Goal: Task Accomplishment & Management: Manage account settings

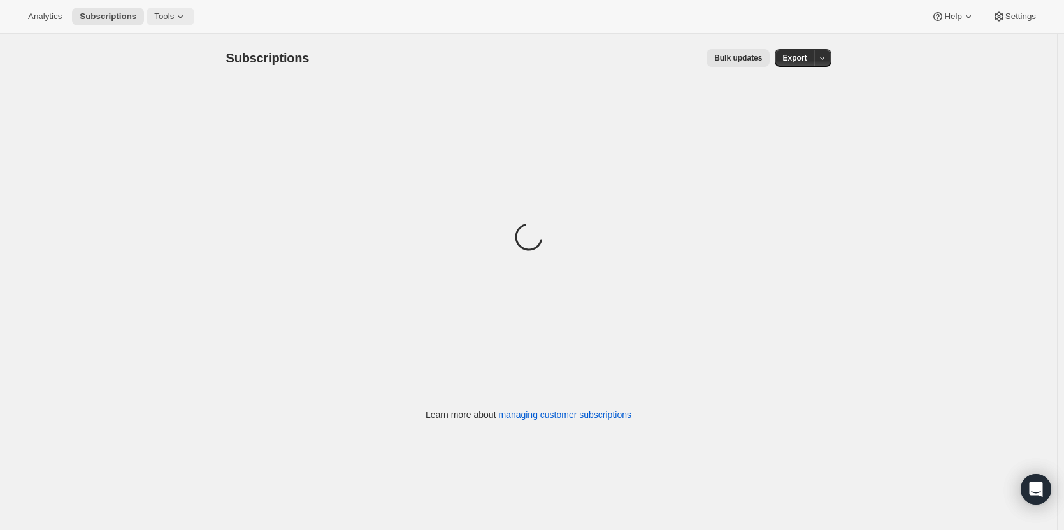
click at [157, 24] on button "Tools" at bounding box center [171, 17] width 48 height 18
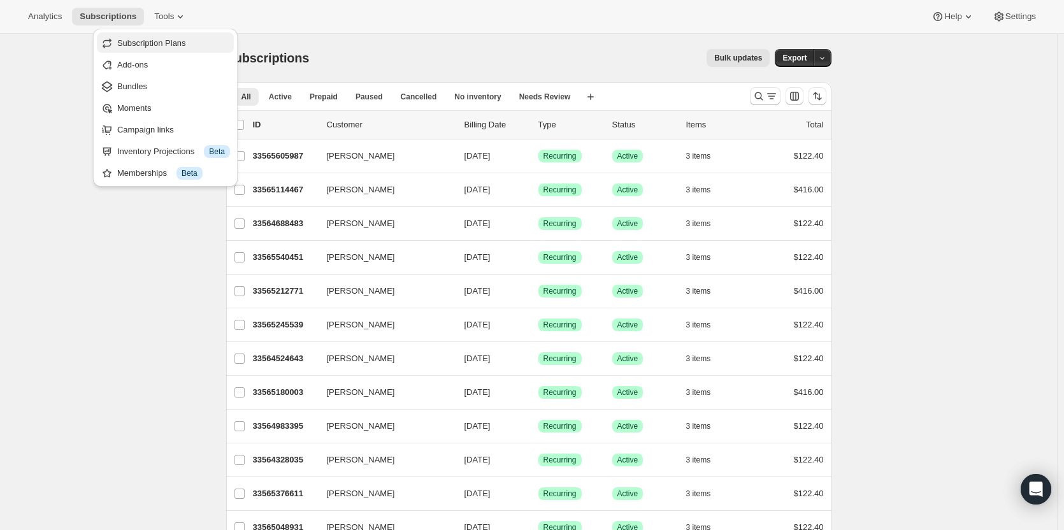
click at [155, 43] on span "Subscription Plans" at bounding box center [151, 43] width 69 height 10
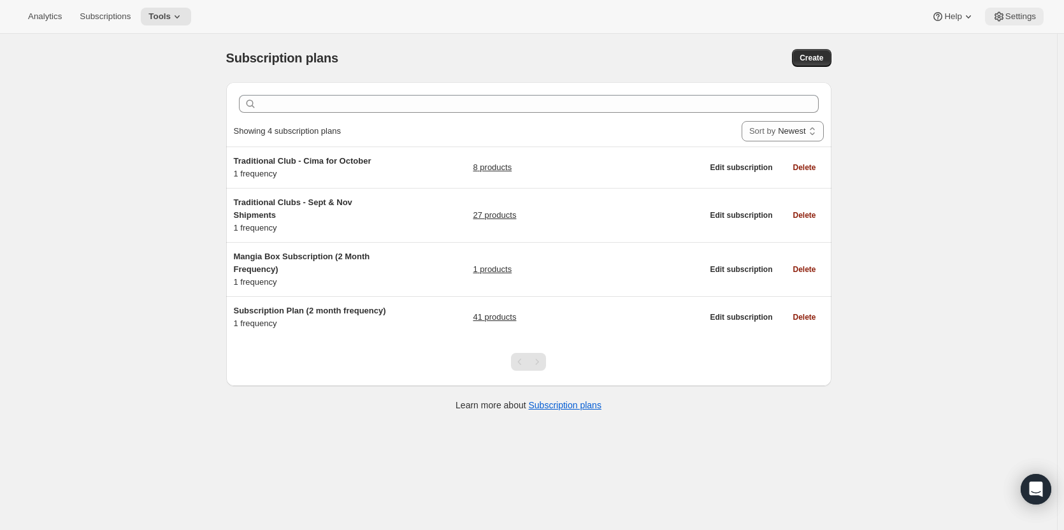
click at [997, 15] on icon at bounding box center [999, 16] width 13 height 13
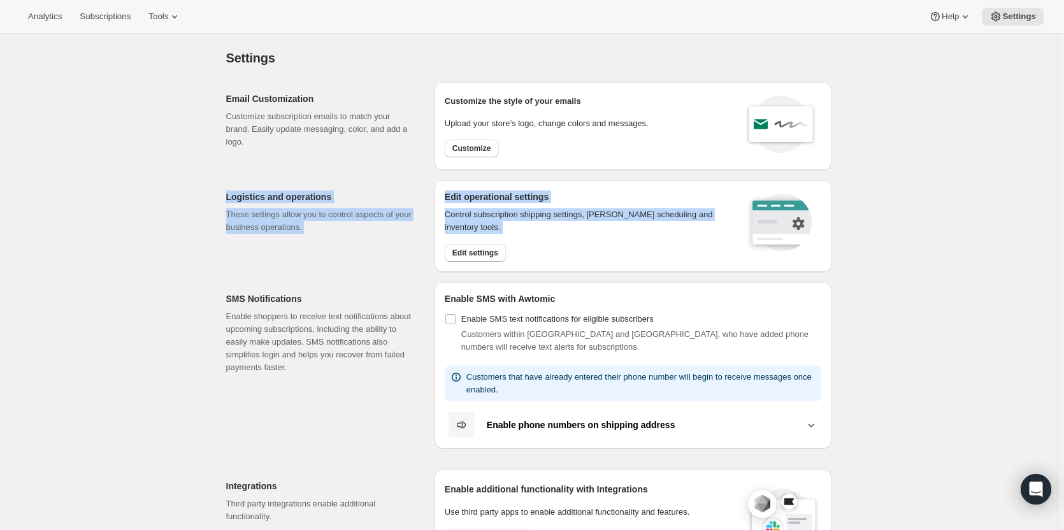
drag, startPoint x: 1063, startPoint y: 160, endPoint x: 1063, endPoint y: 189, distance: 29.3
click at [1058, 189] on main "Settings. This page is ready Settings Email Customization Customize subscriptio…" at bounding box center [529, 540] width 1058 height 1013
click at [988, 201] on div "Settings. This page is ready Settings Email Customization Customize subscriptio…" at bounding box center [528, 540] width 1057 height 1013
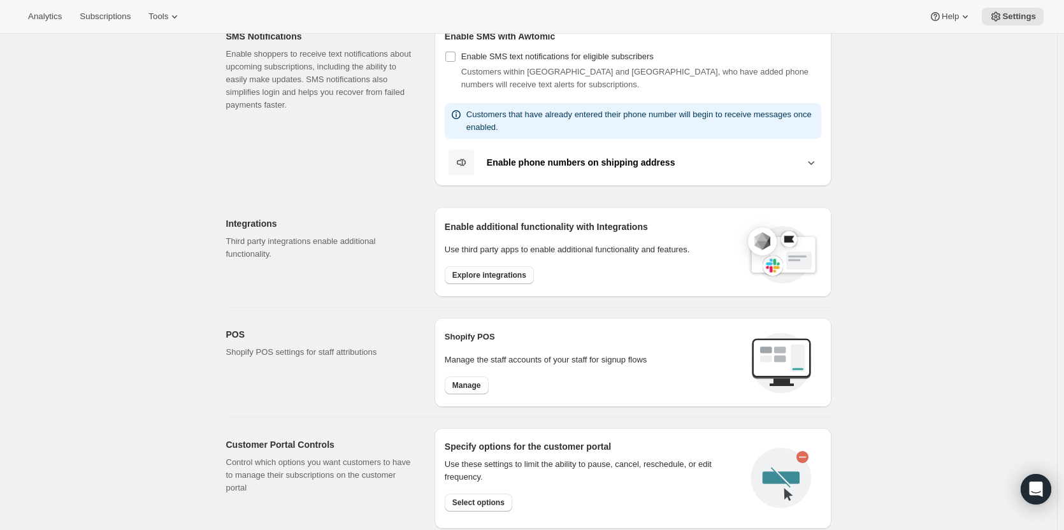
scroll to position [273, 0]
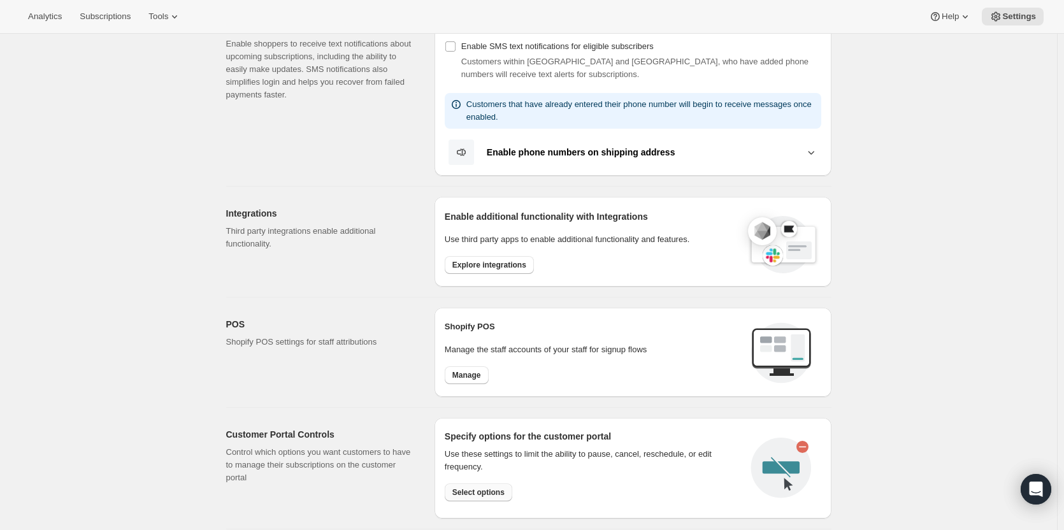
click at [502, 494] on span "Select options" at bounding box center [478, 492] width 52 height 10
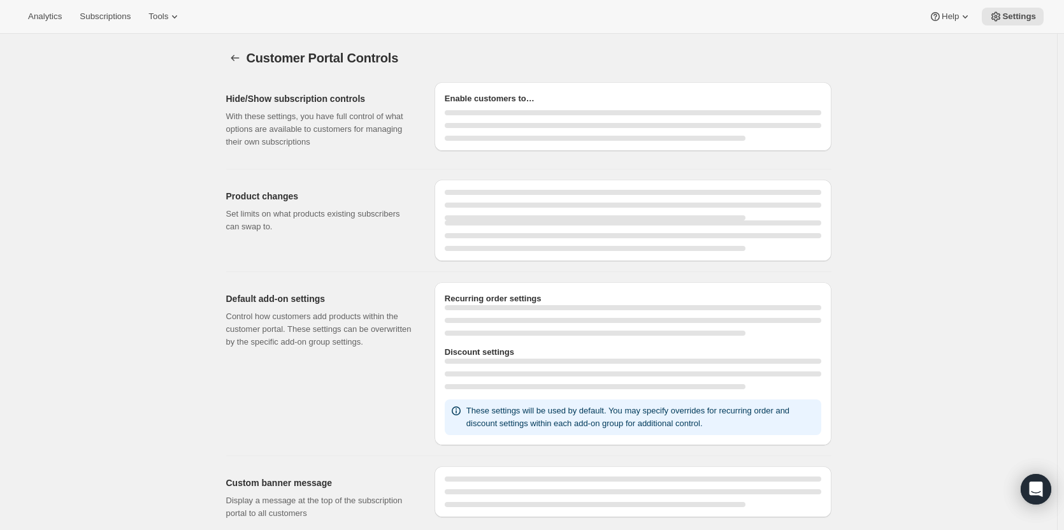
select select "INTERVAL"
select select "MONTH"
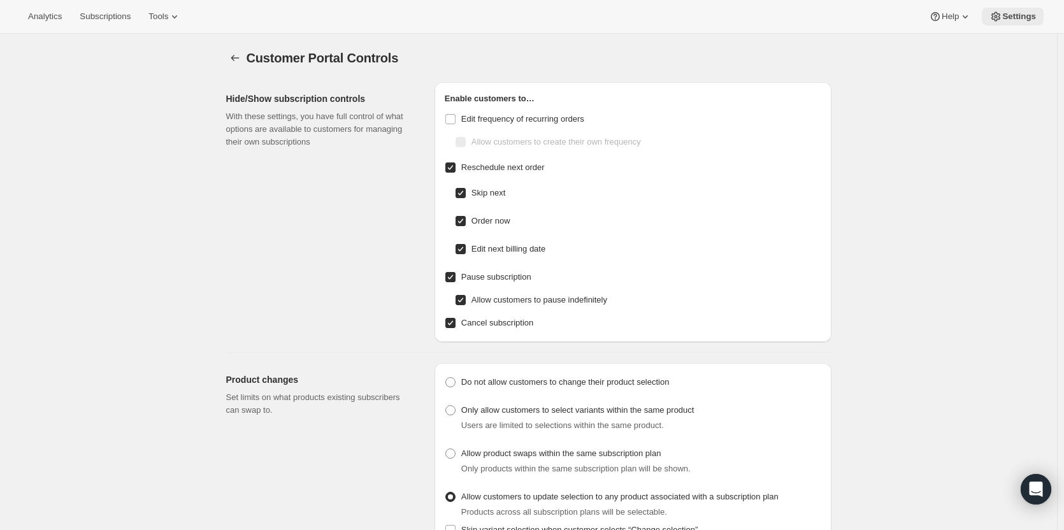
click at [1025, 13] on span "Settings" at bounding box center [1019, 16] width 34 height 10
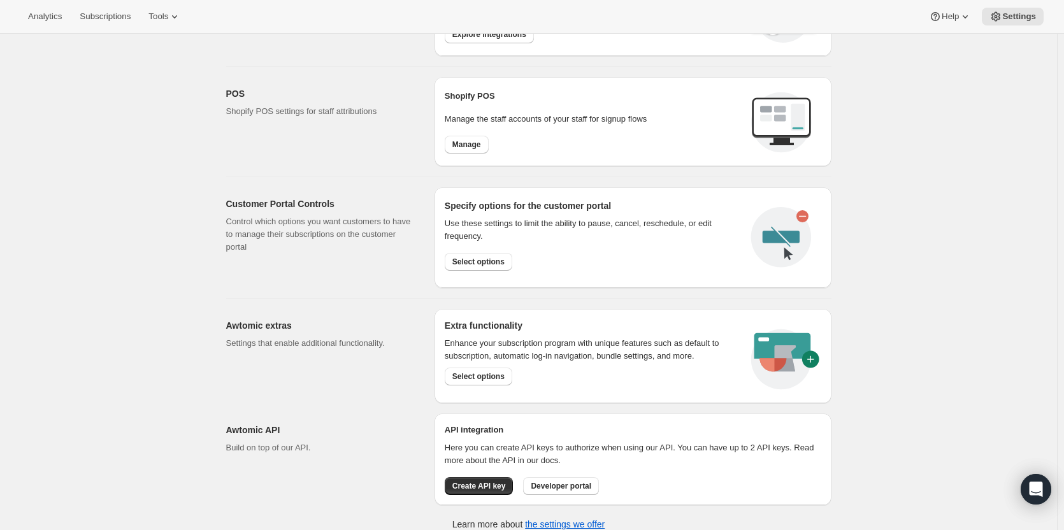
scroll to position [515, 0]
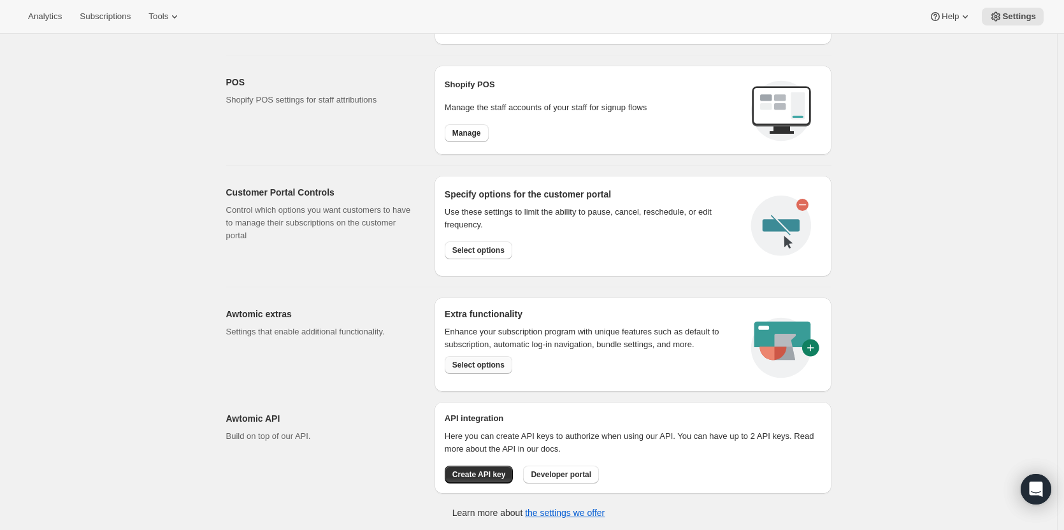
click at [463, 364] on span "Select options" at bounding box center [478, 365] width 52 height 10
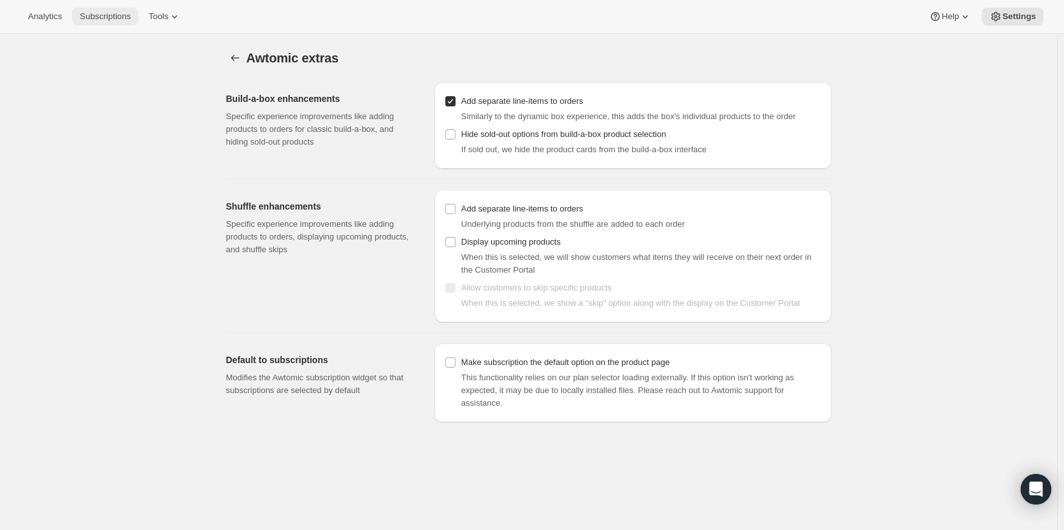
click at [94, 22] on button "Subscriptions" at bounding box center [105, 17] width 66 height 18
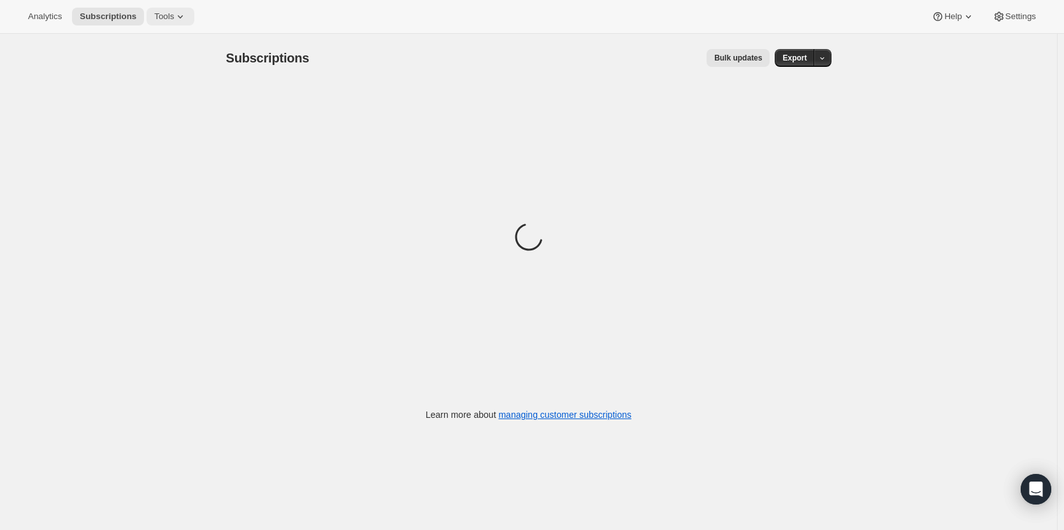
click at [155, 22] on button "Tools" at bounding box center [171, 17] width 48 height 18
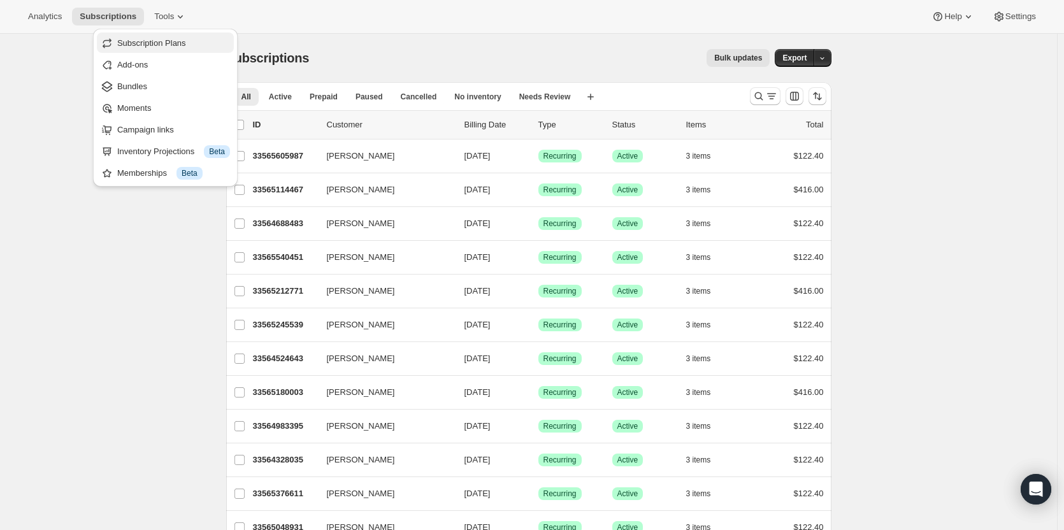
click at [150, 40] on span "Subscription Plans" at bounding box center [151, 43] width 69 height 10
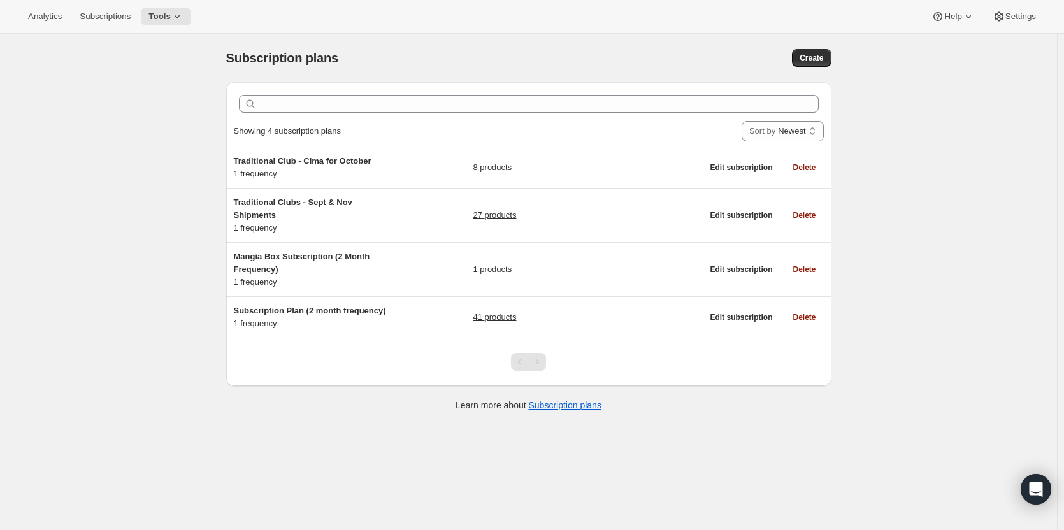
click at [160, 3] on div "Analytics Subscriptions Tools Help Settings" at bounding box center [532, 17] width 1064 height 34
click at [157, 11] on span "Tools" at bounding box center [159, 16] width 22 height 10
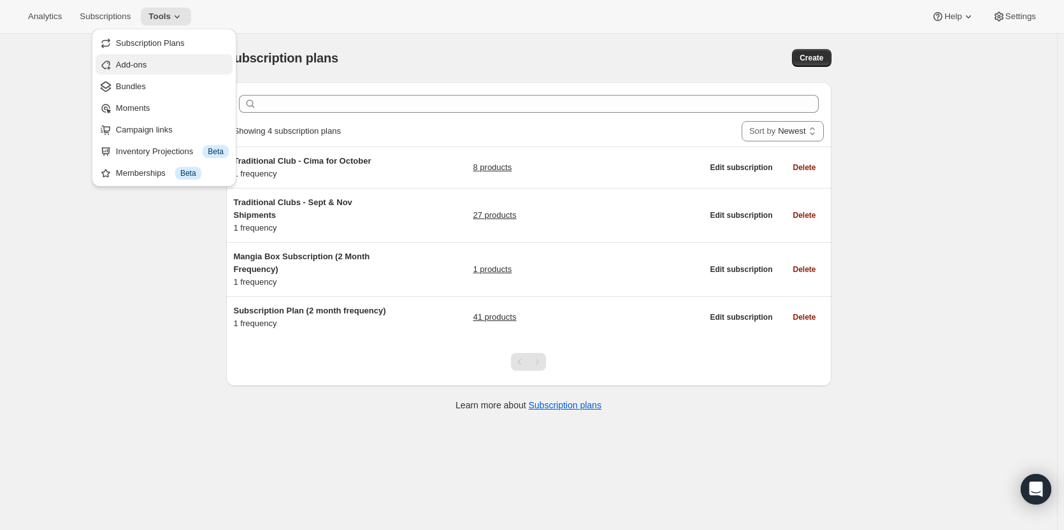
click at [130, 66] on span "Add-ons" at bounding box center [131, 65] width 31 height 10
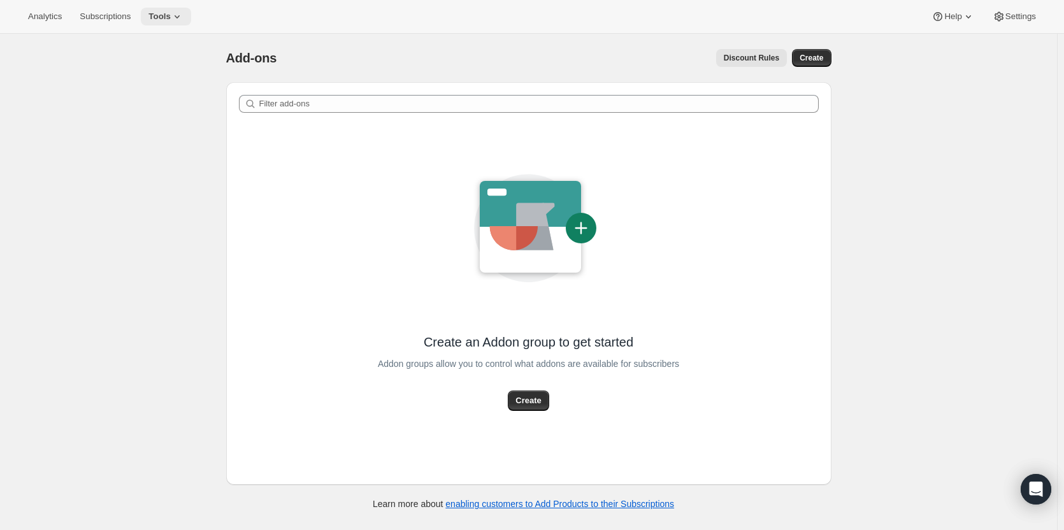
click at [159, 20] on span "Tools" at bounding box center [159, 16] width 22 height 10
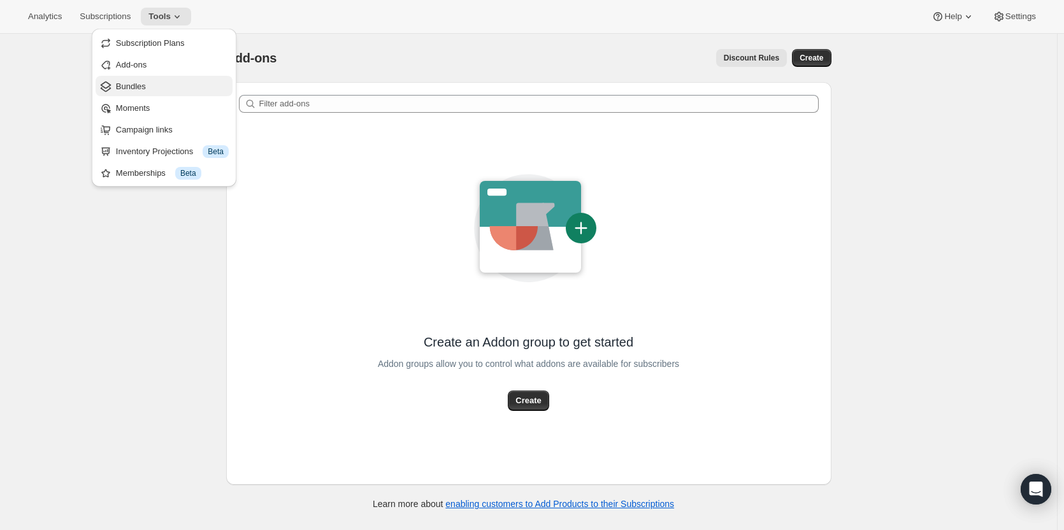
click at [138, 88] on span "Bundles" at bounding box center [131, 87] width 30 height 10
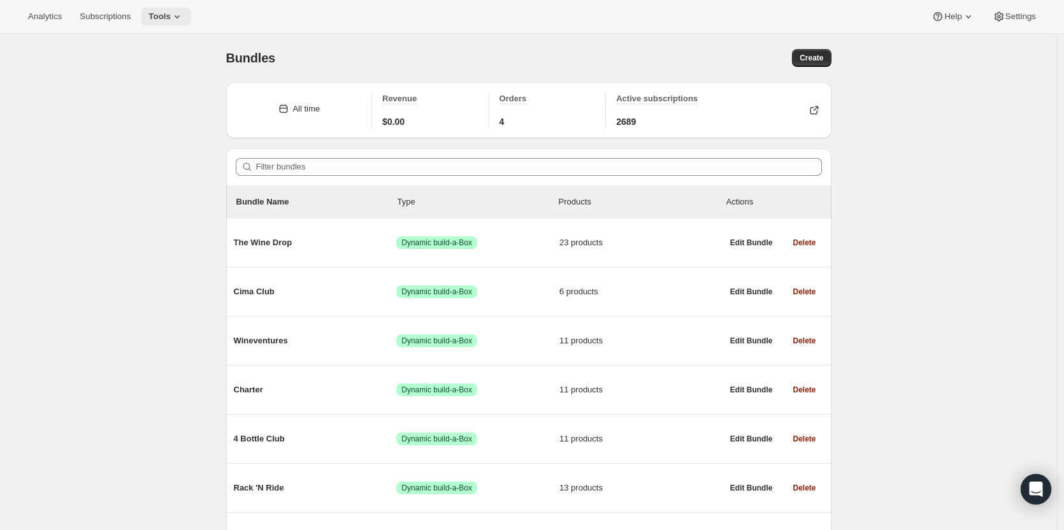
click at [162, 18] on span "Tools" at bounding box center [159, 16] width 22 height 10
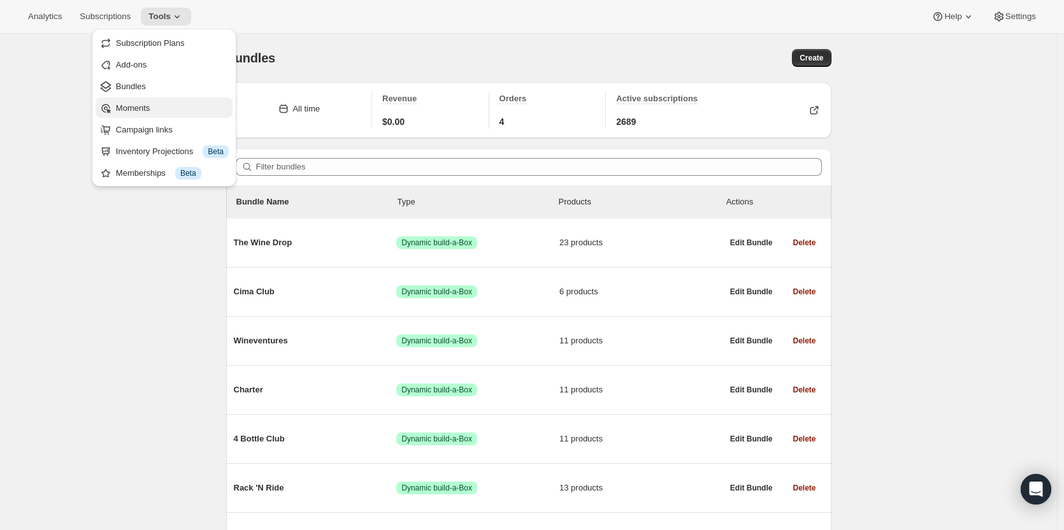
click at [135, 116] on button "Moments" at bounding box center [164, 107] width 137 height 20
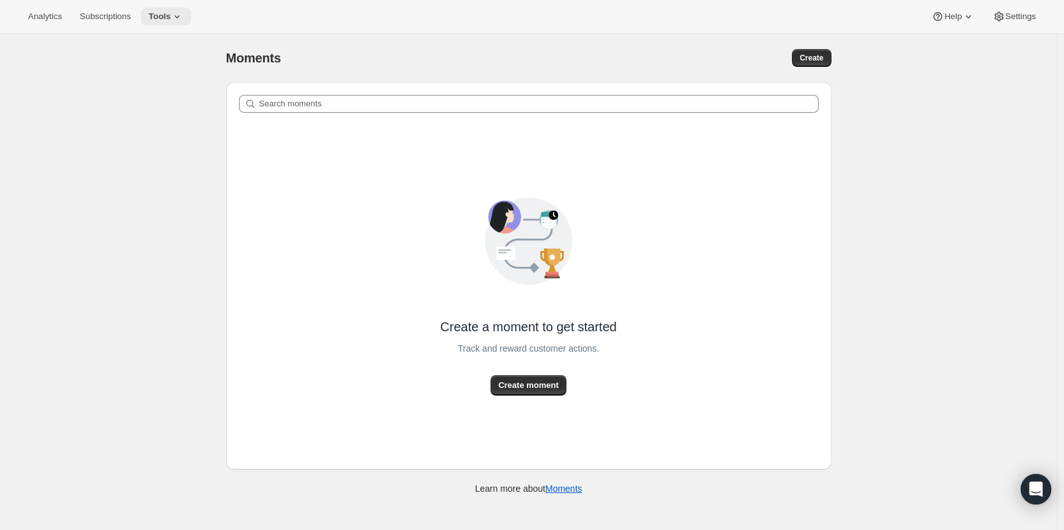
click at [171, 18] on icon at bounding box center [177, 16] width 13 height 13
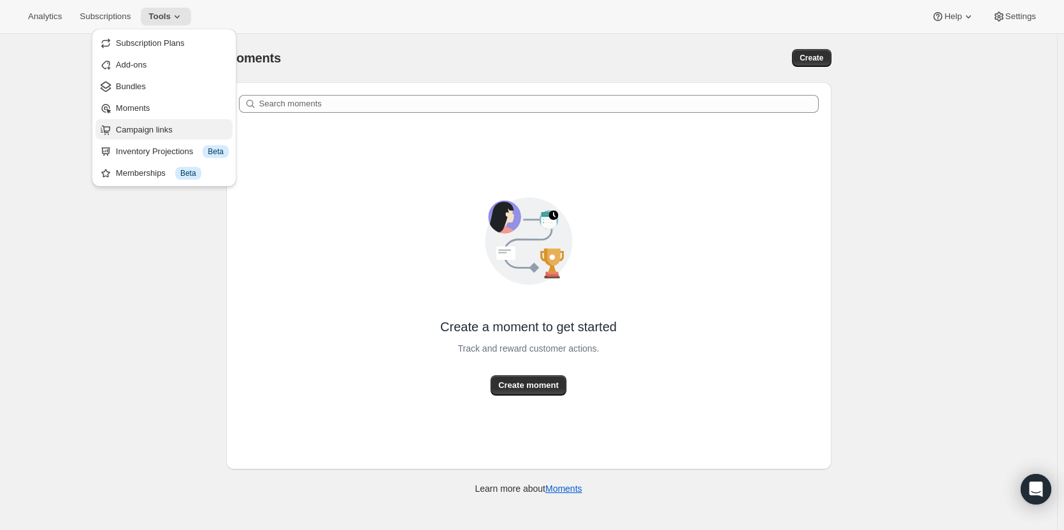
click at [150, 133] on span "Campaign links" at bounding box center [144, 130] width 57 height 10
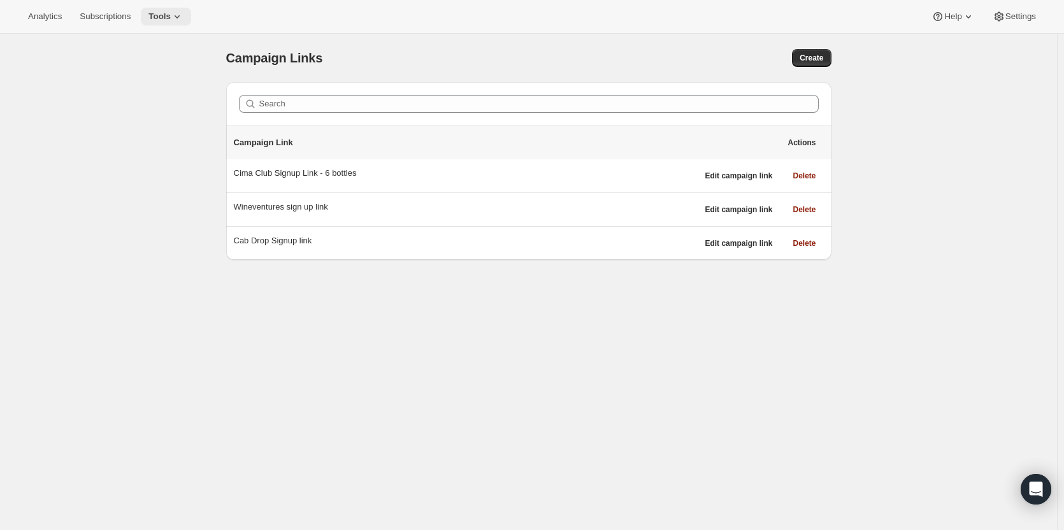
click at [164, 21] on span "Tools" at bounding box center [159, 16] width 22 height 10
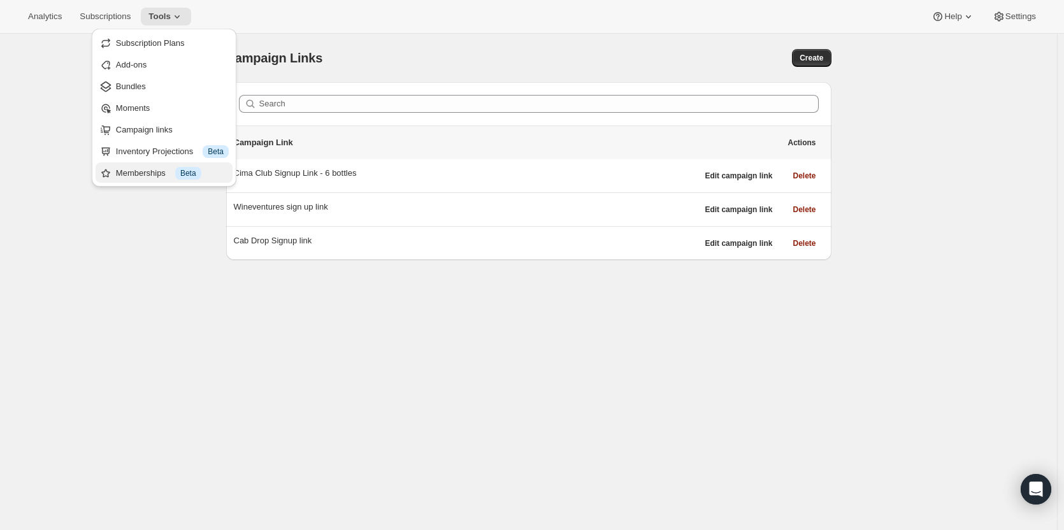
click at [174, 167] on div "Memberships Info Beta" at bounding box center [172, 173] width 113 height 13
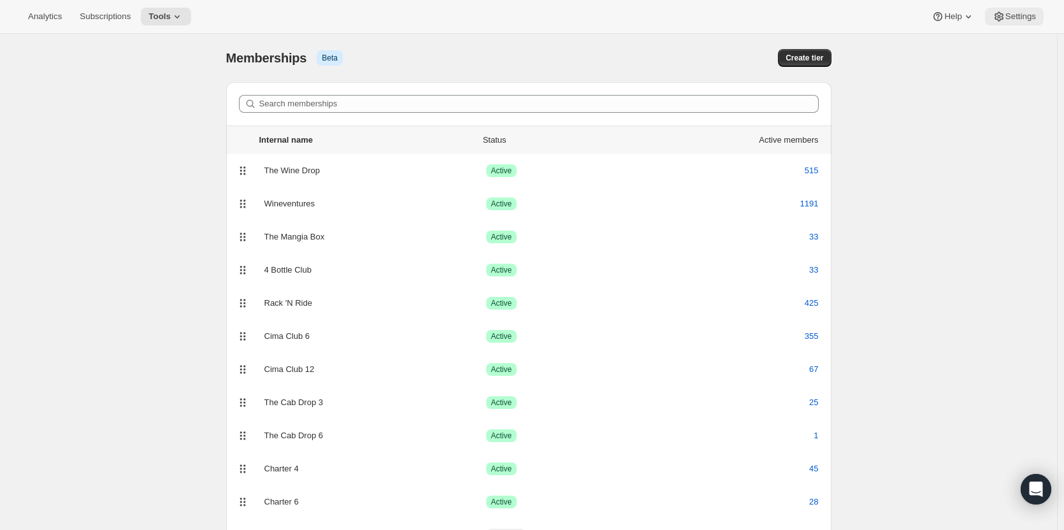
click at [1026, 22] on button "Settings" at bounding box center [1014, 17] width 59 height 18
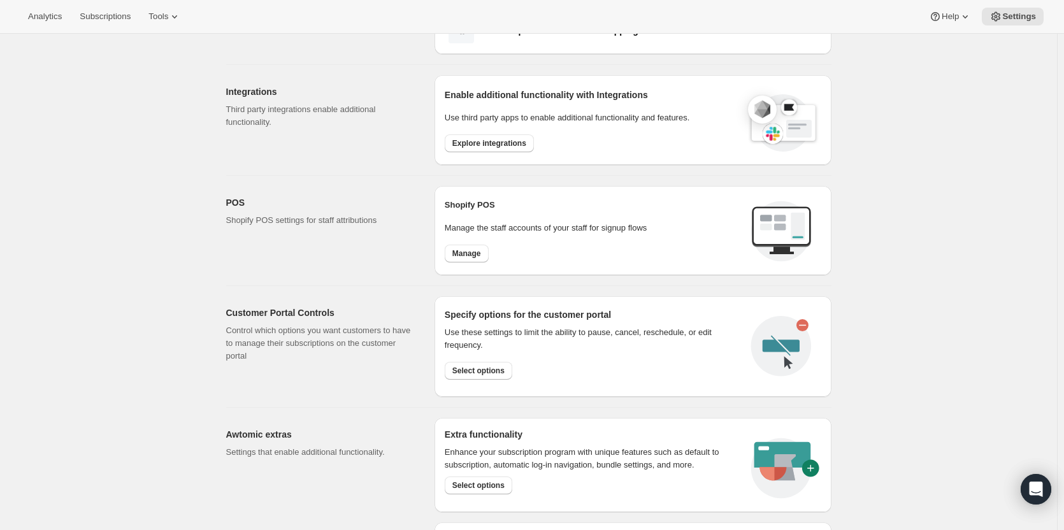
scroll to position [414, 0]
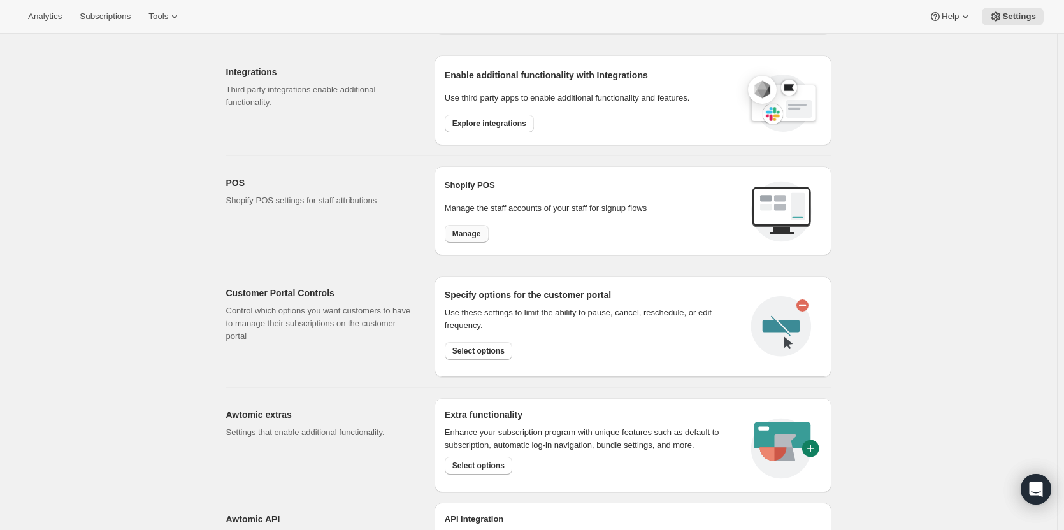
click at [481, 233] on span "Manage" at bounding box center [466, 234] width 29 height 10
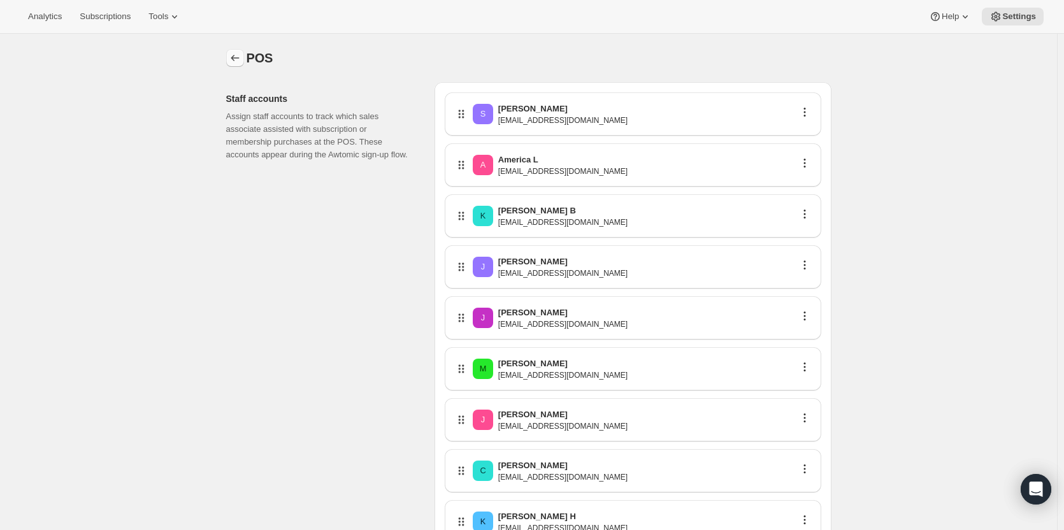
click at [240, 66] on button "Settings" at bounding box center [235, 58] width 18 height 18
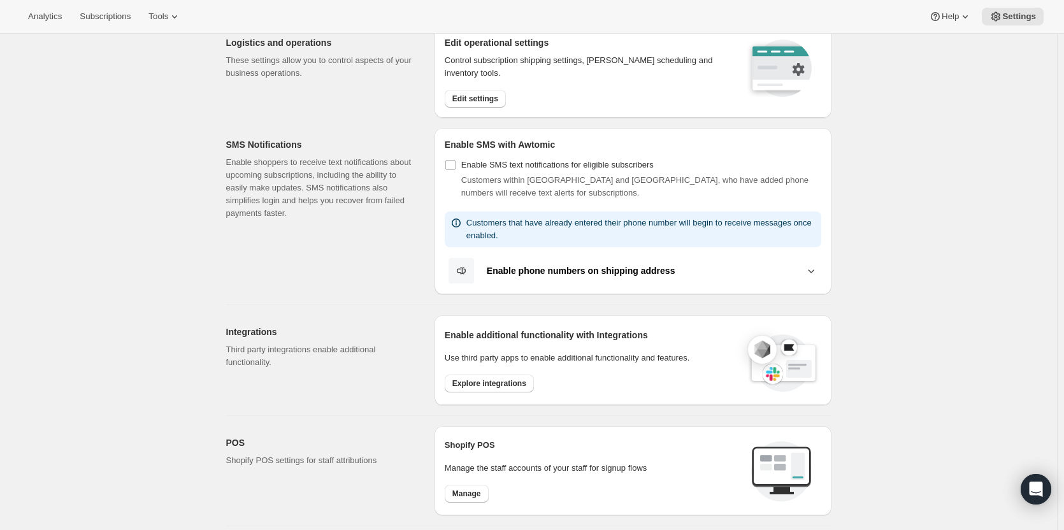
scroll to position [260, 0]
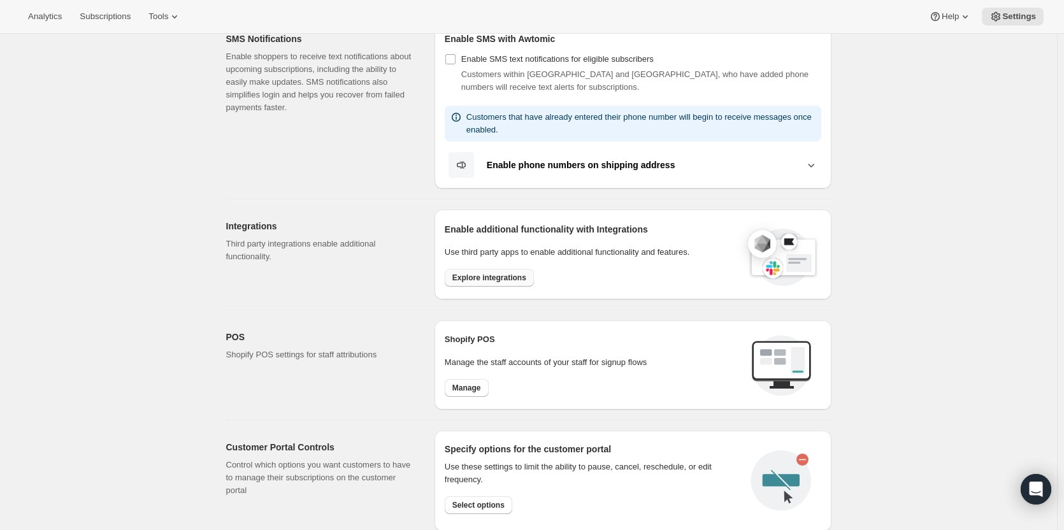
click at [492, 277] on span "Explore integrations" at bounding box center [489, 278] width 74 height 10
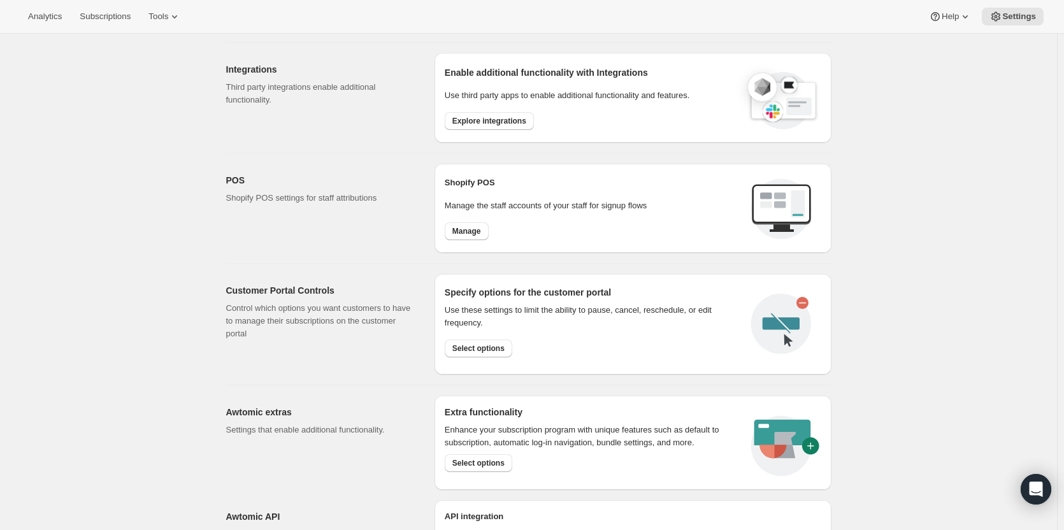
scroll to position [515, 0]
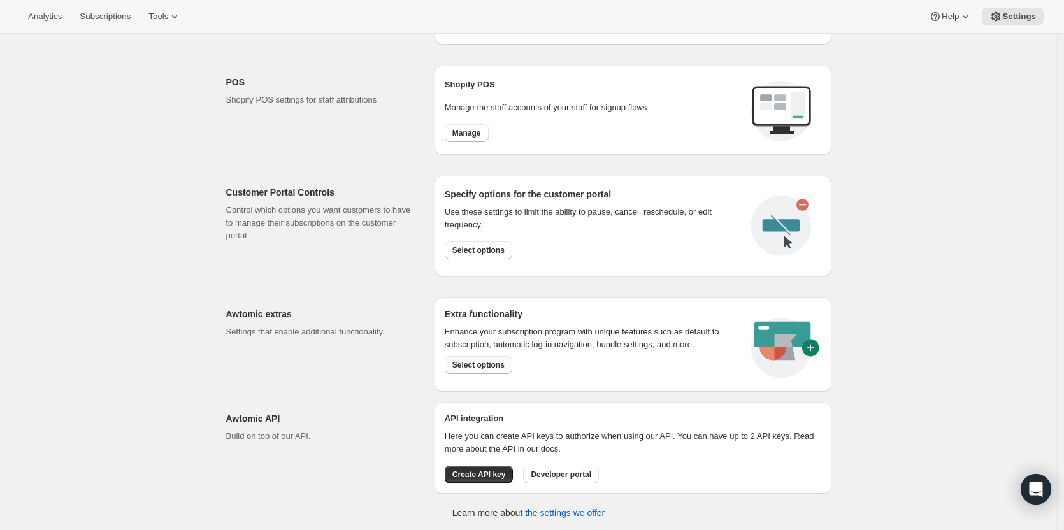
click at [496, 357] on button "Select options" at bounding box center [479, 365] width 68 height 18
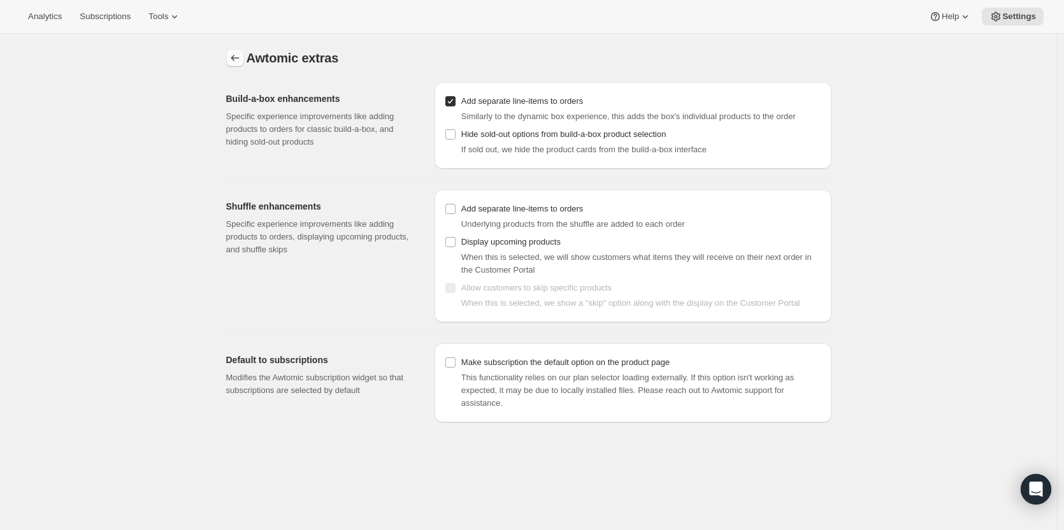
click at [240, 62] on icon "Settings" at bounding box center [235, 58] width 13 height 13
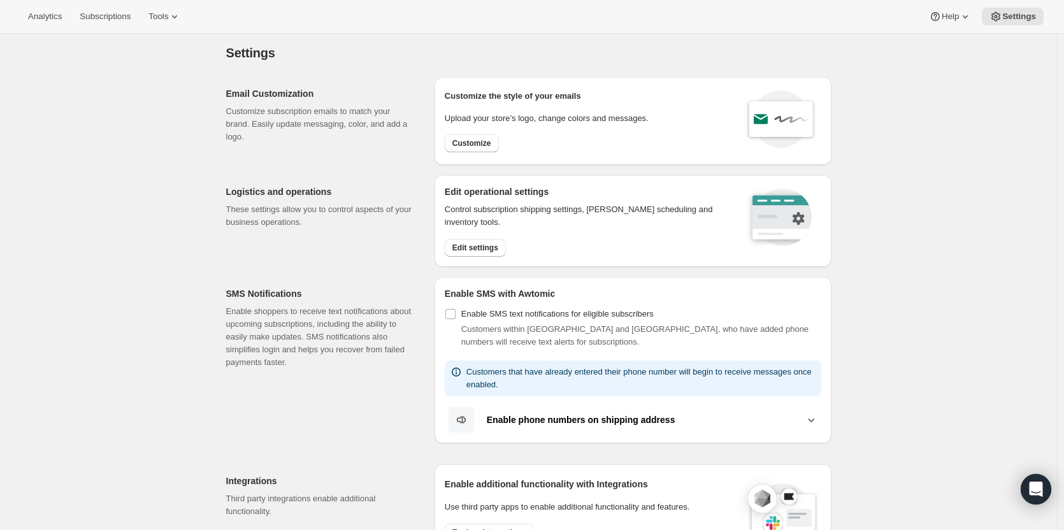
scroll to position [4, 0]
click at [966, 16] on icon at bounding box center [965, 16] width 5 height 3
click at [998, 17] on icon at bounding box center [996, 16] width 3 height 3
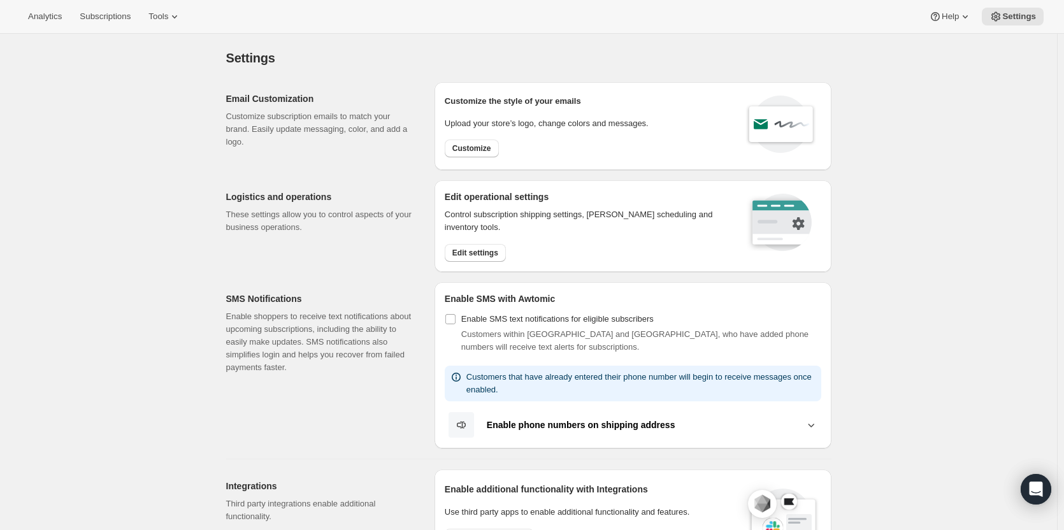
click at [990, 241] on div "Settings. This page is ready Settings Email Customization Customize subscriptio…" at bounding box center [528, 540] width 1057 height 1013
click at [500, 250] on button "Edit settings" at bounding box center [475, 253] width 61 height 18
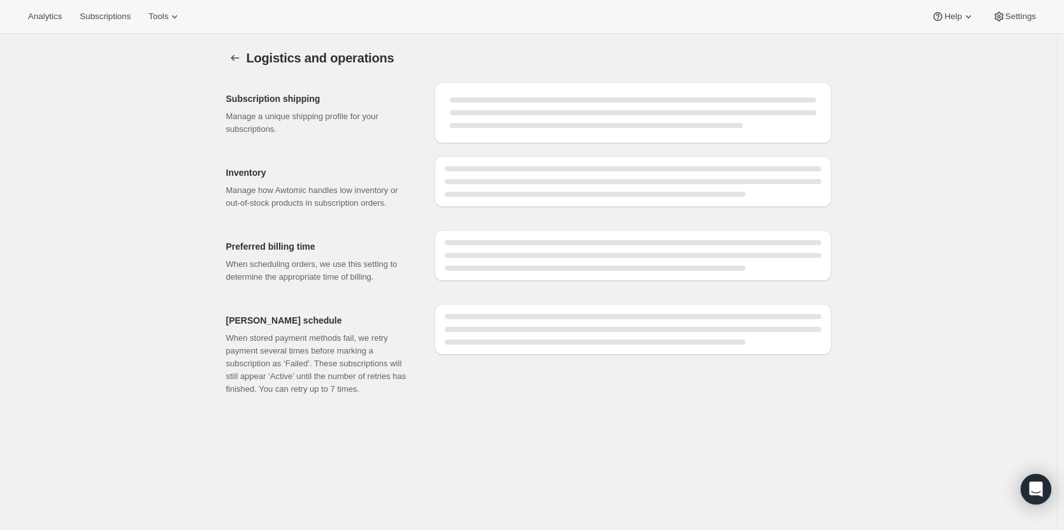
select select "DAY"
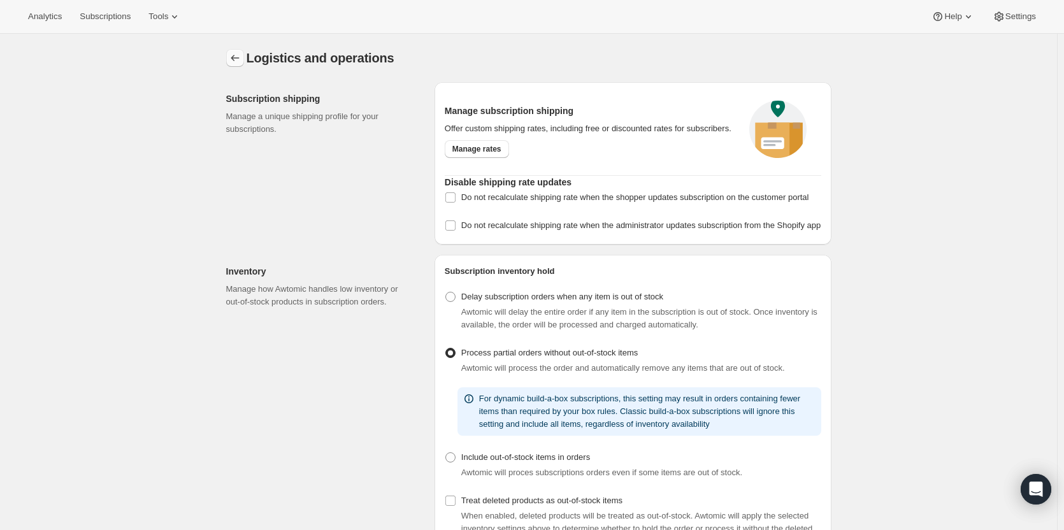
click at [238, 60] on icon "Settings" at bounding box center [235, 58] width 13 height 13
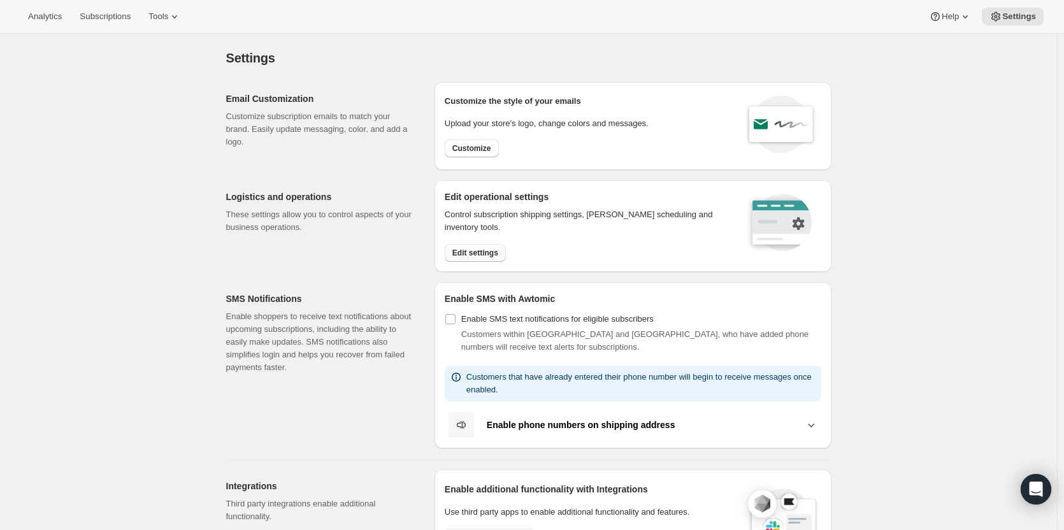
click at [475, 258] on button "Edit settings" at bounding box center [475, 253] width 61 height 18
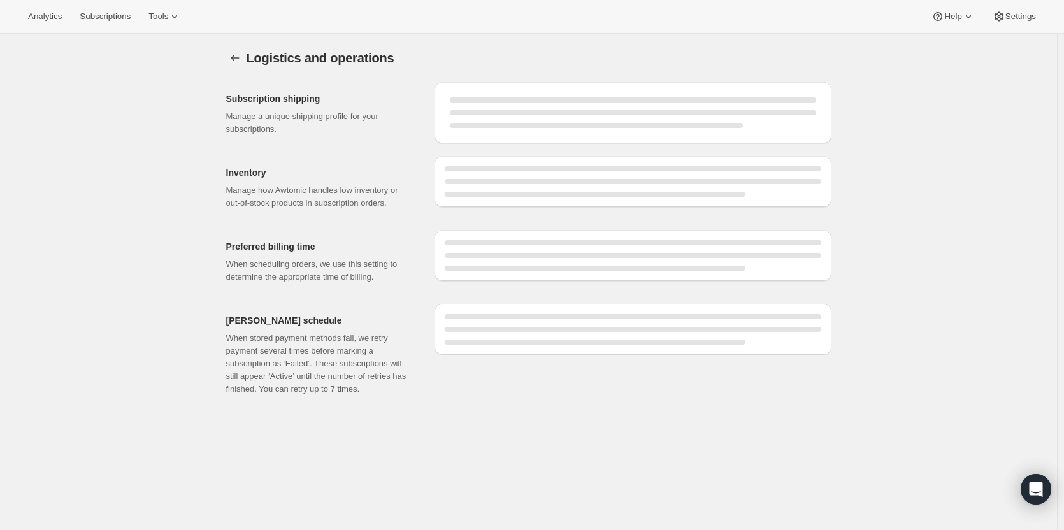
select select "DAY"
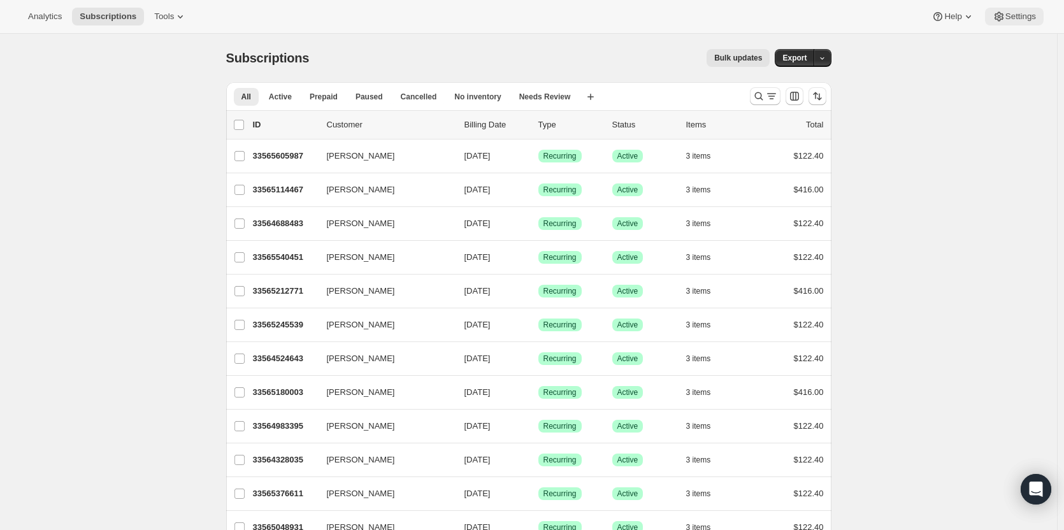
click at [1007, 14] on span "Settings" at bounding box center [1020, 16] width 31 height 10
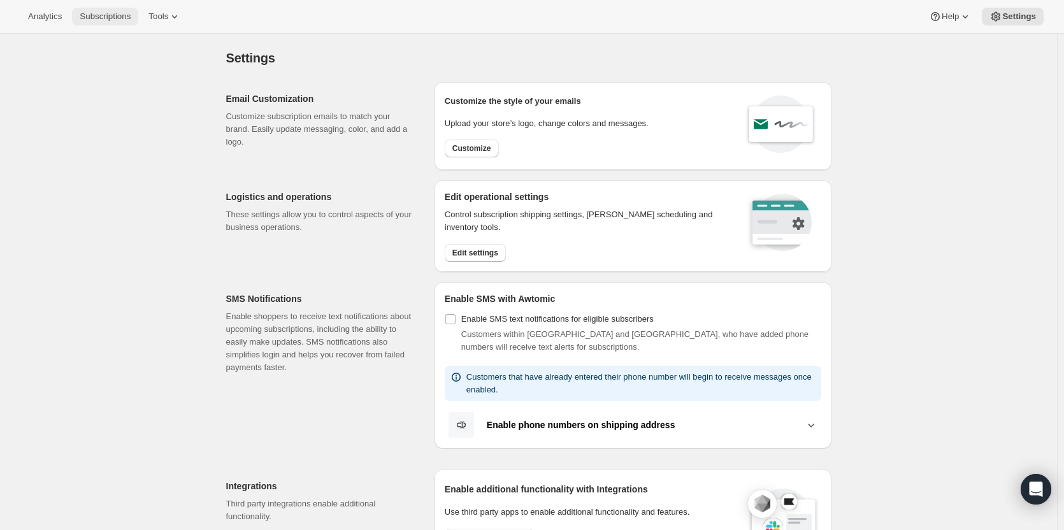
click at [75, 22] on button "Subscriptions" at bounding box center [105, 17] width 66 height 18
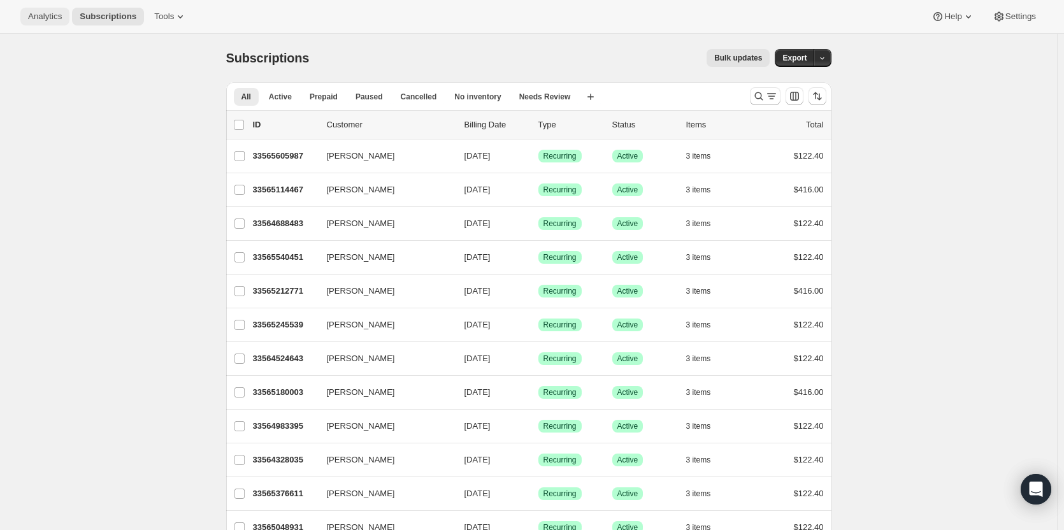
click at [44, 15] on span "Analytics" at bounding box center [45, 16] width 34 height 10
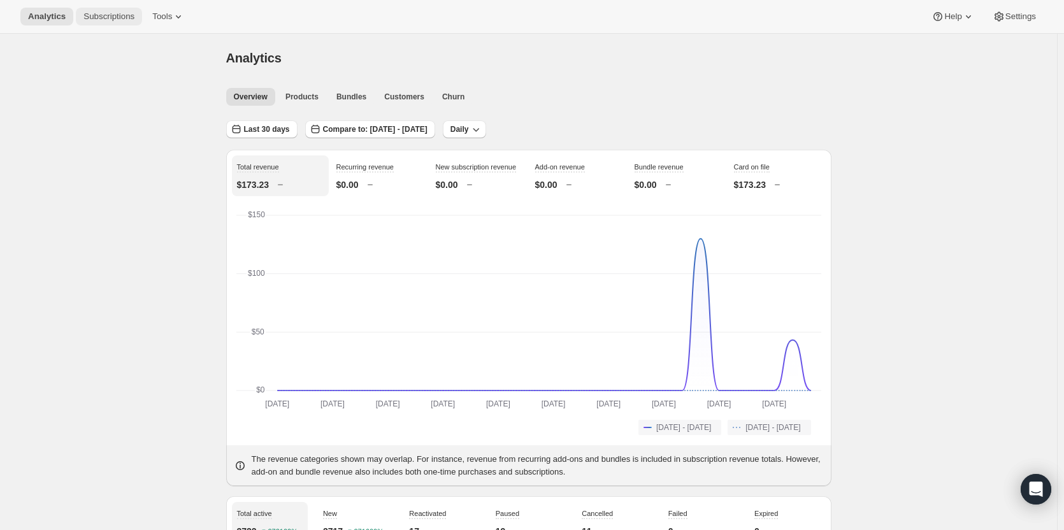
click at [103, 14] on span "Subscriptions" at bounding box center [108, 16] width 51 height 10
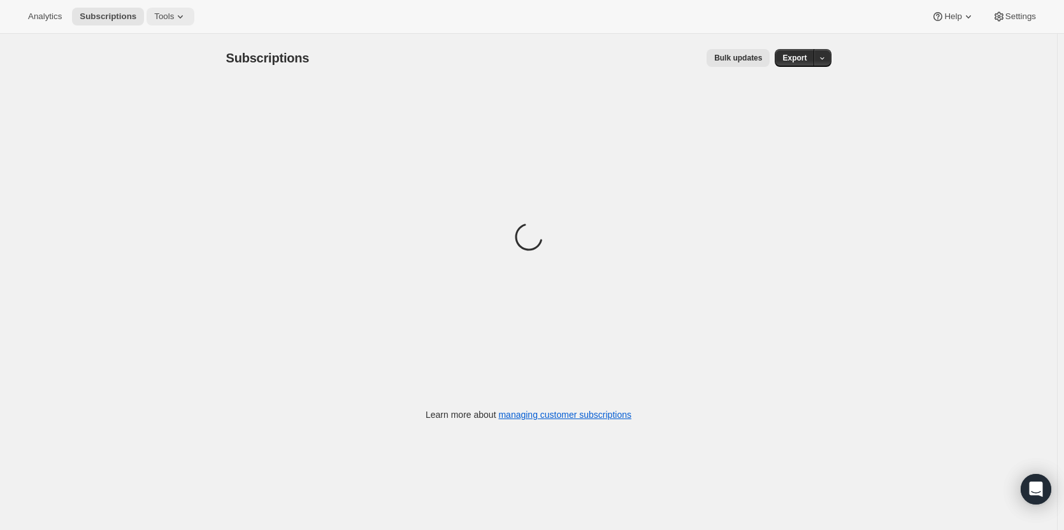
click at [154, 16] on span "Tools" at bounding box center [164, 16] width 20 height 10
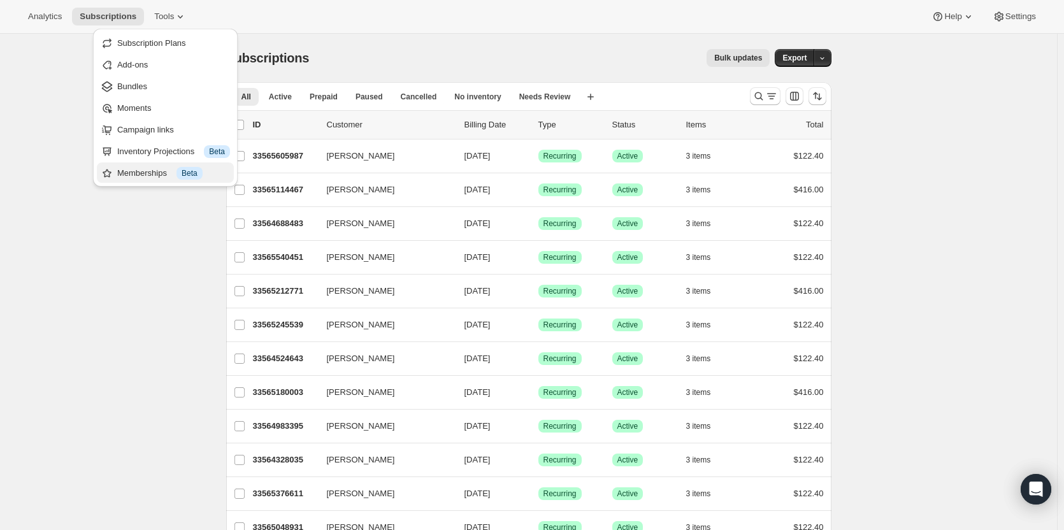
click at [144, 176] on div "Memberships Info Beta" at bounding box center [173, 173] width 113 height 13
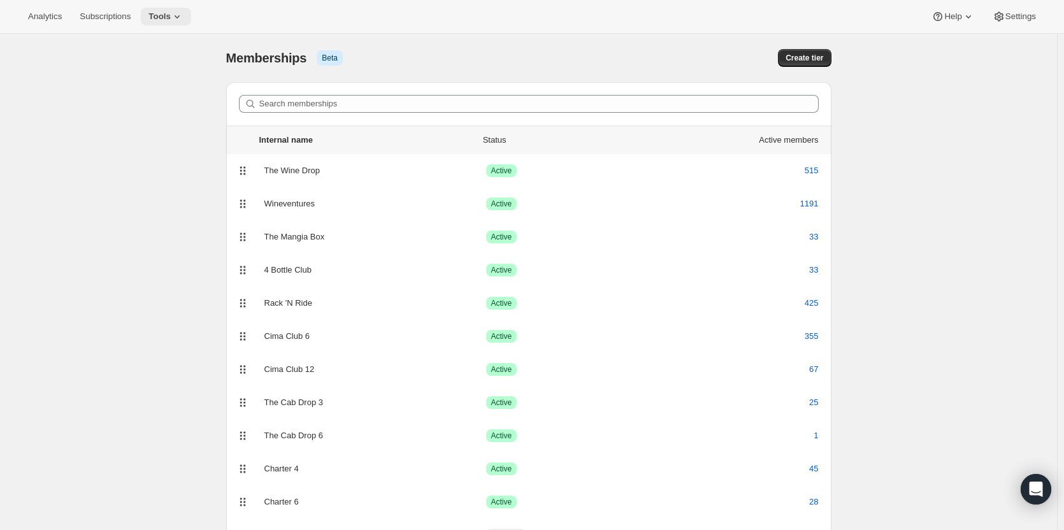
click at [171, 12] on icon at bounding box center [177, 16] width 13 height 13
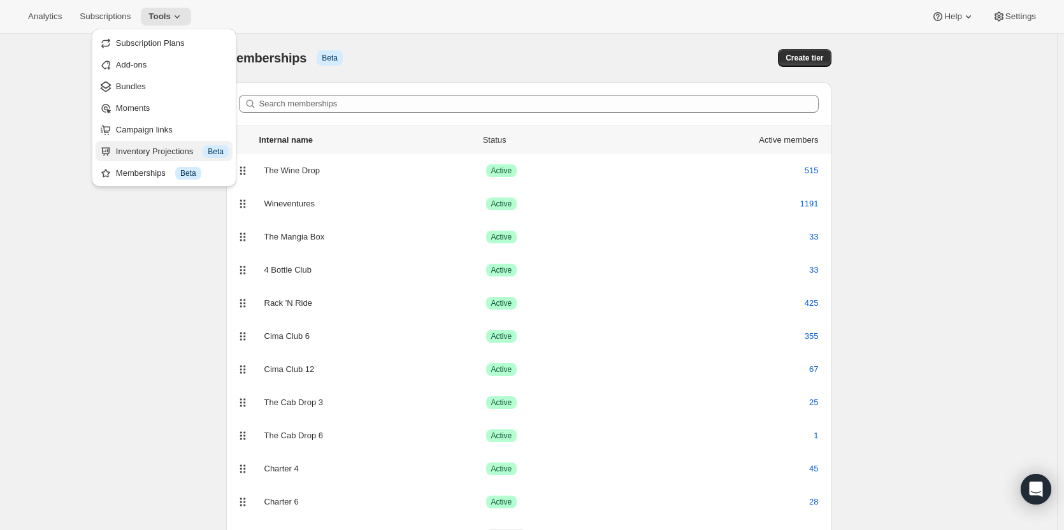
click at [138, 152] on div "Inventory Projections Info Beta" at bounding box center [172, 151] width 113 height 13
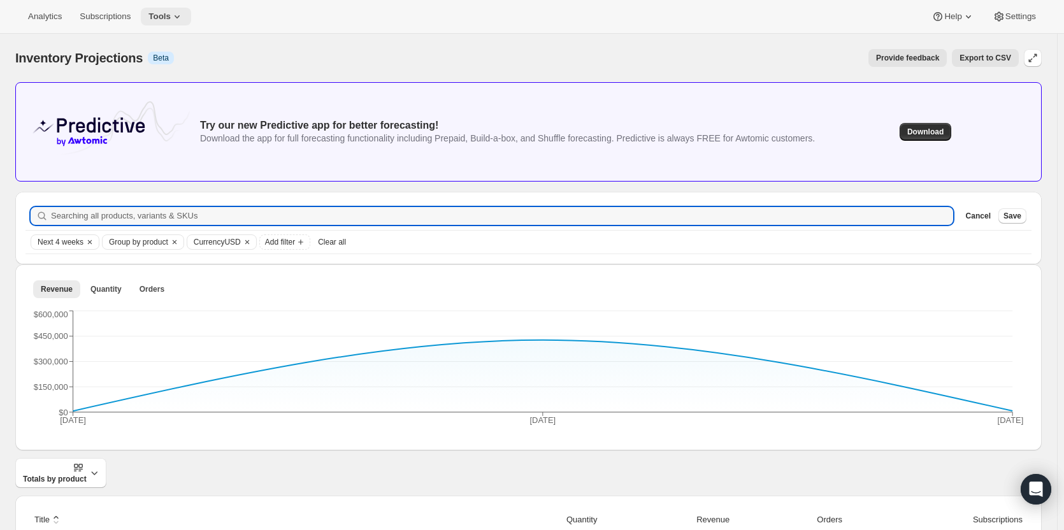
click at [171, 18] on icon at bounding box center [177, 16] width 13 height 13
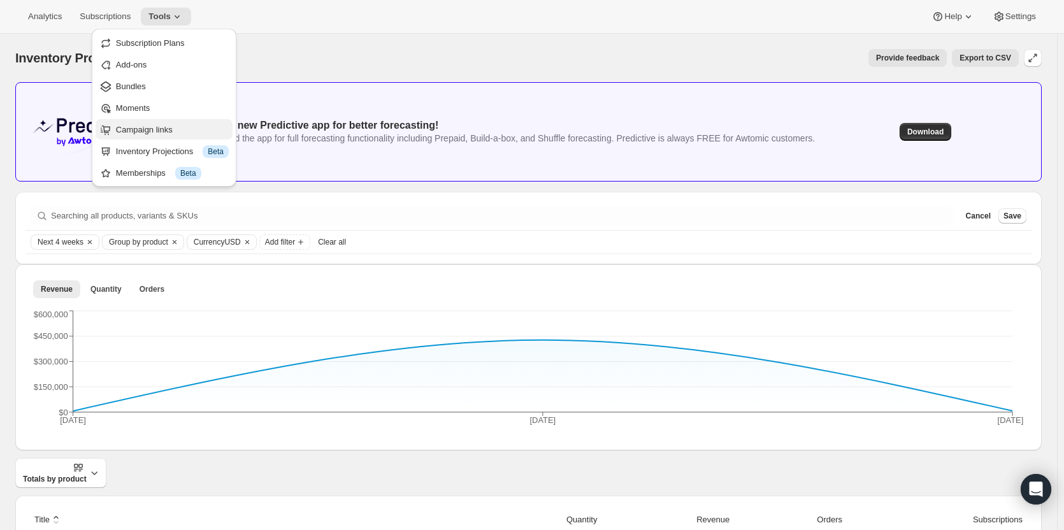
click at [142, 122] on button "Campaign links" at bounding box center [164, 129] width 137 height 20
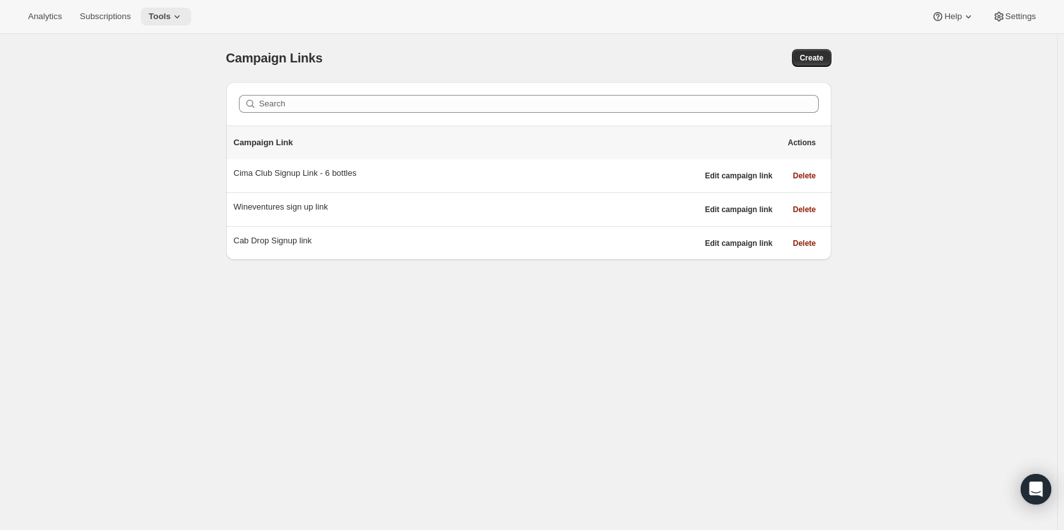
click at [177, 17] on icon at bounding box center [177, 16] width 13 height 13
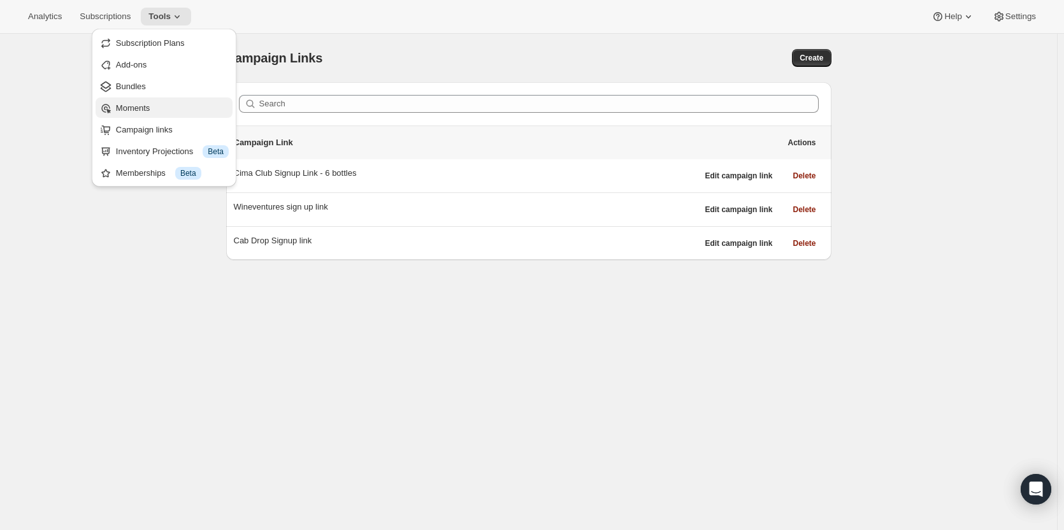
click at [137, 111] on span "Moments" at bounding box center [133, 108] width 34 height 10
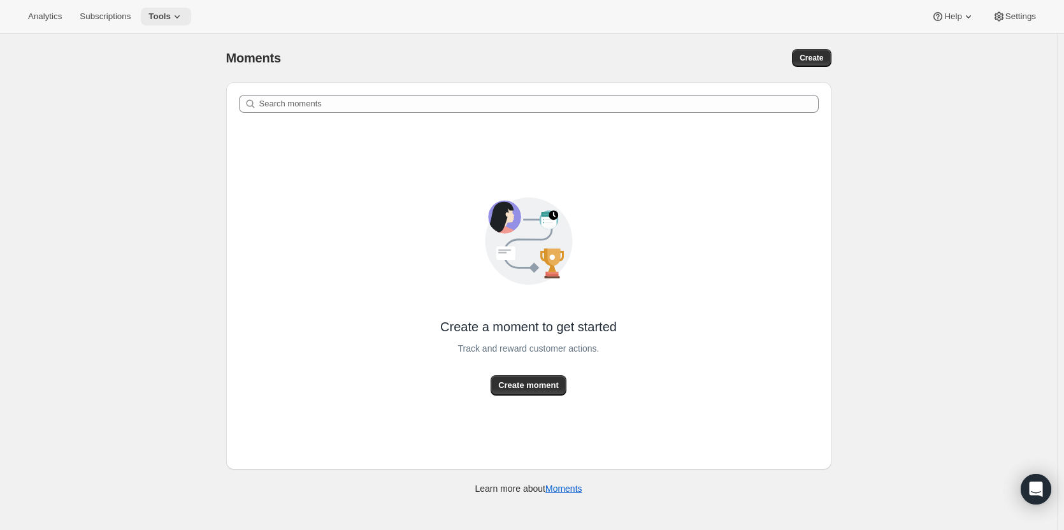
click at [177, 16] on icon at bounding box center [177, 16] width 13 height 13
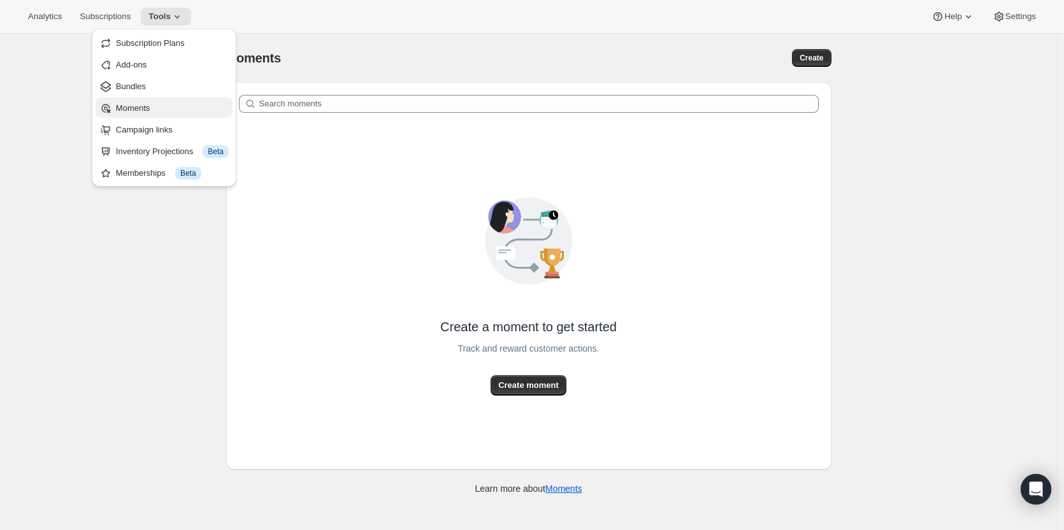
click at [165, 103] on span "Moments" at bounding box center [172, 108] width 113 height 13
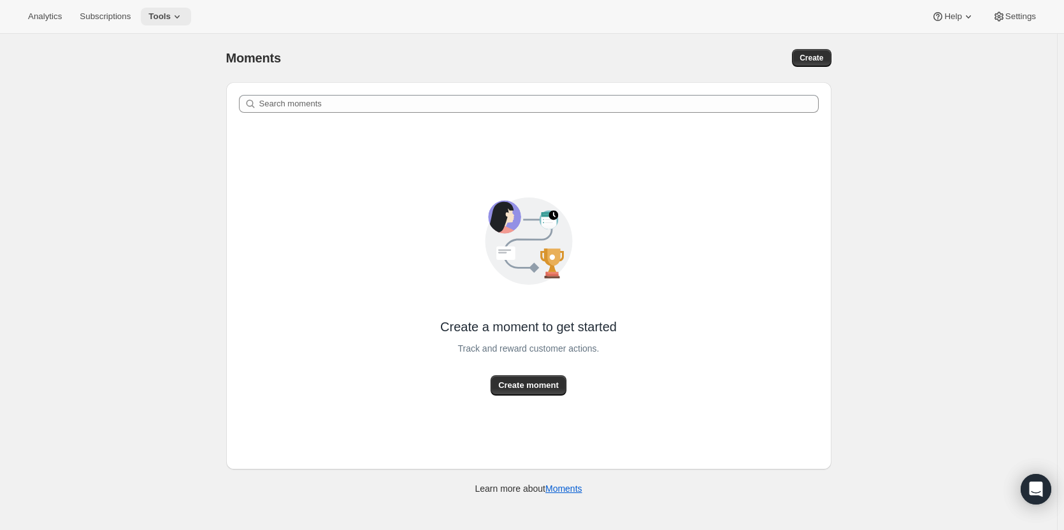
click at [156, 13] on span "Tools" at bounding box center [159, 16] width 22 height 10
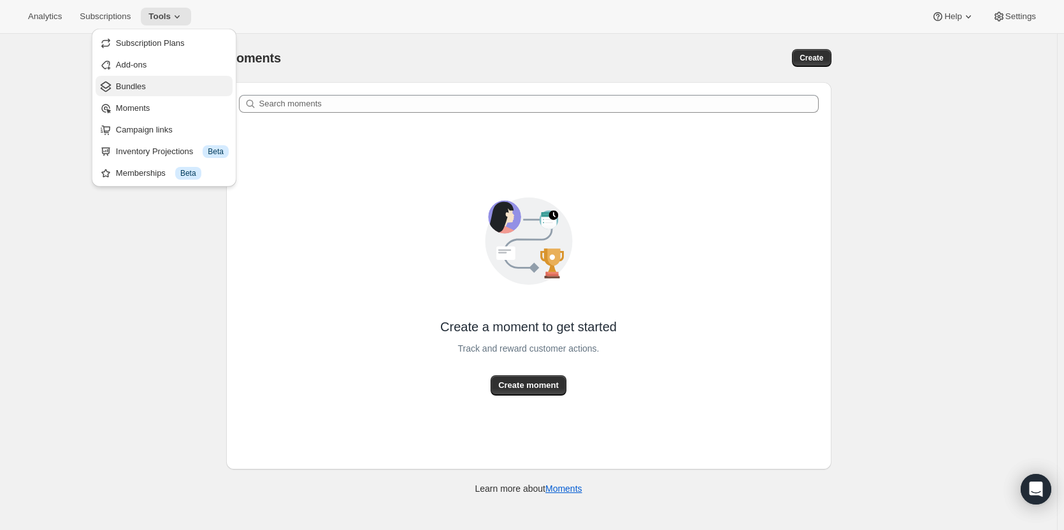
click at [143, 82] on span "Bundles" at bounding box center [131, 87] width 30 height 10
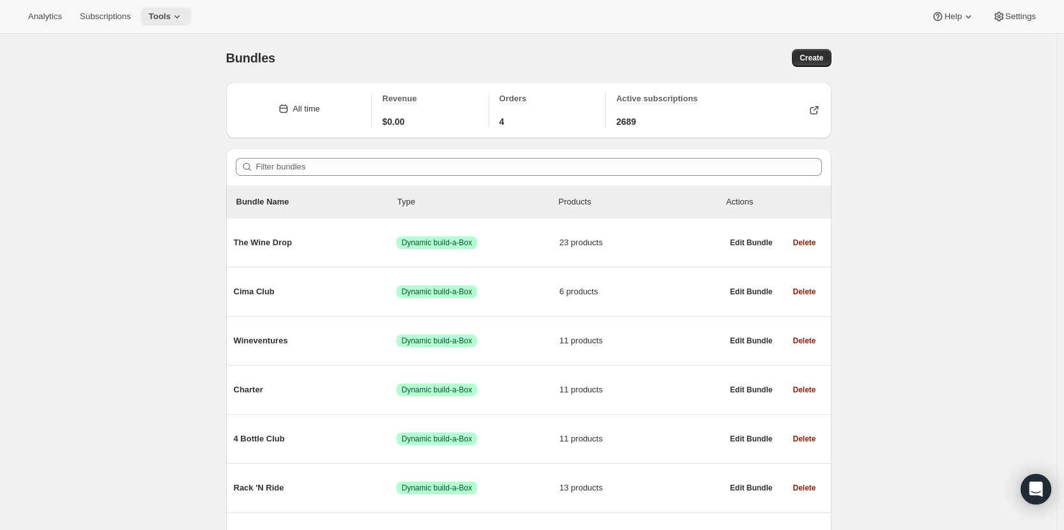
click at [171, 22] on icon at bounding box center [177, 16] width 13 height 13
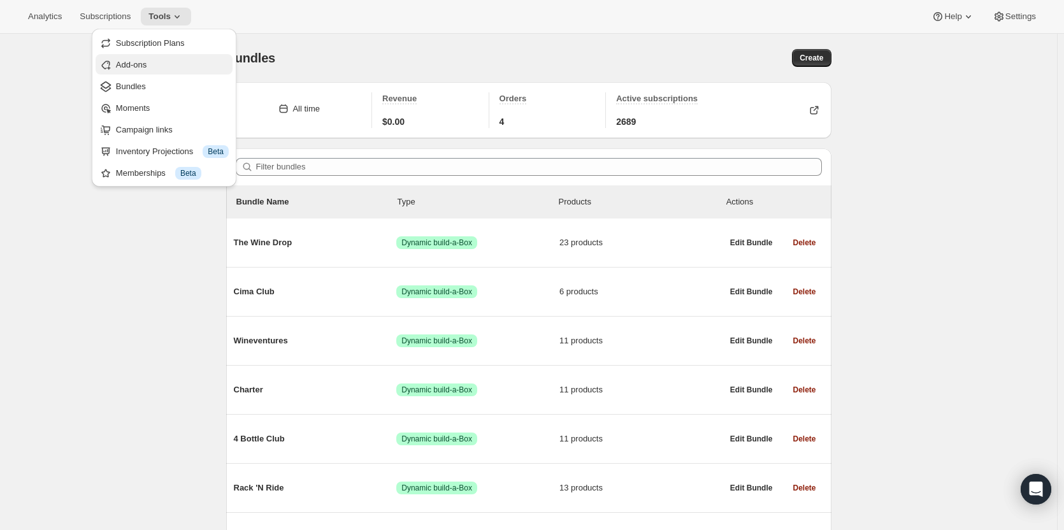
click at [147, 60] on span "Add-ons" at bounding box center [131, 65] width 31 height 10
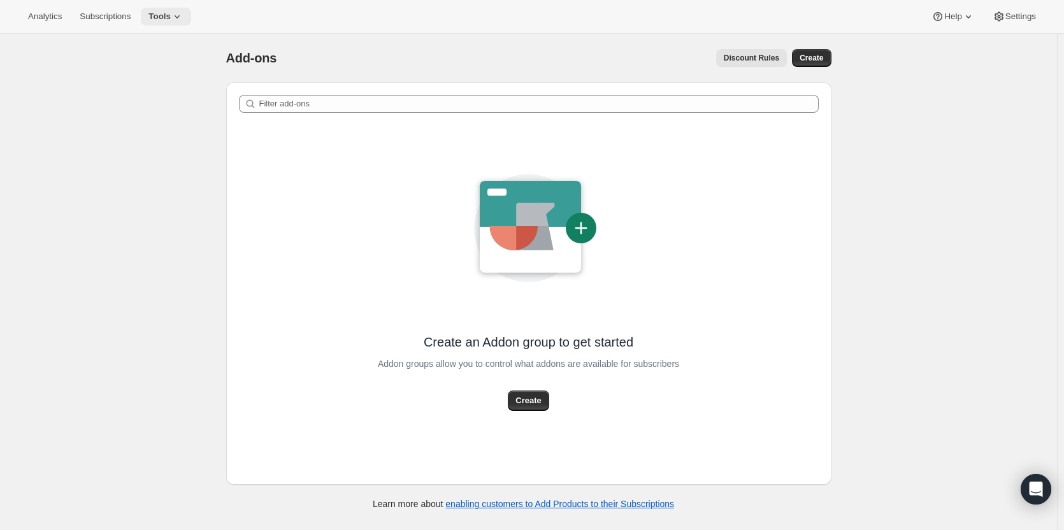
click at [162, 11] on span "Tools" at bounding box center [159, 16] width 22 height 10
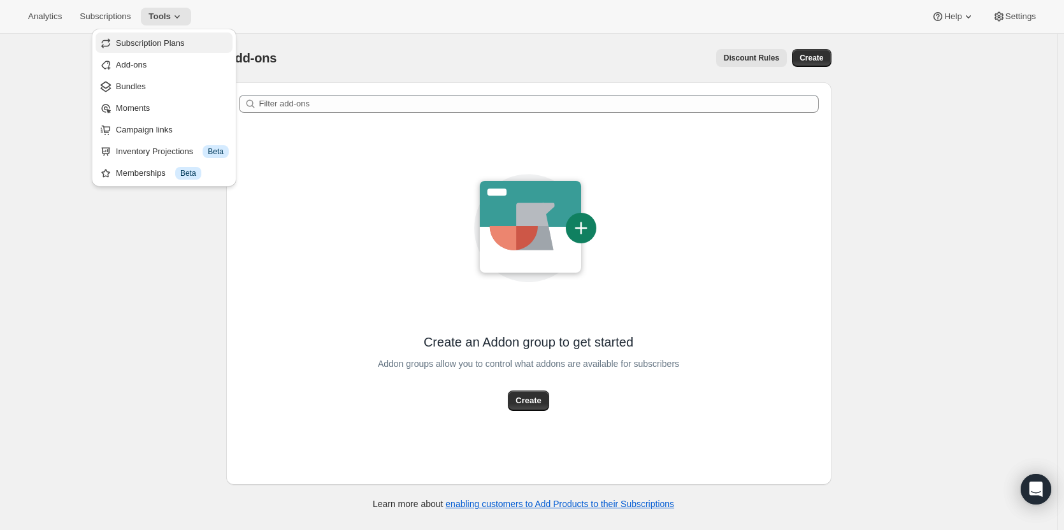
click at [156, 34] on button "Subscription Plans" at bounding box center [164, 42] width 137 height 20
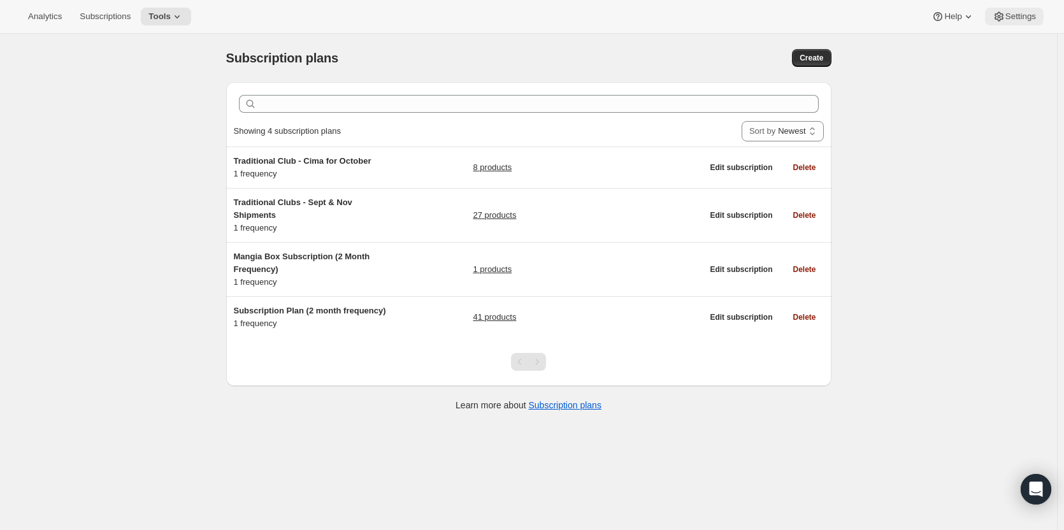
click at [1007, 14] on span "Settings" at bounding box center [1020, 16] width 31 height 10
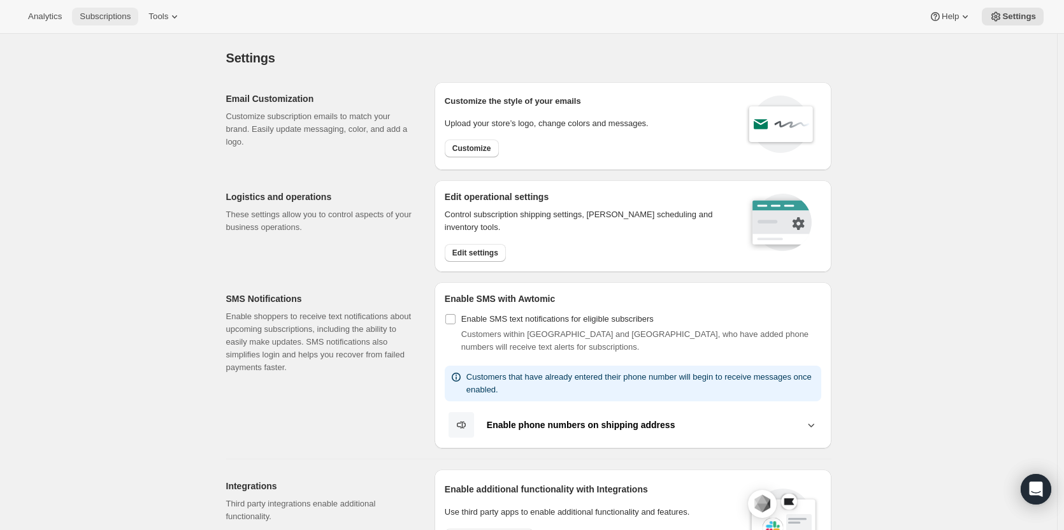
click at [117, 22] on button "Subscriptions" at bounding box center [105, 17] width 66 height 18
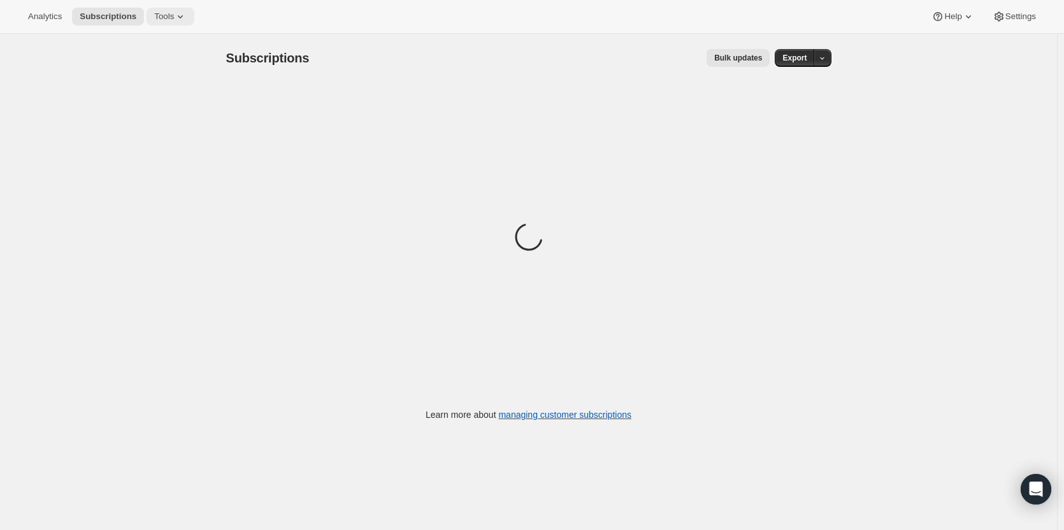
click at [154, 20] on span "Tools" at bounding box center [164, 16] width 20 height 10
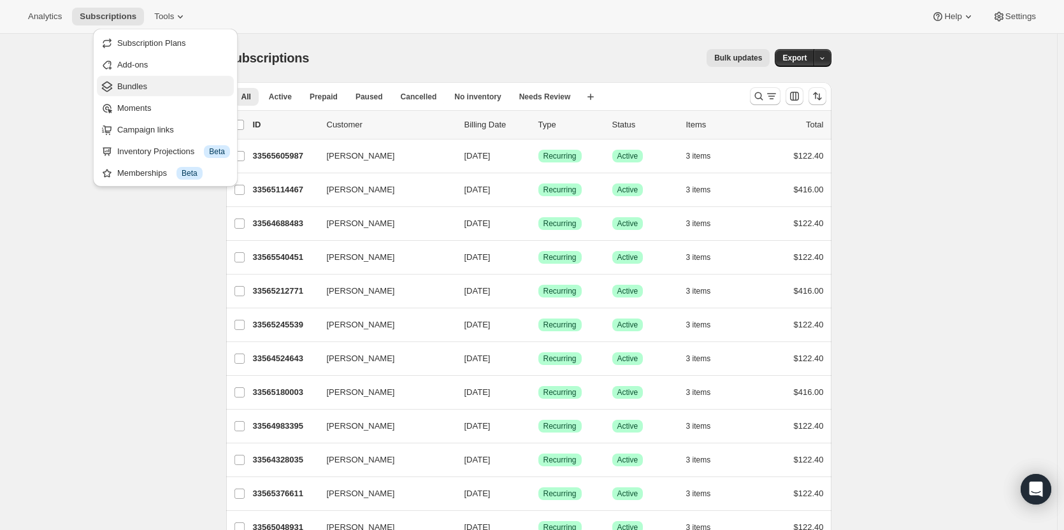
click at [131, 78] on button "Bundles" at bounding box center [165, 86] width 137 height 20
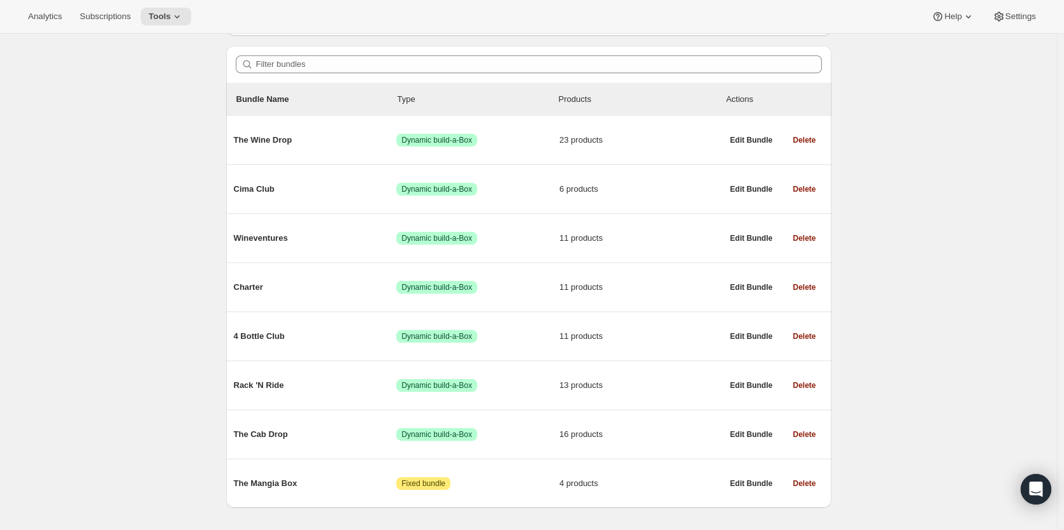
scroll to position [129, 0]
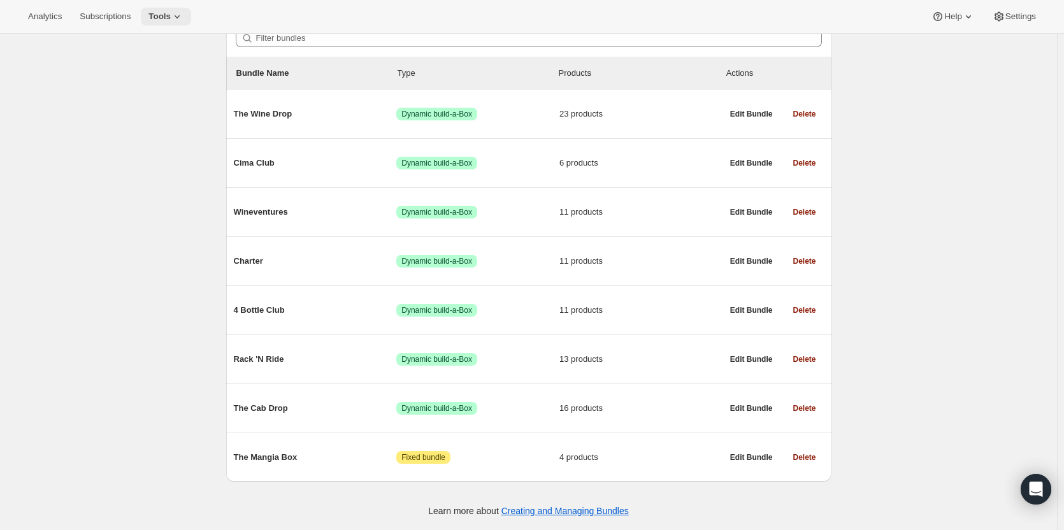
click at [157, 18] on span "Tools" at bounding box center [159, 16] width 22 height 10
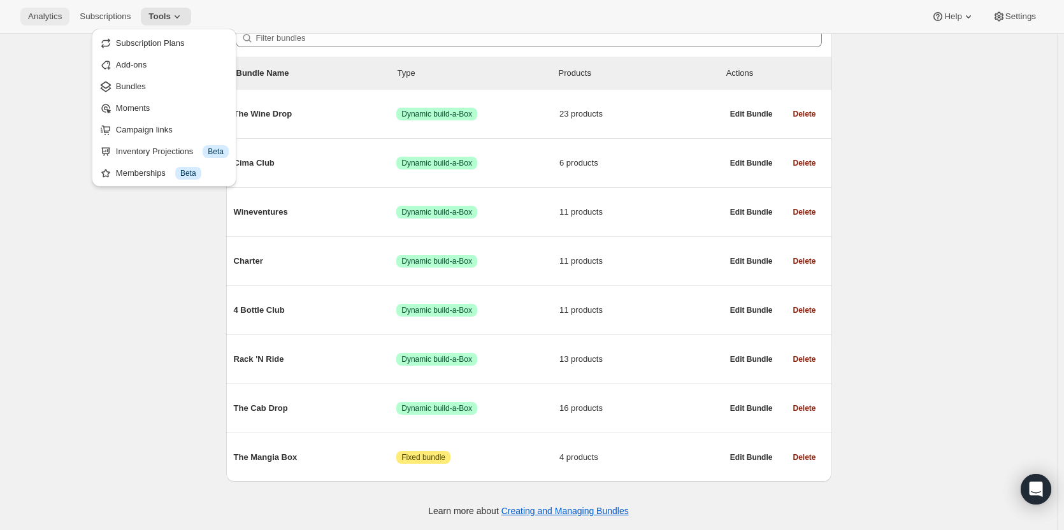
click at [55, 20] on span "Analytics" at bounding box center [45, 16] width 34 height 10
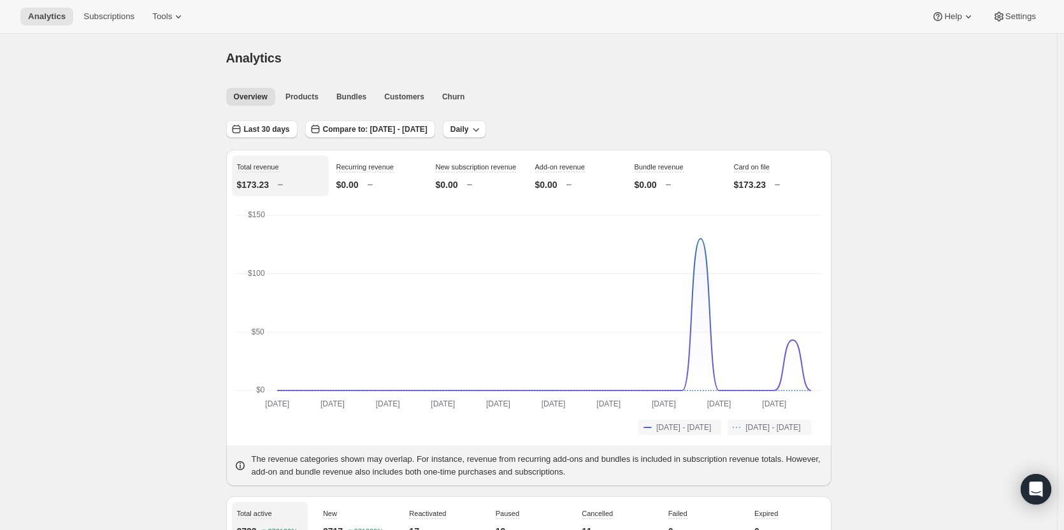
click at [827, 71] on div "Analytics. This page is ready Analytics" at bounding box center [528, 58] width 605 height 48
click at [833, 17] on div "Analytics Subscriptions Tools Help Settings" at bounding box center [532, 17] width 1064 height 34
click at [940, 11] on icon at bounding box center [938, 16] width 13 height 13
click at [951, 69] on span "Help Center" at bounding box center [954, 65] width 44 height 10
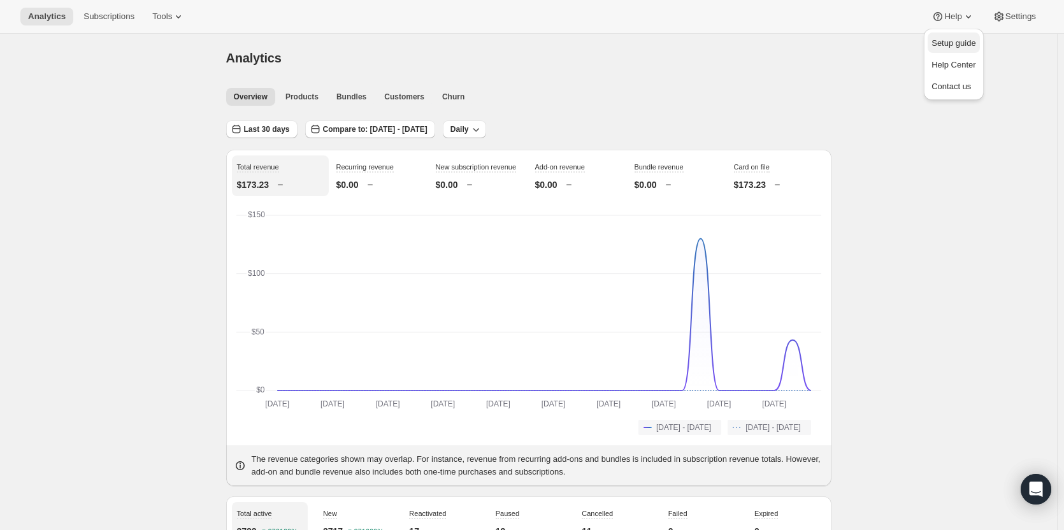
click at [967, 46] on span "Setup guide" at bounding box center [954, 43] width 44 height 10
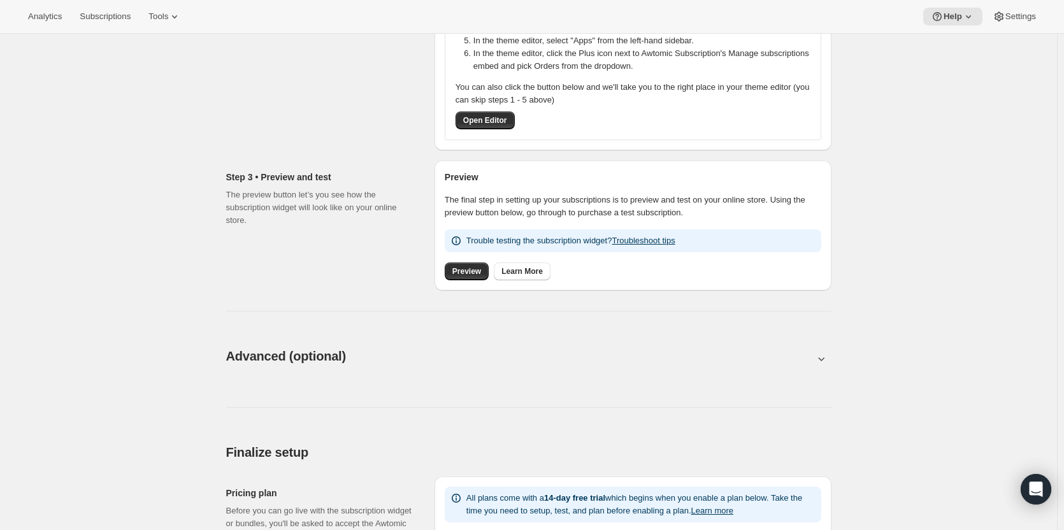
scroll to position [371, 0]
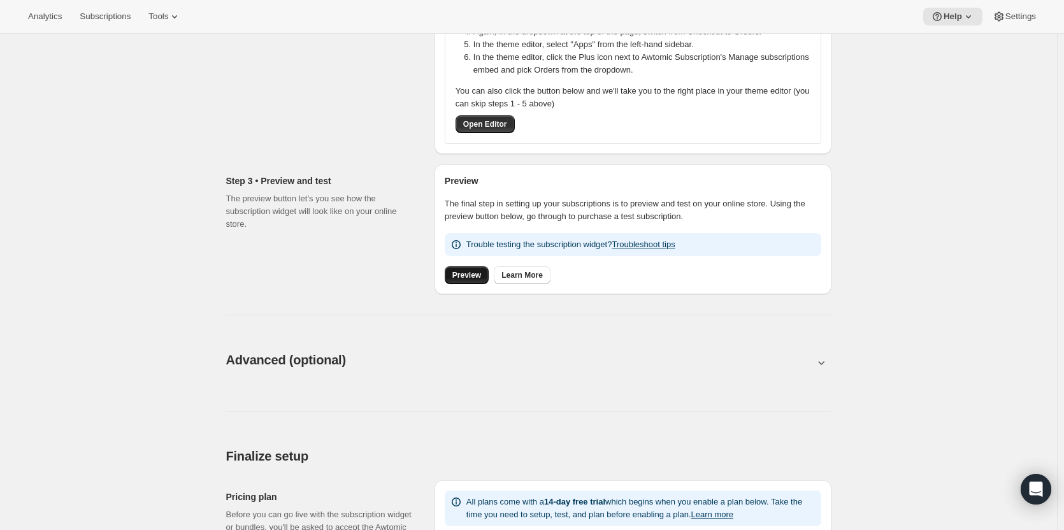
click at [468, 271] on span "Preview" at bounding box center [466, 275] width 29 height 10
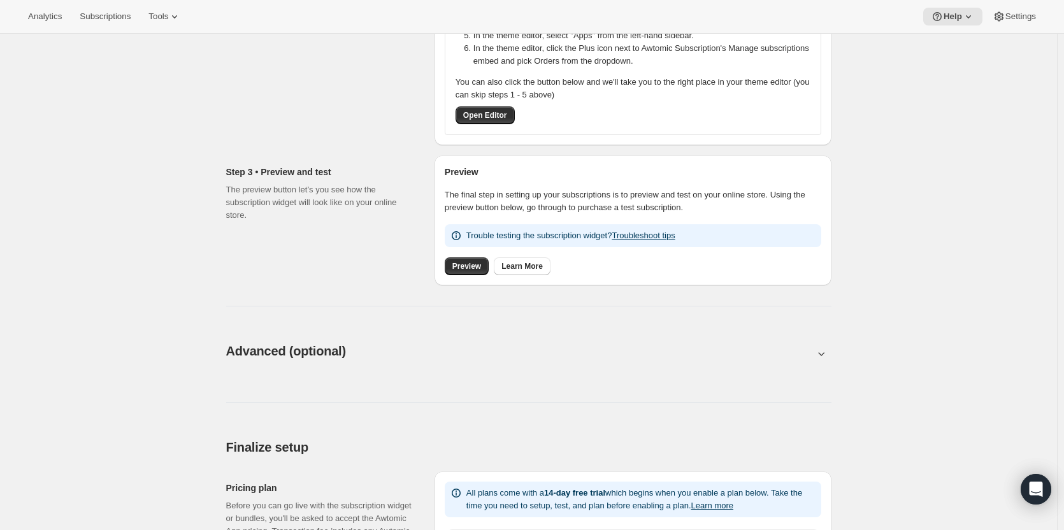
scroll to position [0, 0]
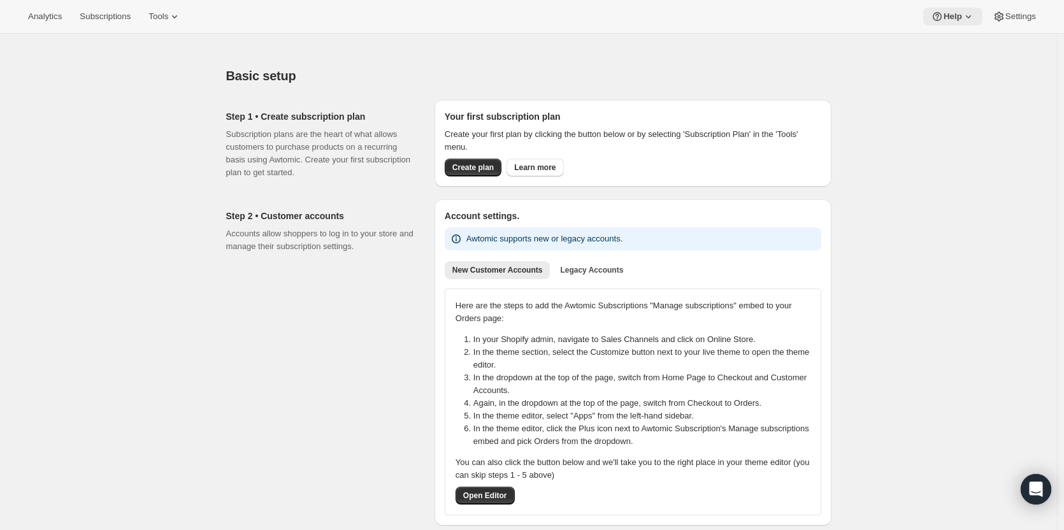
click at [967, 11] on icon at bounding box center [968, 16] width 13 height 13
click at [1012, 20] on span "Settings" at bounding box center [1020, 16] width 31 height 10
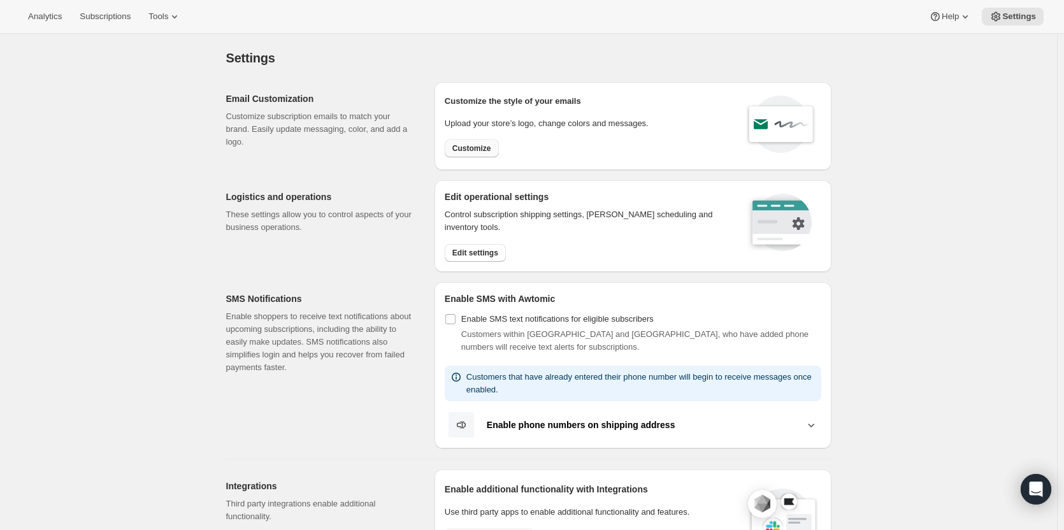
click at [488, 147] on span "Customize" at bounding box center [471, 148] width 39 height 10
select select "subscriptionMessage"
select select "5"
select select "15"
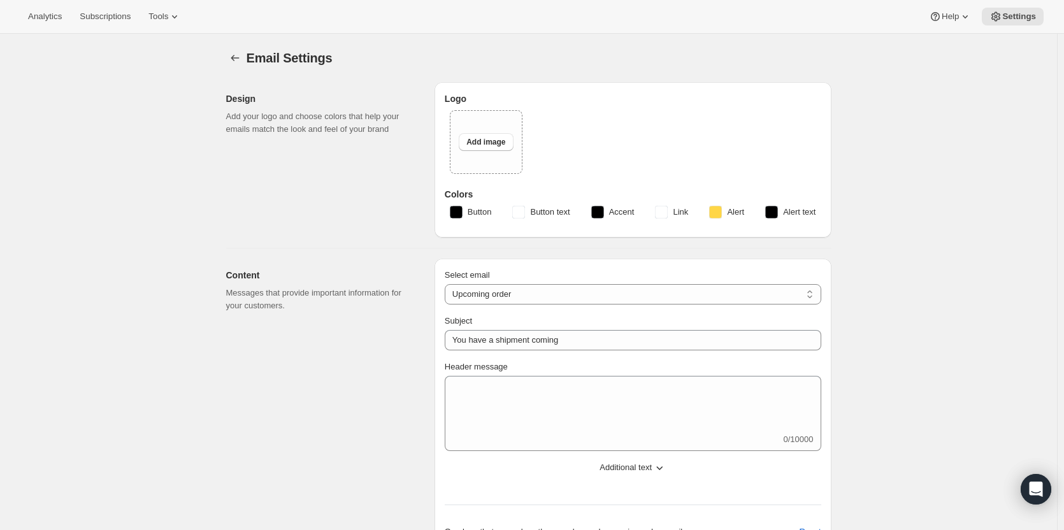
type input "Your next Clif Family Winery shipment is coming soon!"
type textarea "Your next shipment is processing soon! If this is your first time interacting w…"
select select "7"
select select "10"
type input "Clif Family Winery"
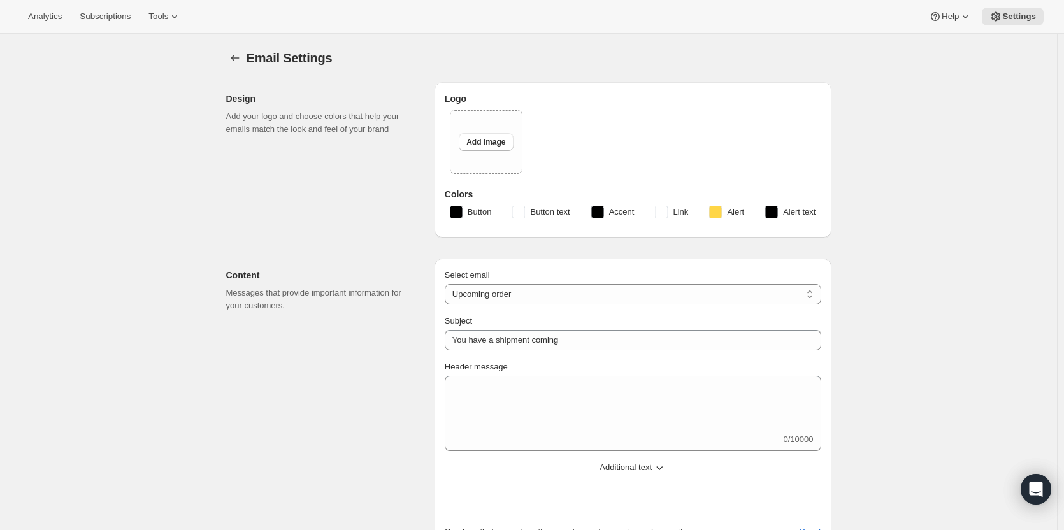
checkbox input "false"
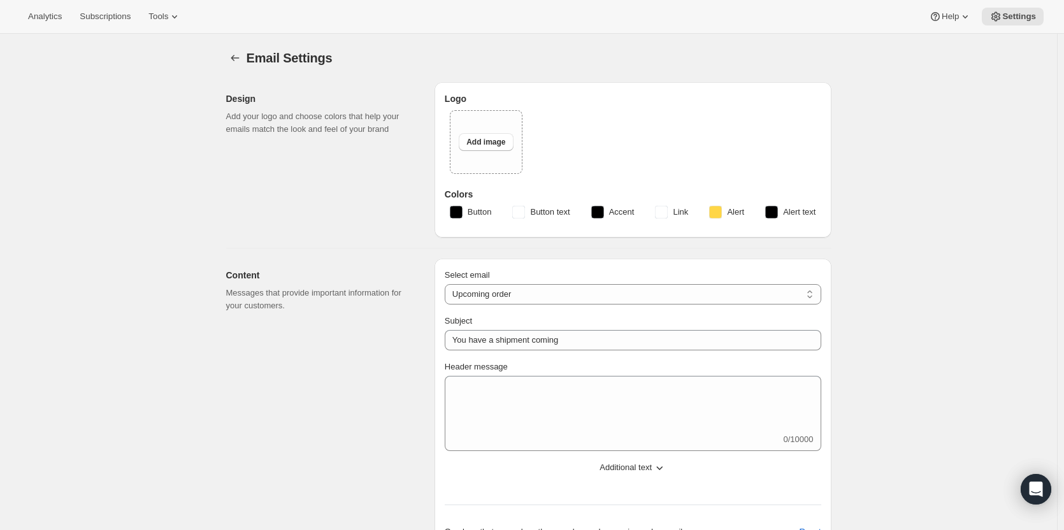
checkbox input "false"
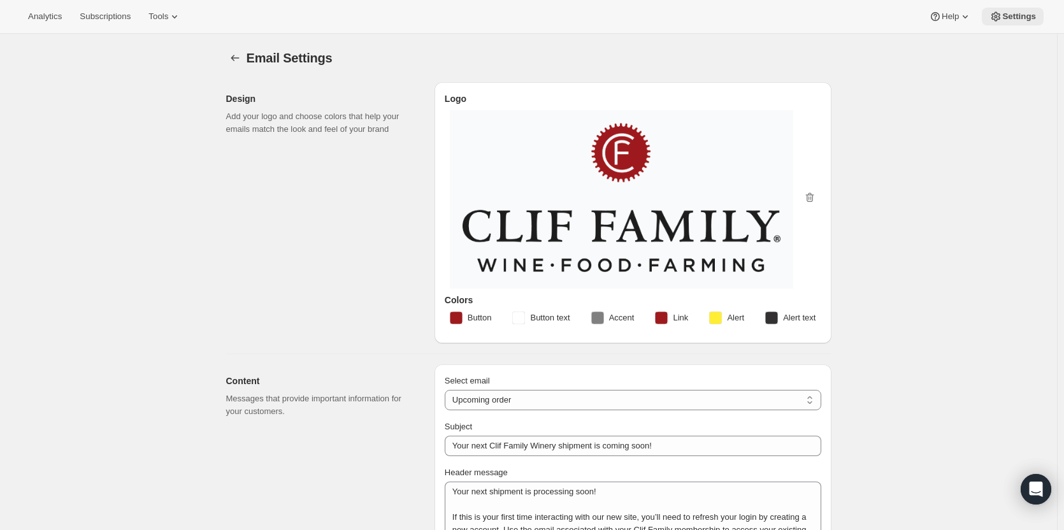
click at [1016, 10] on button "Settings" at bounding box center [1013, 17] width 62 height 18
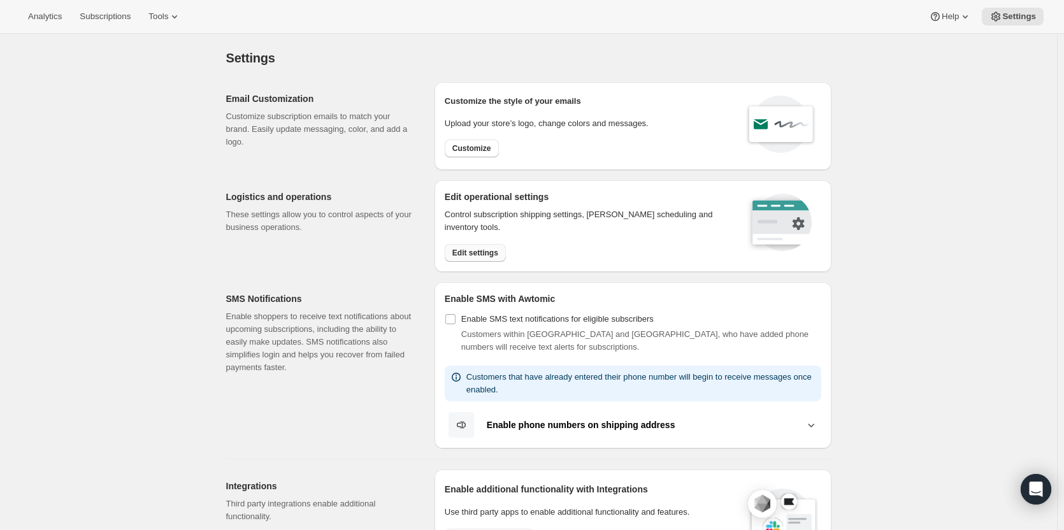
click at [480, 257] on span "Edit settings" at bounding box center [475, 253] width 46 height 10
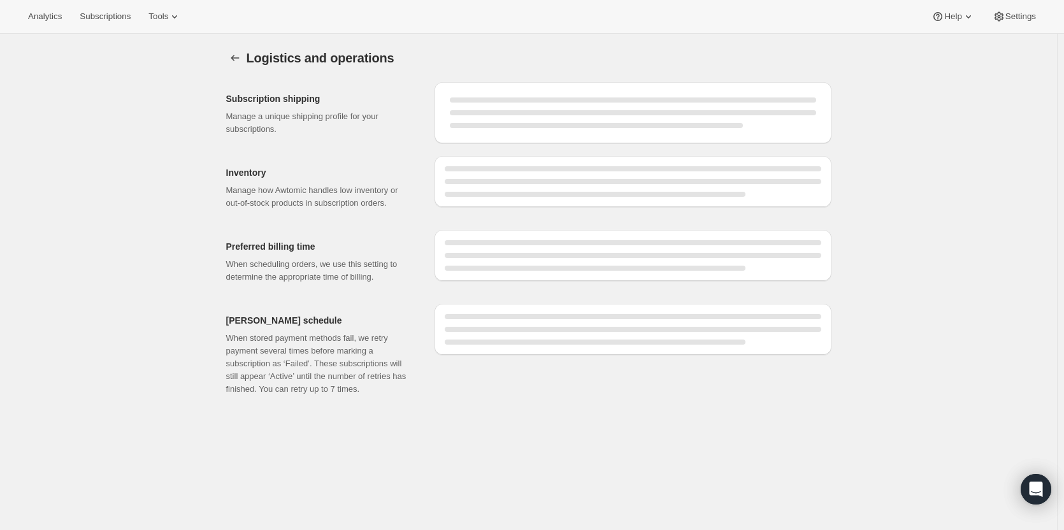
select select "DAY"
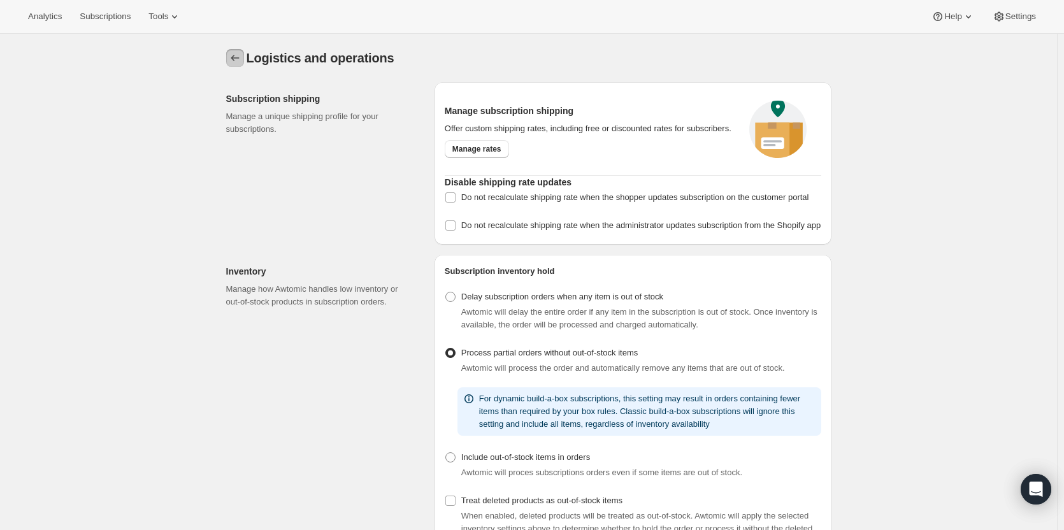
click at [238, 57] on icon "Settings" at bounding box center [235, 58] width 13 height 13
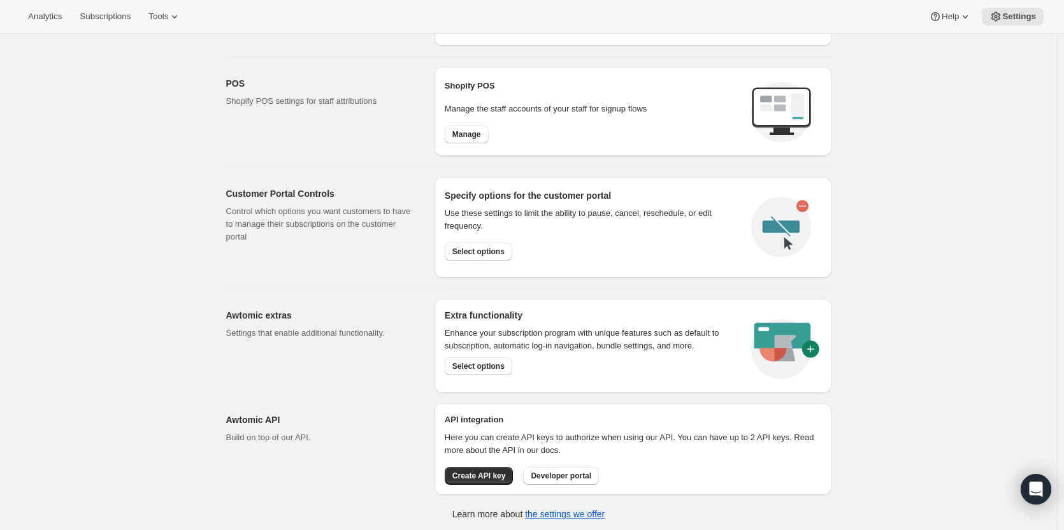
scroll to position [515, 0]
click at [489, 361] on span "Select options" at bounding box center [478, 365] width 52 height 10
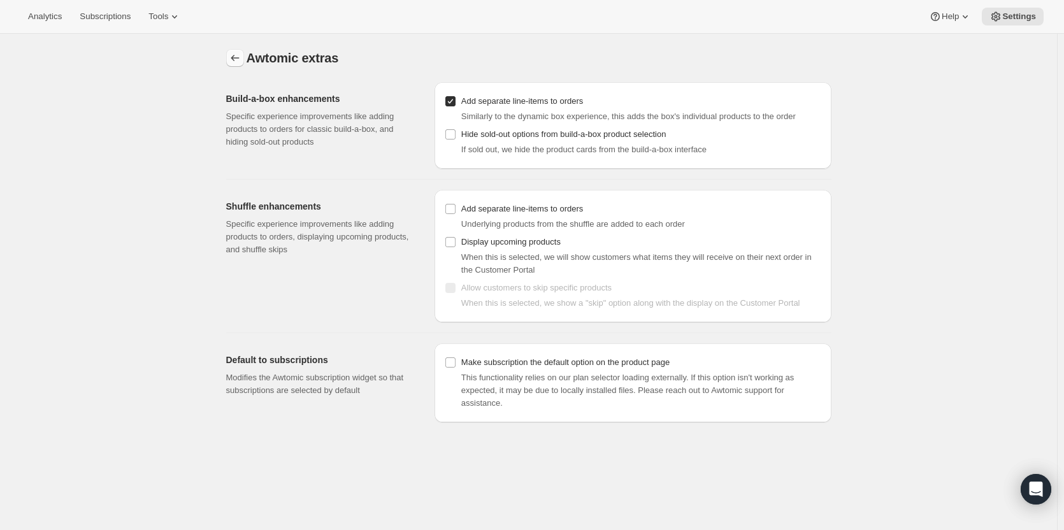
click at [231, 59] on icon "Settings" at bounding box center [235, 58] width 13 height 13
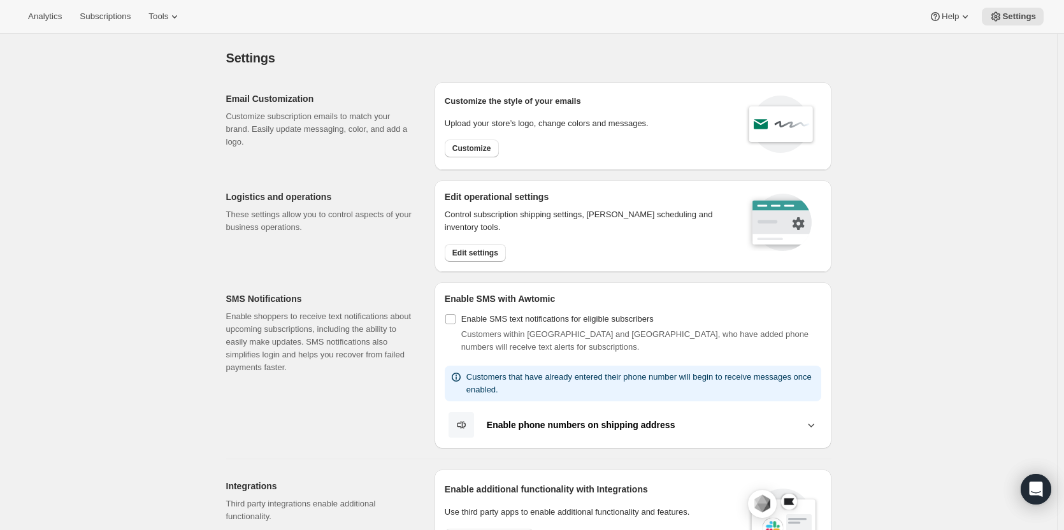
drag, startPoint x: 1063, startPoint y: 63, endPoint x: 1059, endPoint y: 78, distance: 15.8
click at [1057, 78] on div "Settings. This page is ready Settings Email Customization Customize subscriptio…" at bounding box center [528, 540] width 1057 height 1013
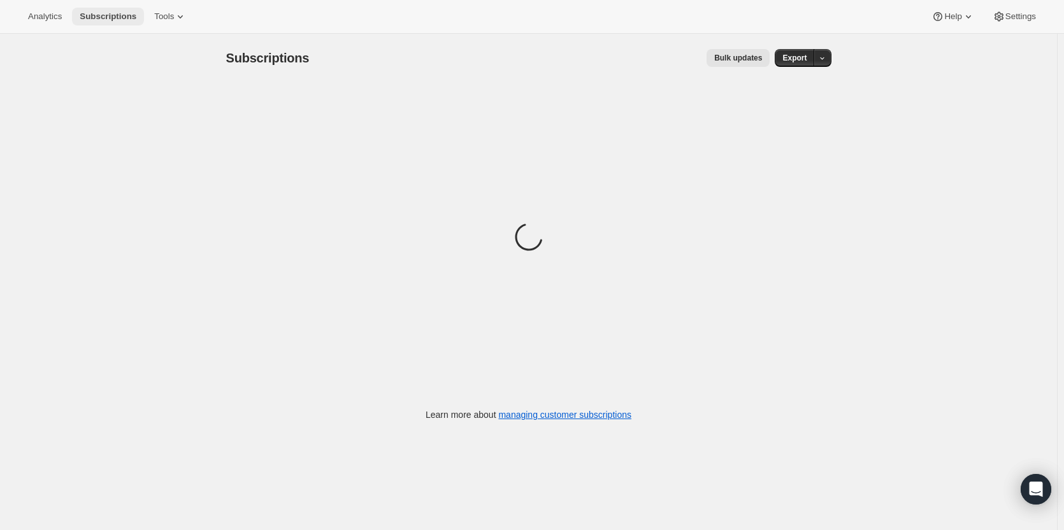
click at [90, 22] on button "Subscriptions" at bounding box center [108, 17] width 72 height 18
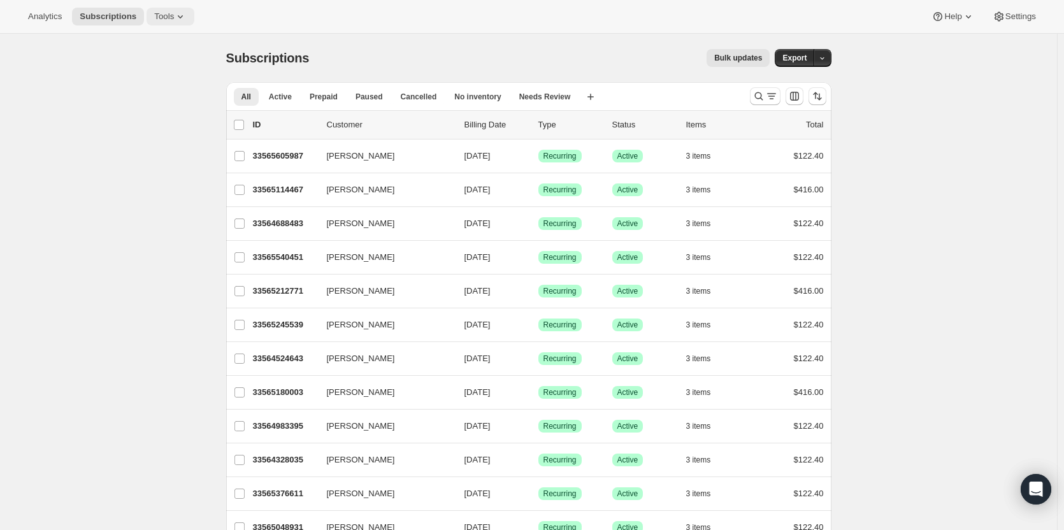
click at [154, 18] on span "Tools" at bounding box center [164, 16] width 20 height 10
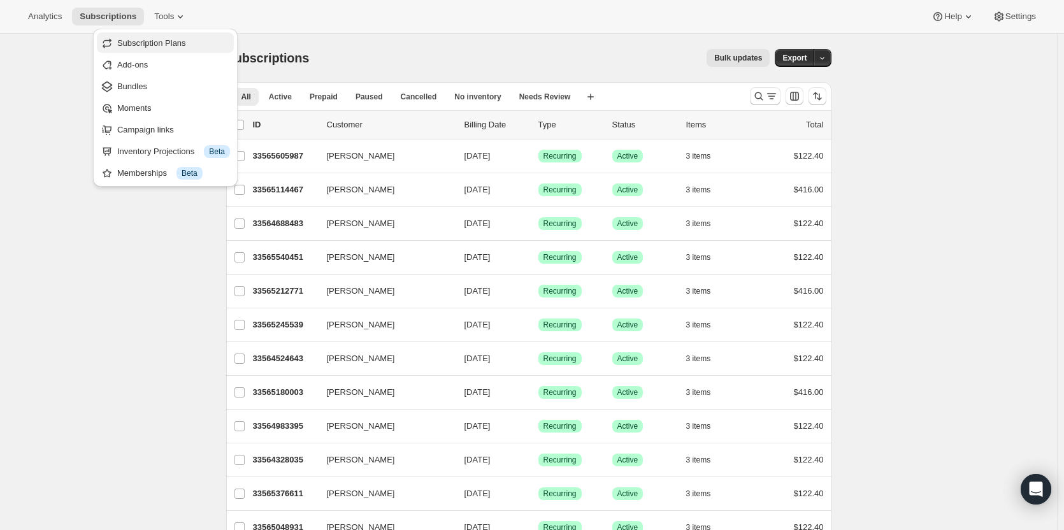
click at [143, 41] on span "Subscription Plans" at bounding box center [151, 43] width 69 height 10
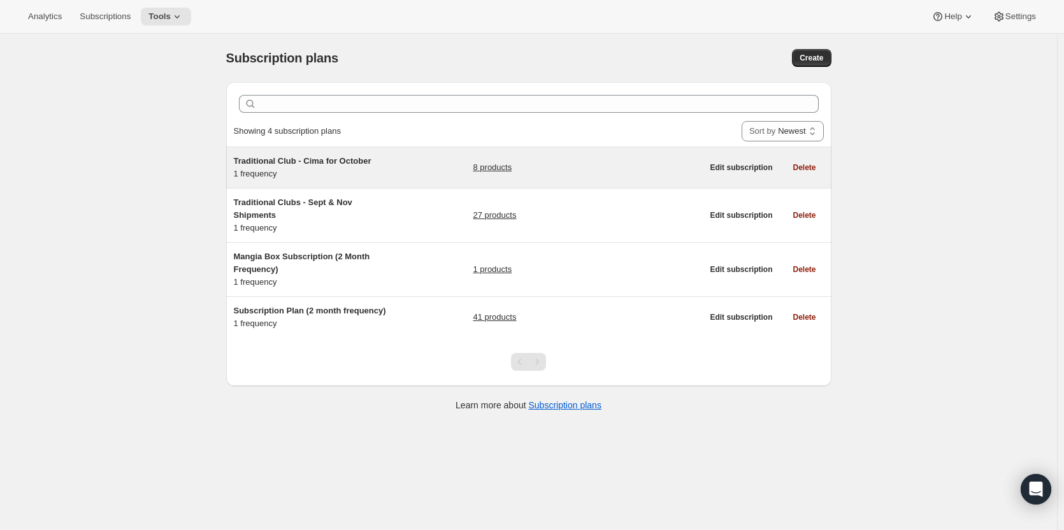
click at [319, 178] on div "Traditional Club - Cima for October 1 frequency" at bounding box center [313, 167] width 159 height 25
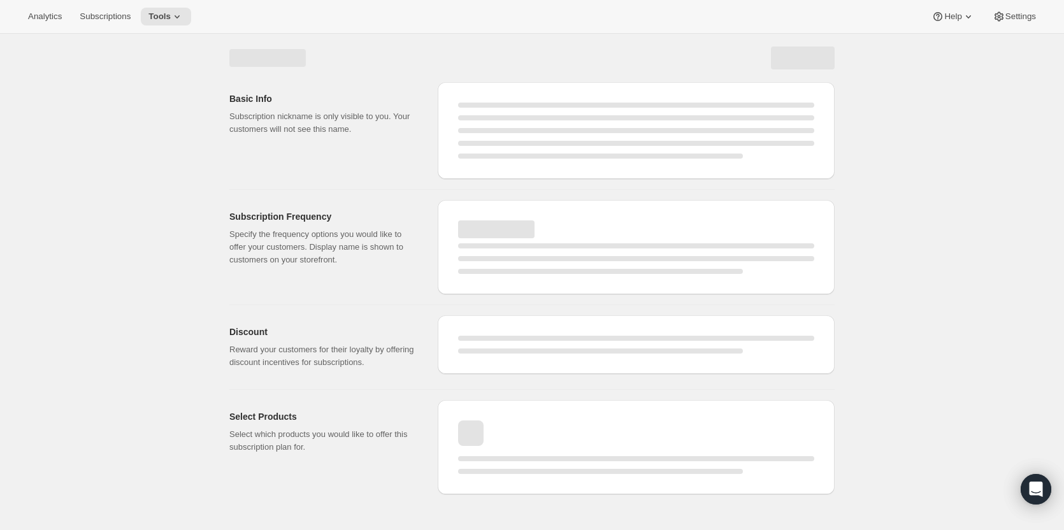
select select "WEEK"
select select "MONTH"
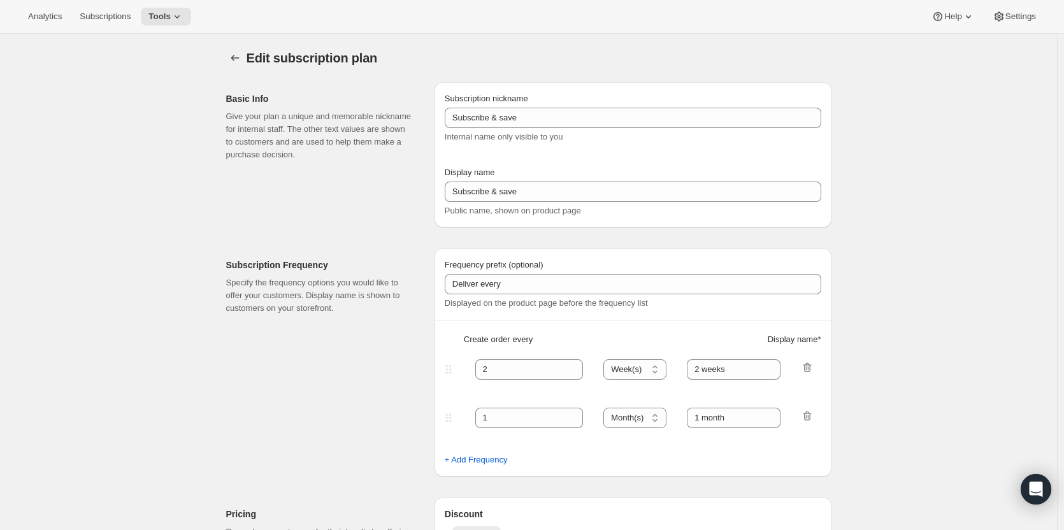
type input "Traditional Club - Cima for October"
type input "Join the Cima Club"
type input "3"
select select "MONTH"
type input "3 months"
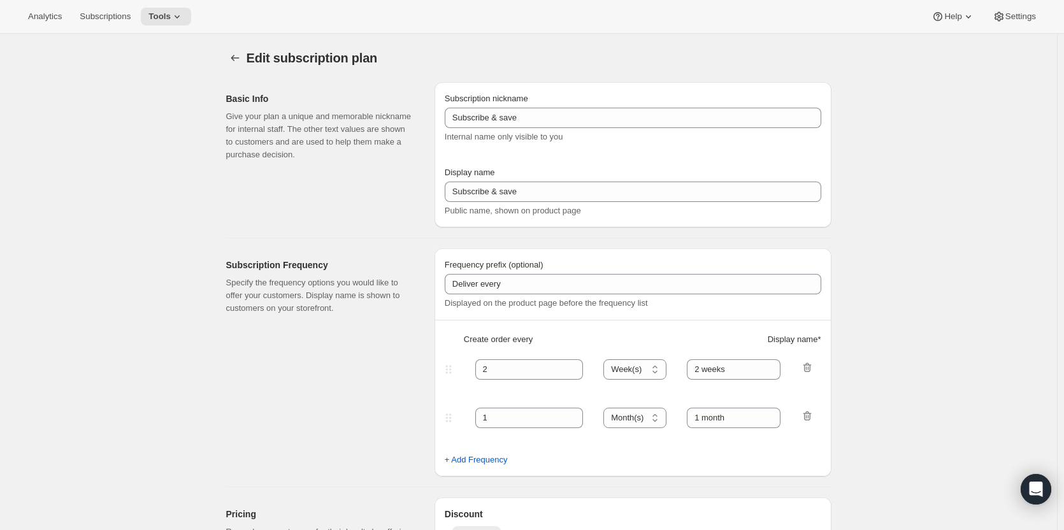
checkbox input "true"
select select "YEARDAY"
select select "10"
select select "15"
select select "2"
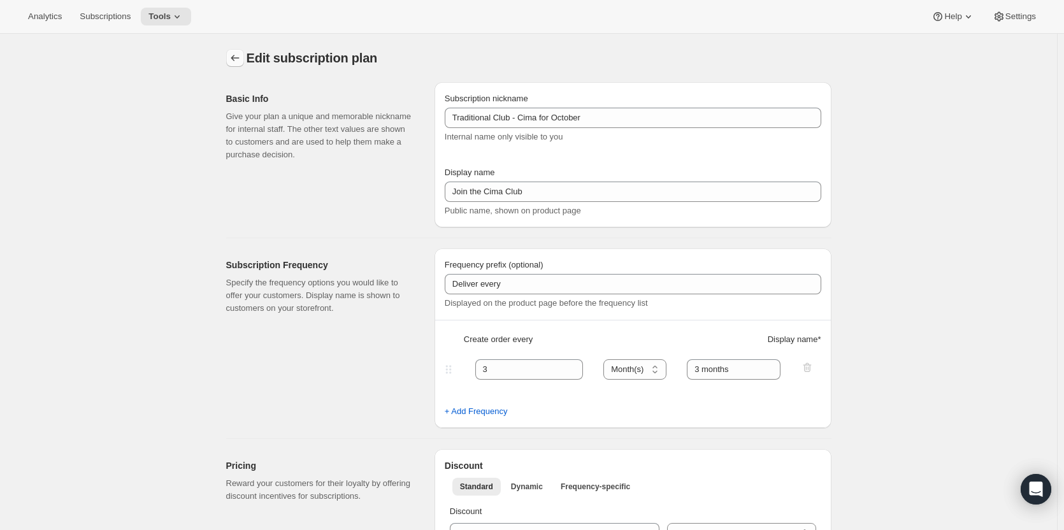
click at [240, 61] on icon "Subscription plans" at bounding box center [235, 58] width 13 height 13
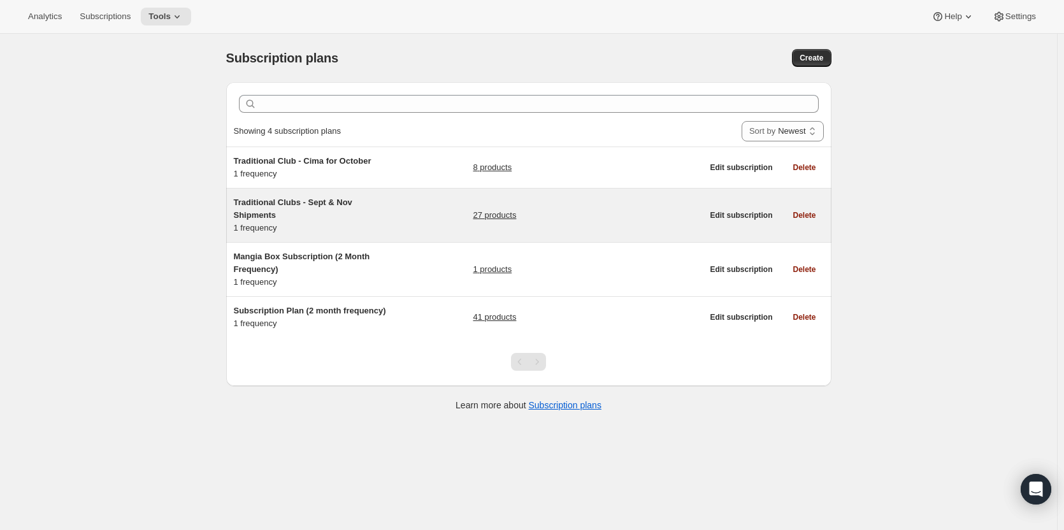
click at [270, 212] on span "Traditional Clubs - Sept & Nov Shipments" at bounding box center [293, 209] width 119 height 22
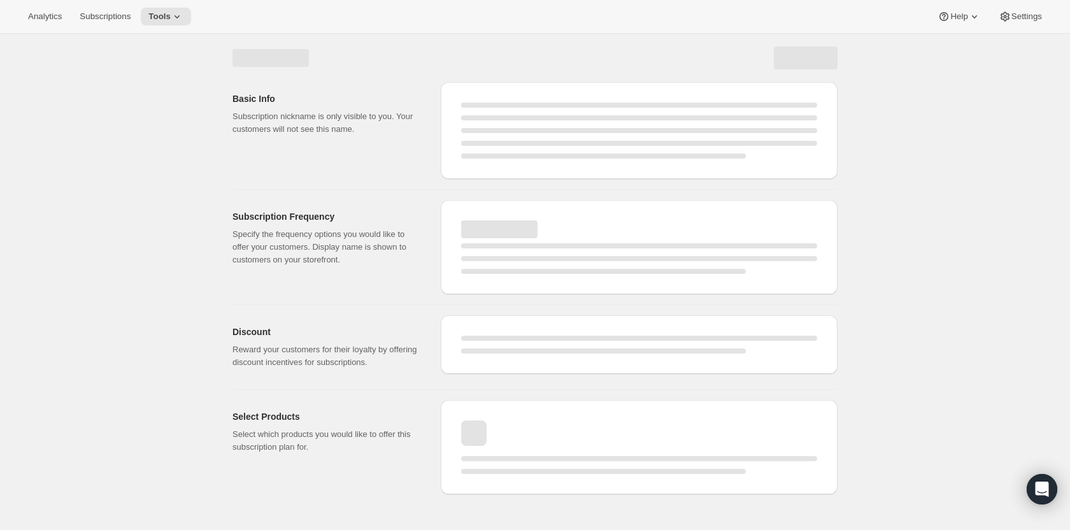
select select "WEEK"
select select "MONTH"
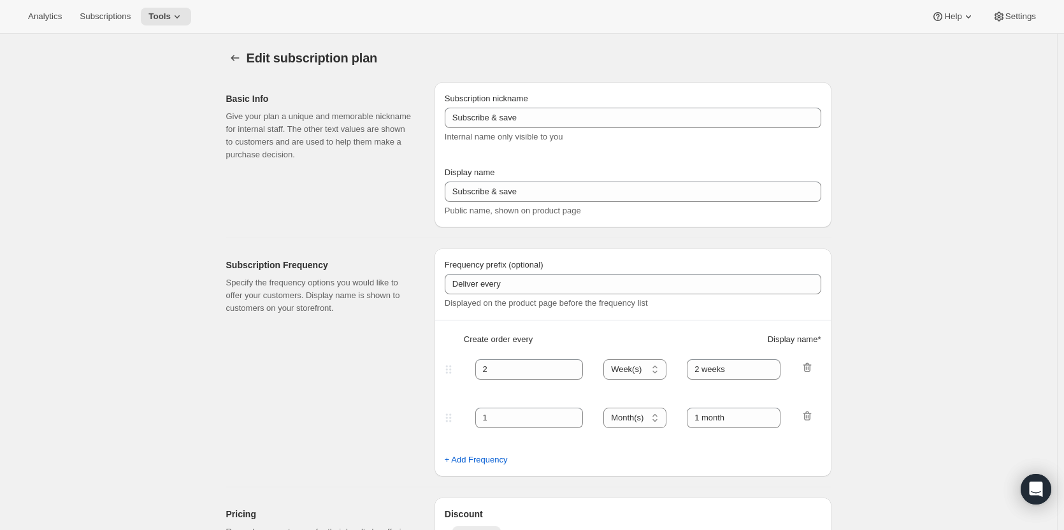
type input "Traditional Clubs - Sept & Nov Shipments"
type input "Join the club"
type input "Delivers quarterly"
type input "3"
select select "MONTH"
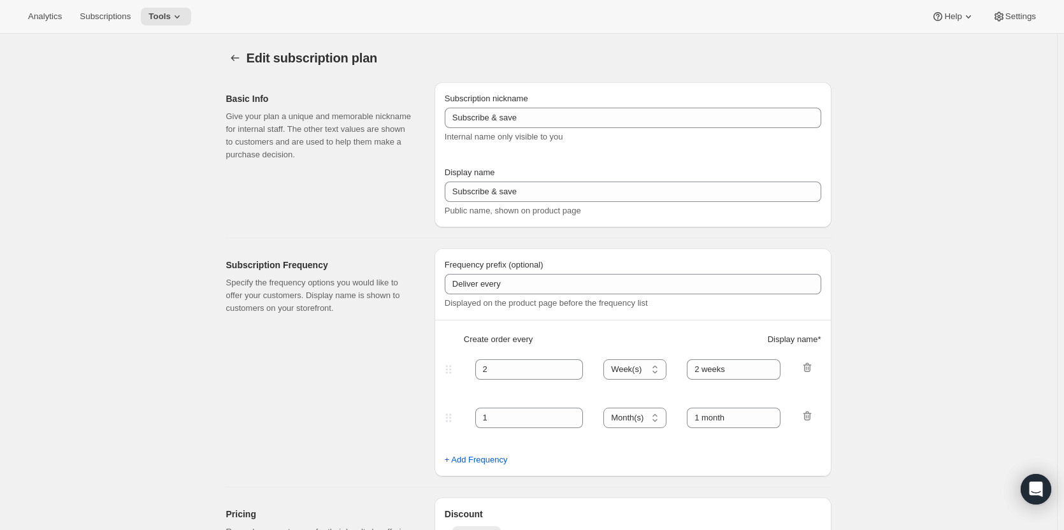
type input "(Sept, Nov)"
checkbox input "true"
select select "YEARDAY"
select select "9"
select select "10"
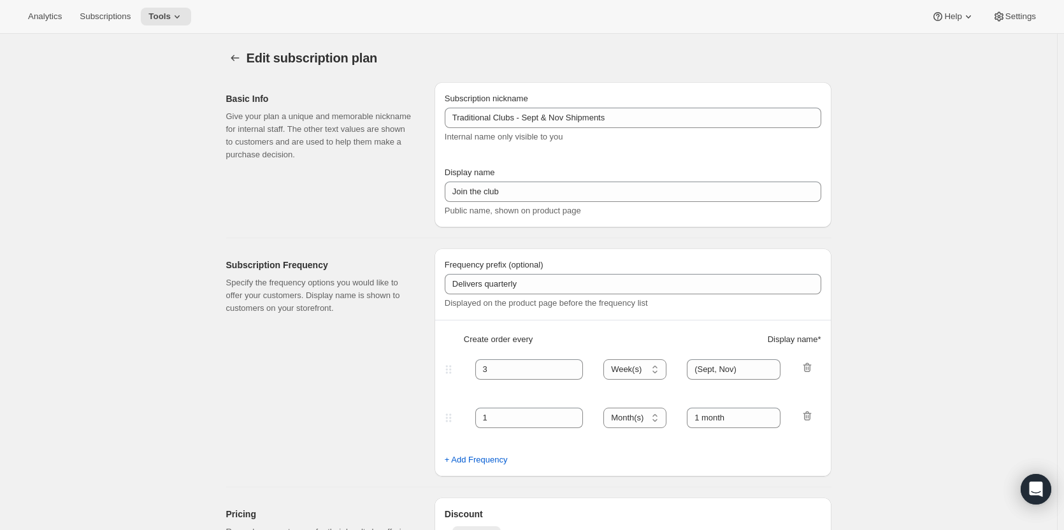
select select "11"
select select "5"
select select "2"
select select "4"
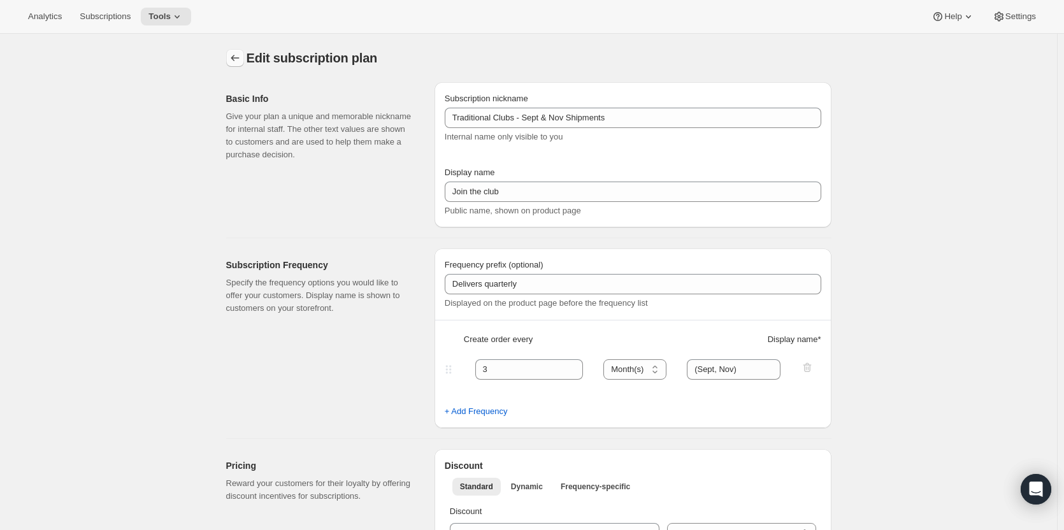
click at [233, 62] on icon "Subscription plans" at bounding box center [235, 58] width 13 height 13
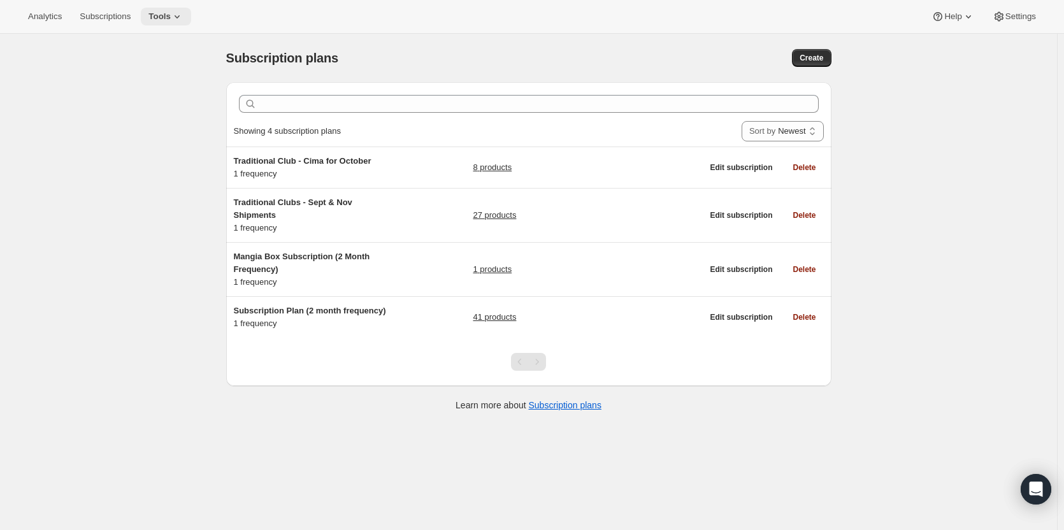
click at [182, 12] on button "Tools" at bounding box center [166, 17] width 50 height 18
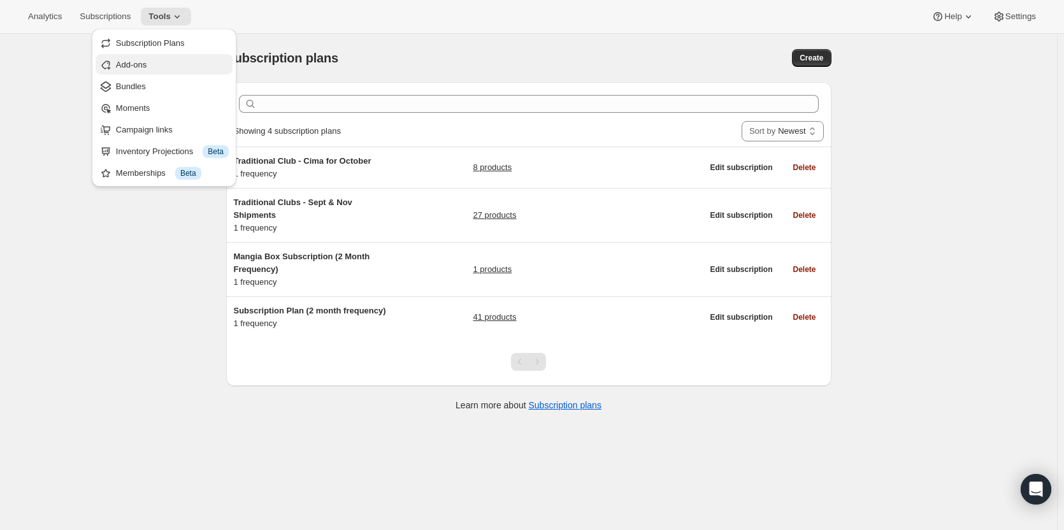
click at [177, 62] on span "Add-ons" at bounding box center [172, 65] width 113 height 13
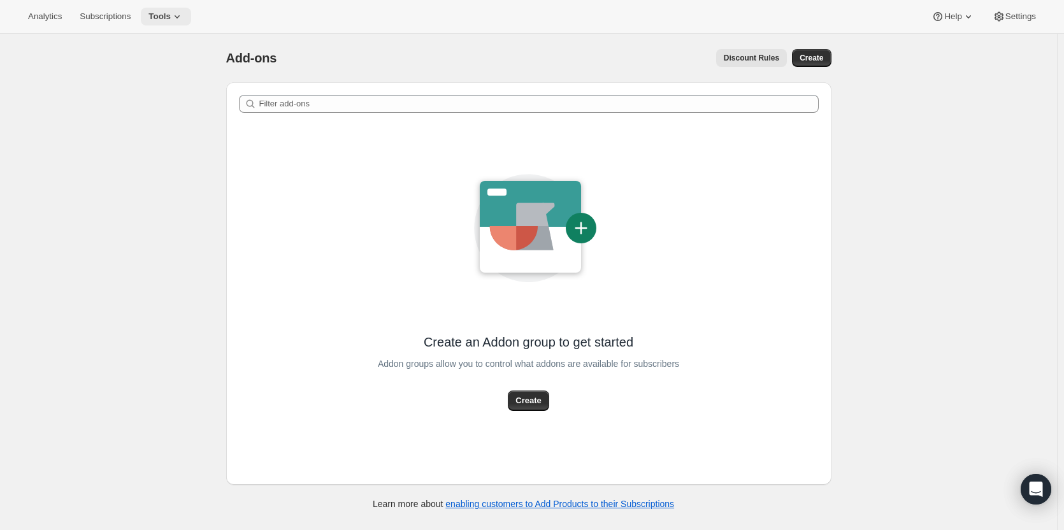
click at [155, 18] on span "Tools" at bounding box center [159, 16] width 22 height 10
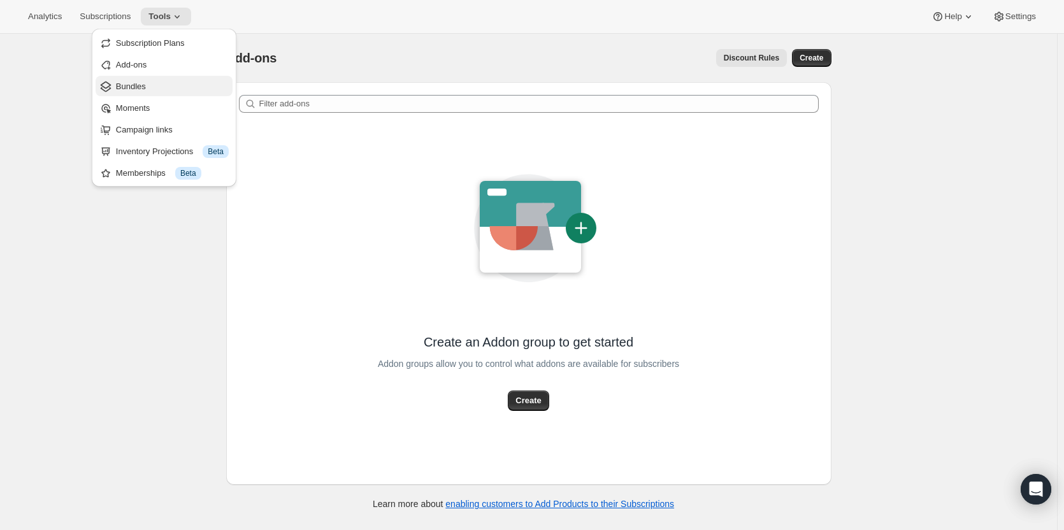
click at [140, 83] on span "Bundles" at bounding box center [131, 87] width 30 height 10
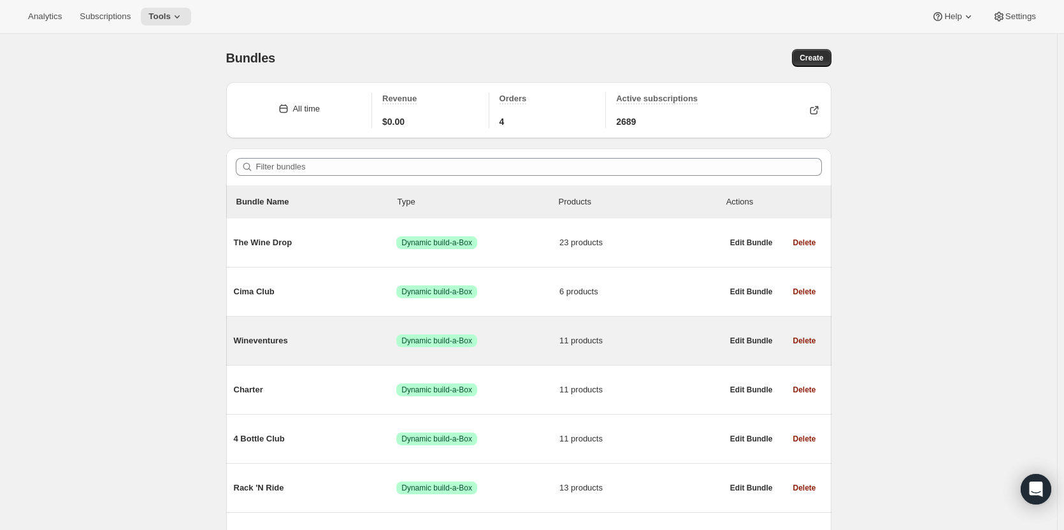
click at [287, 349] on div "Wineventures Success Dynamic build-a-Box 11 products" at bounding box center [478, 340] width 489 height 33
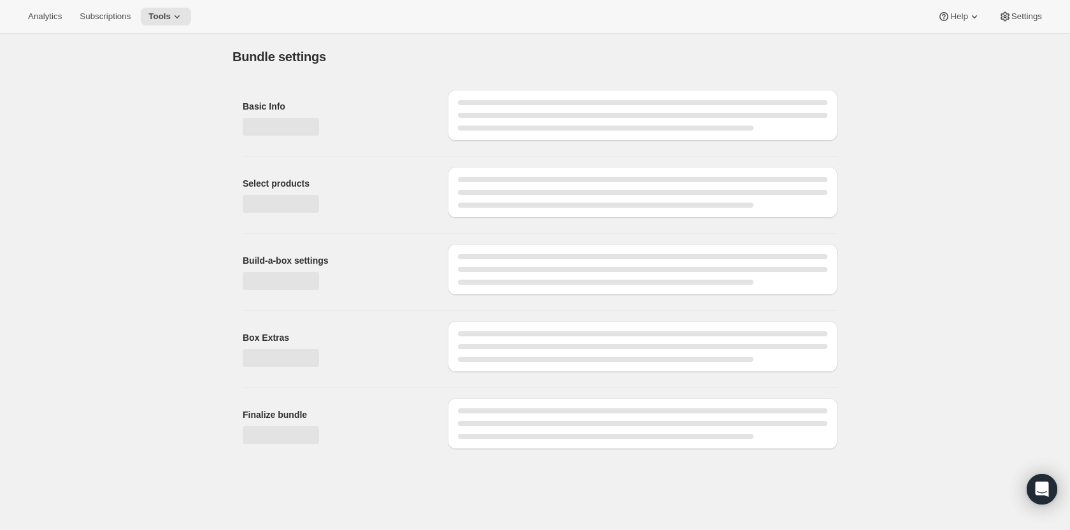
type input "Wineventures"
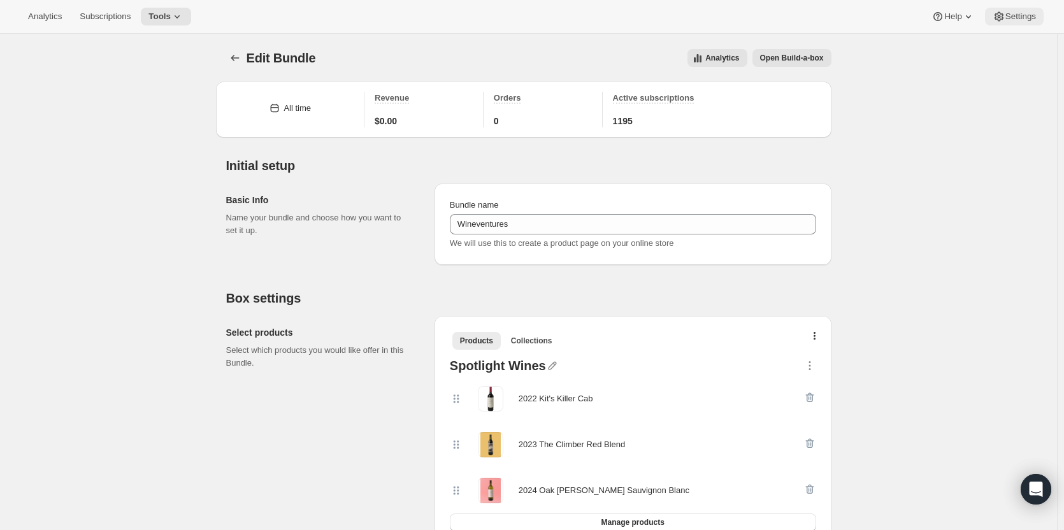
click at [1009, 14] on span "Settings" at bounding box center [1020, 16] width 31 height 10
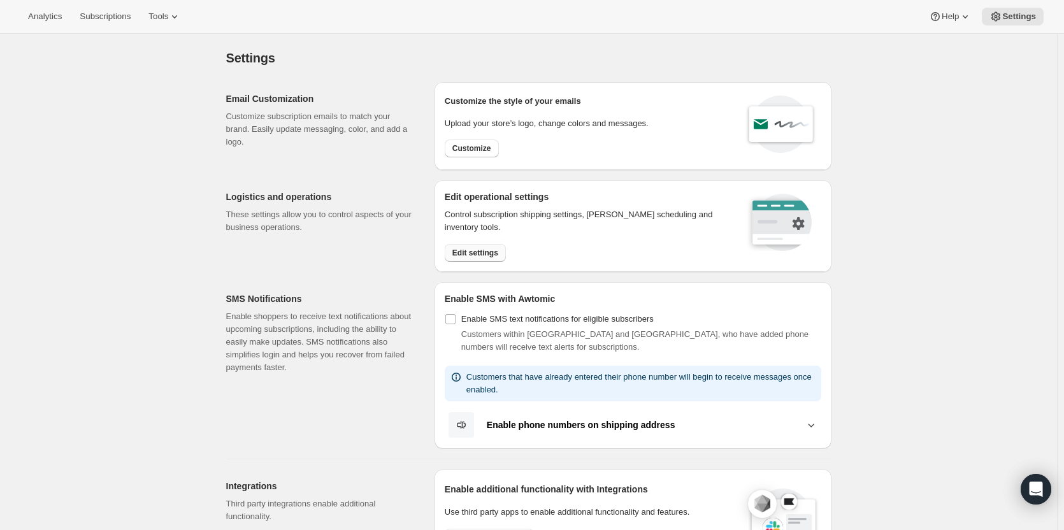
click at [492, 257] on button "Edit settings" at bounding box center [475, 253] width 61 height 18
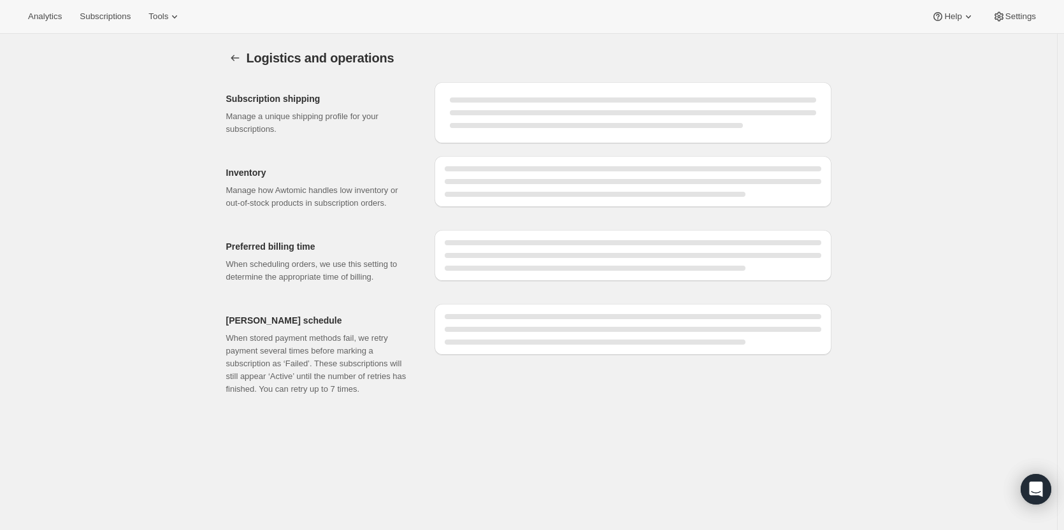
select select "DAY"
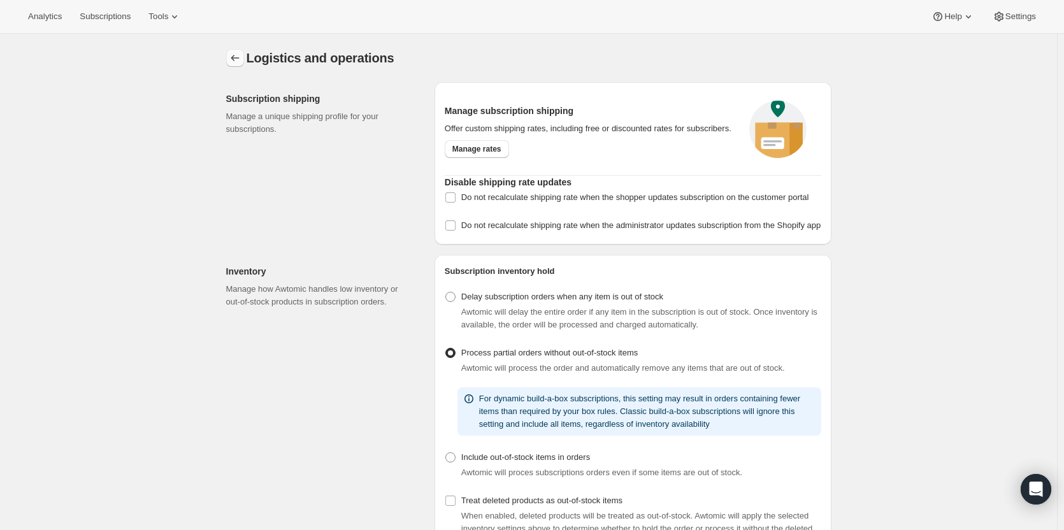
click at [244, 61] on button "Settings" at bounding box center [235, 58] width 18 height 18
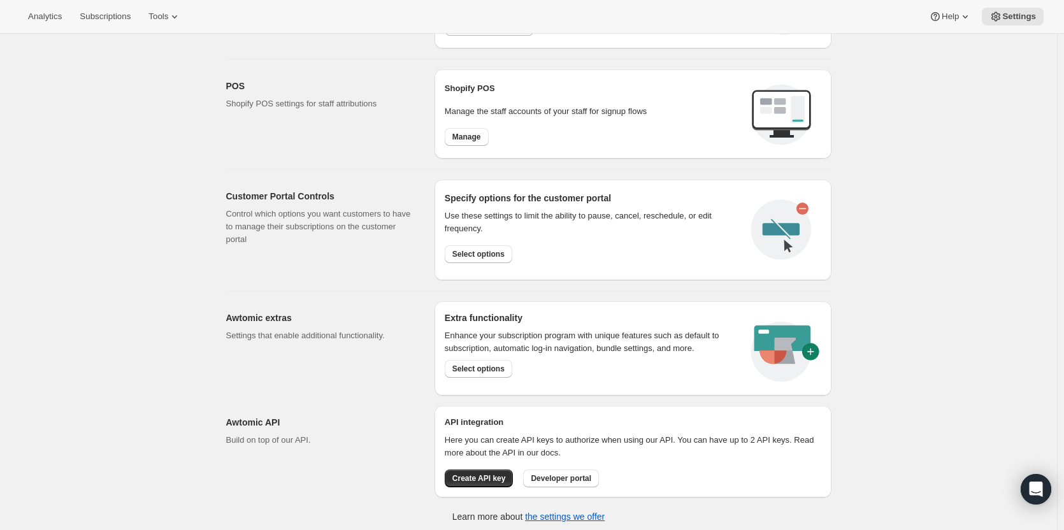
scroll to position [510, 0]
click at [473, 374] on button "Select options" at bounding box center [479, 370] width 68 height 18
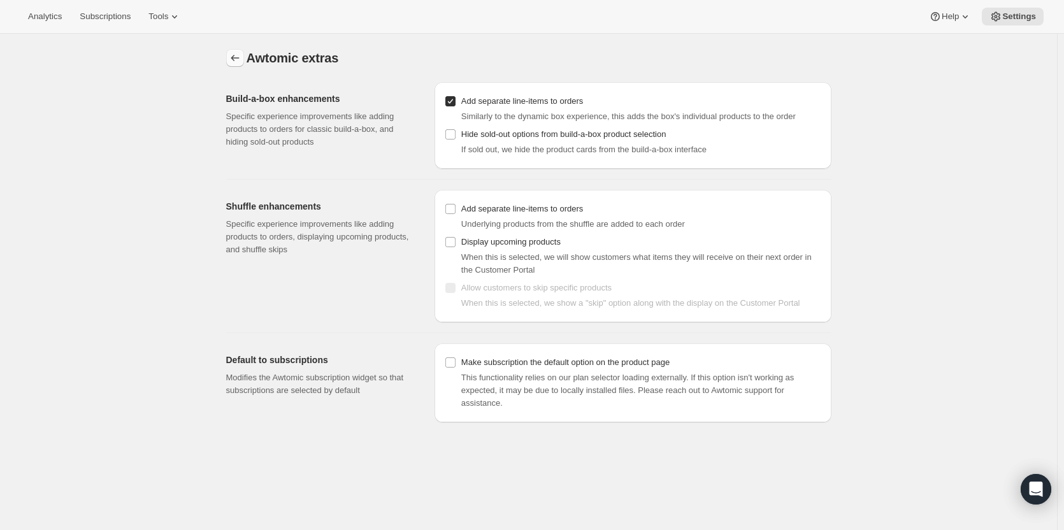
click at [244, 54] on button "Settings" at bounding box center [235, 58] width 18 height 18
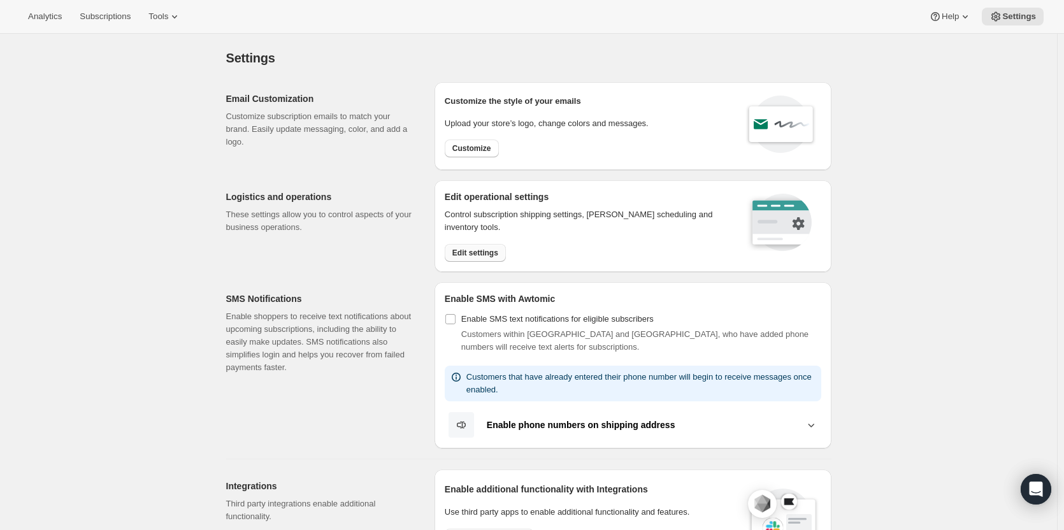
click at [499, 256] on button "Edit settings" at bounding box center [475, 253] width 61 height 18
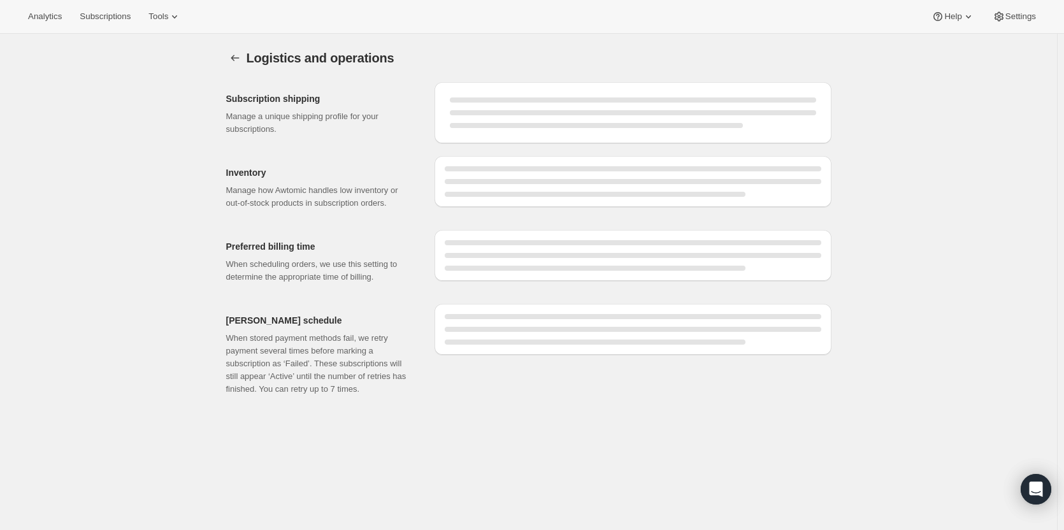
select select "DAY"
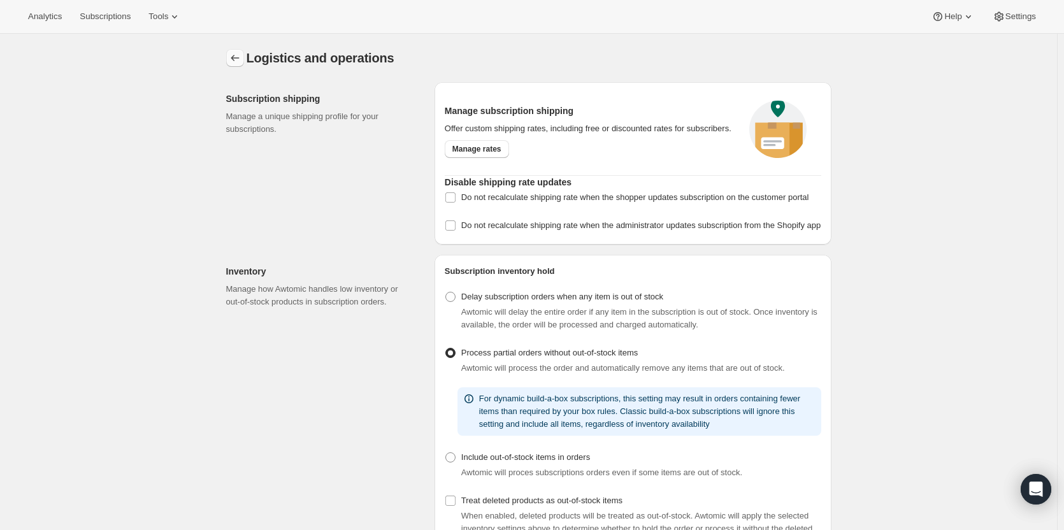
click at [237, 57] on icon "Settings" at bounding box center [235, 58] width 13 height 13
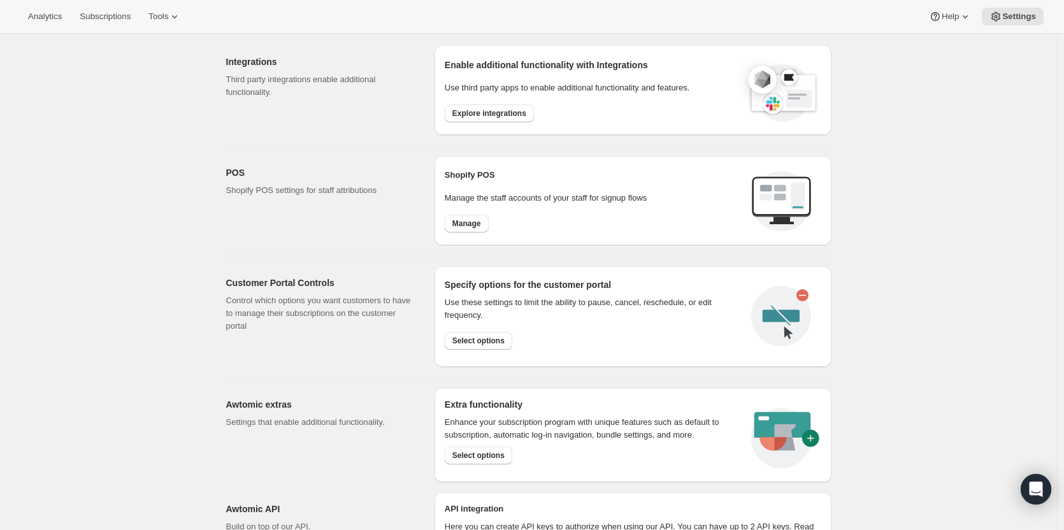
scroll to position [515, 0]
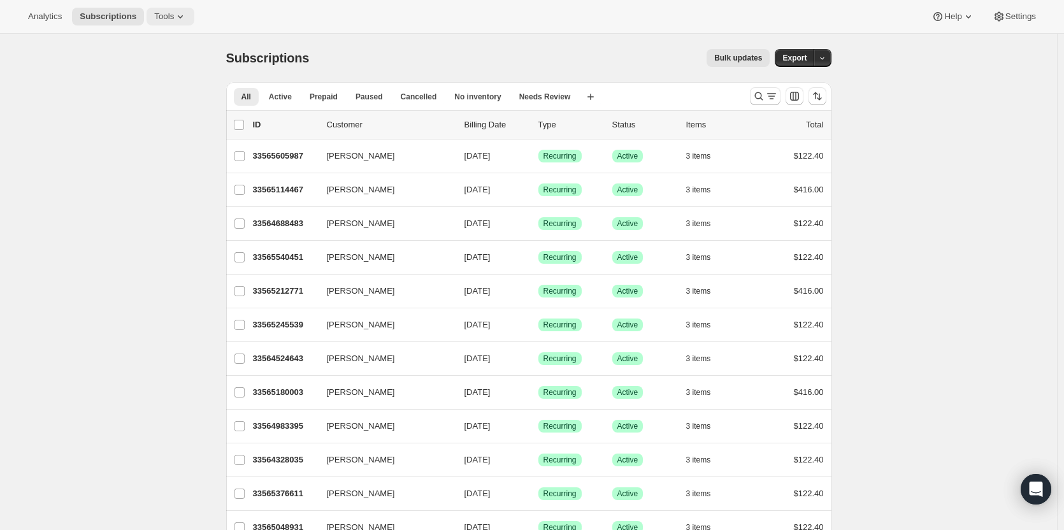
click at [165, 24] on button "Tools" at bounding box center [171, 17] width 48 height 18
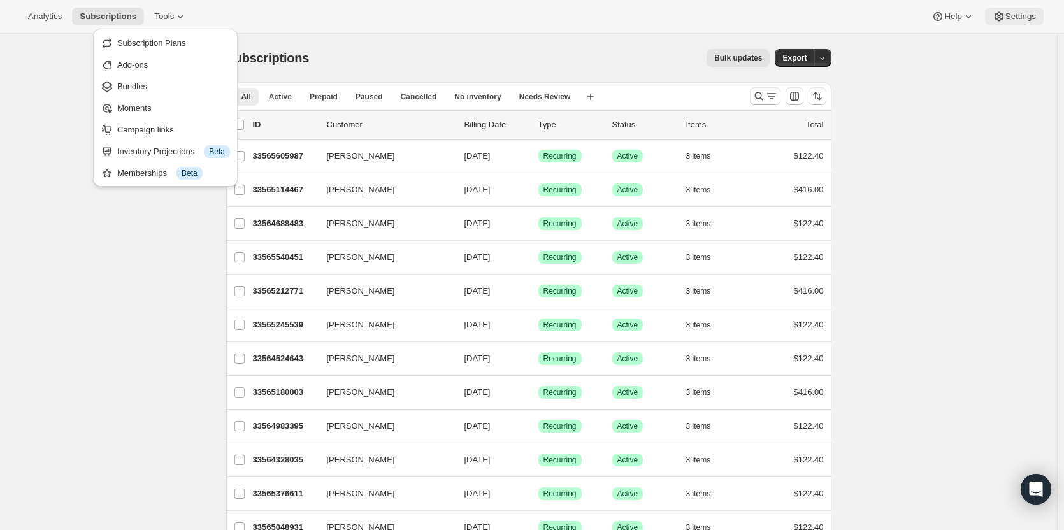
click at [1016, 20] on span "Settings" at bounding box center [1020, 16] width 31 height 10
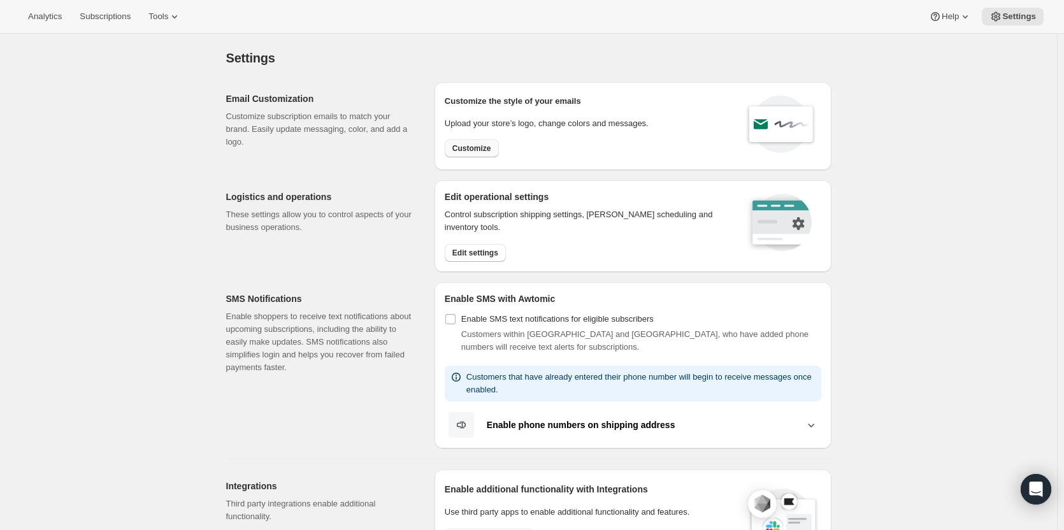
click at [478, 152] on span "Customize" at bounding box center [471, 148] width 39 height 10
select select "subscriptionMessage"
select select "5"
select select "15"
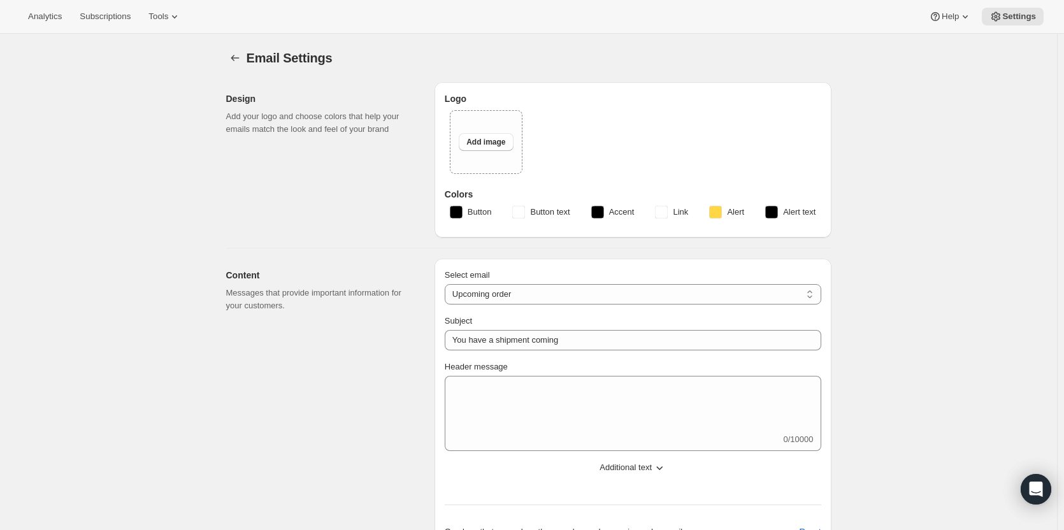
type input "Your next Clif Family Winery shipment is coming soon!"
type textarea "Your next shipment is processing soon! If this is your first time interacting w…"
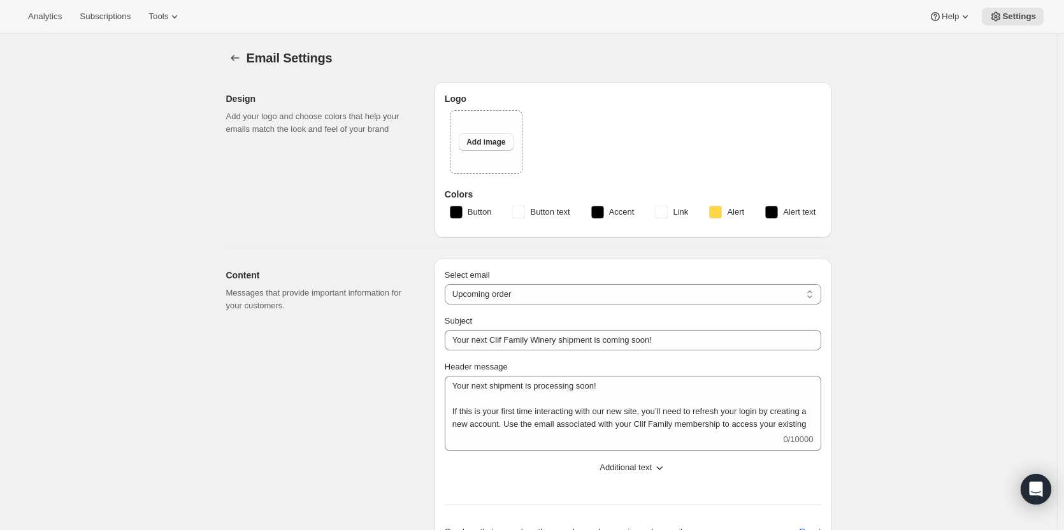
select select "7"
select select "10"
type input "Clif Family Winery"
checkbox input "false"
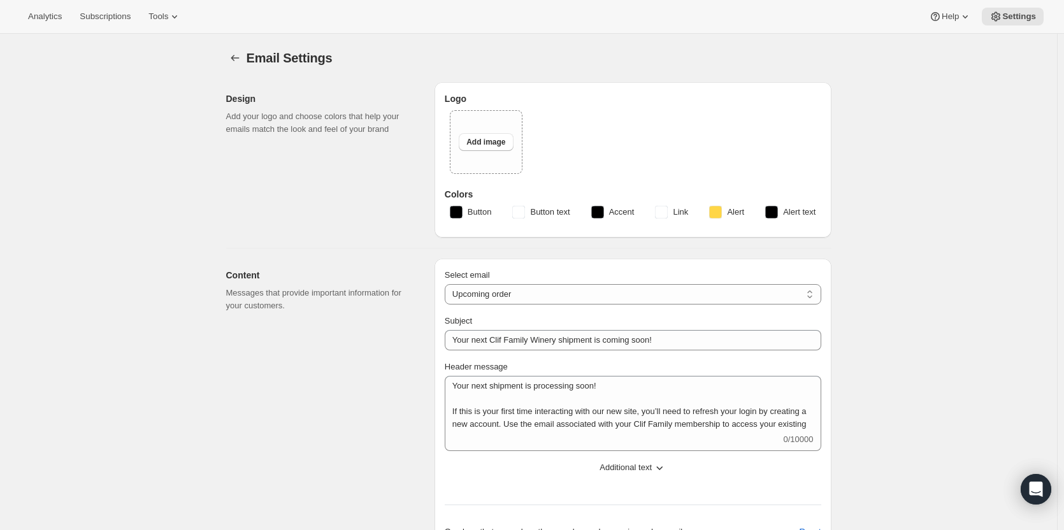
checkbox input "false"
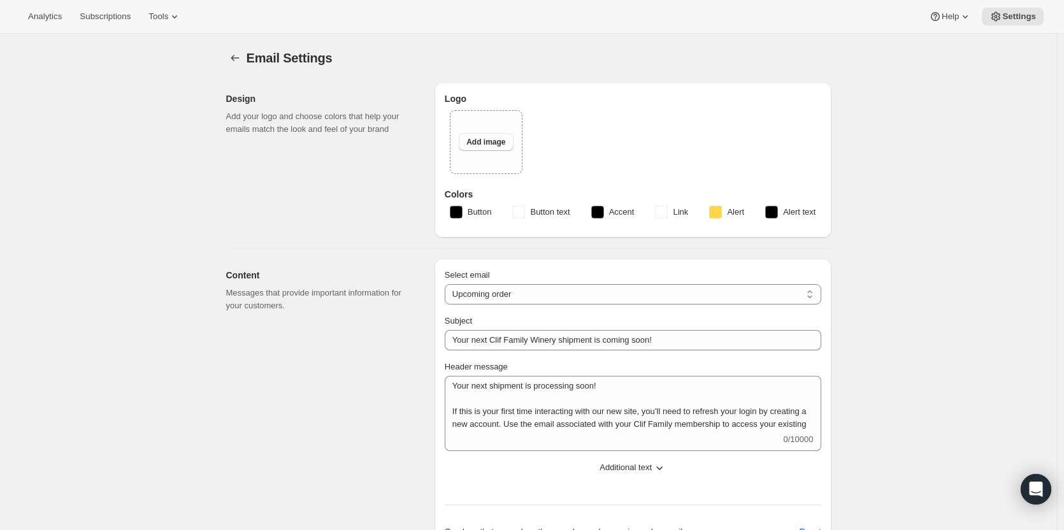
checkbox input "false"
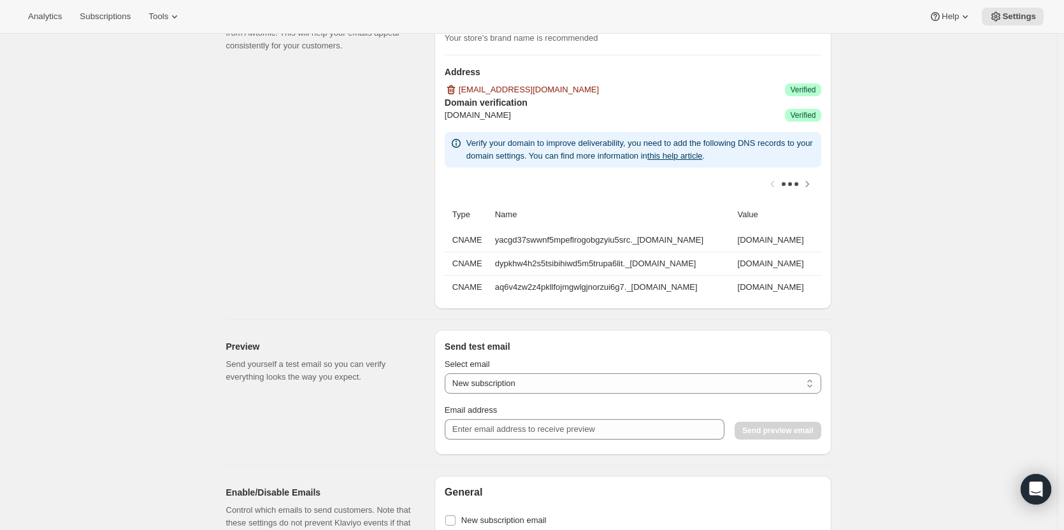
scroll to position [988, 0]
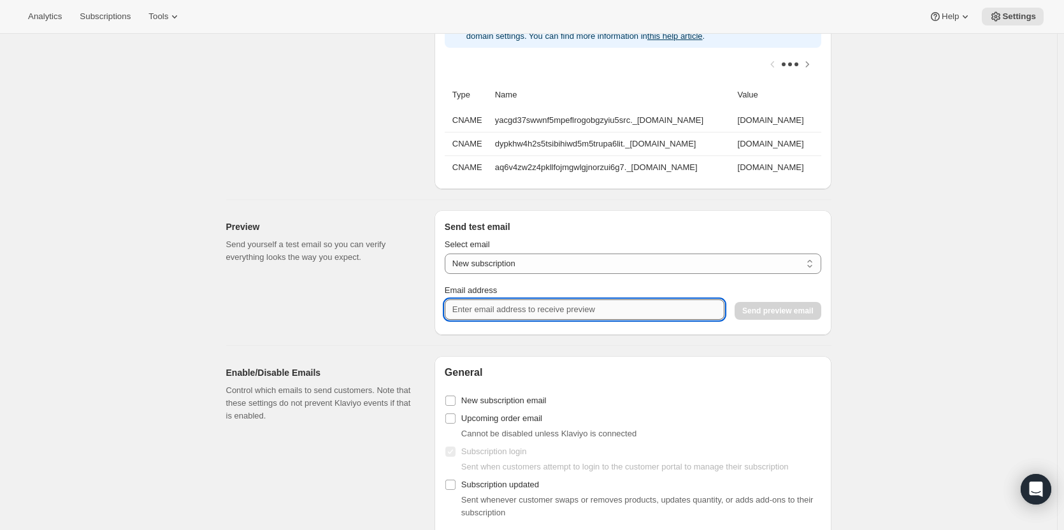
click at [542, 320] on input "Email address" at bounding box center [585, 309] width 280 height 20
click at [451, 406] on input "New subscription email" at bounding box center [450, 401] width 10 height 10
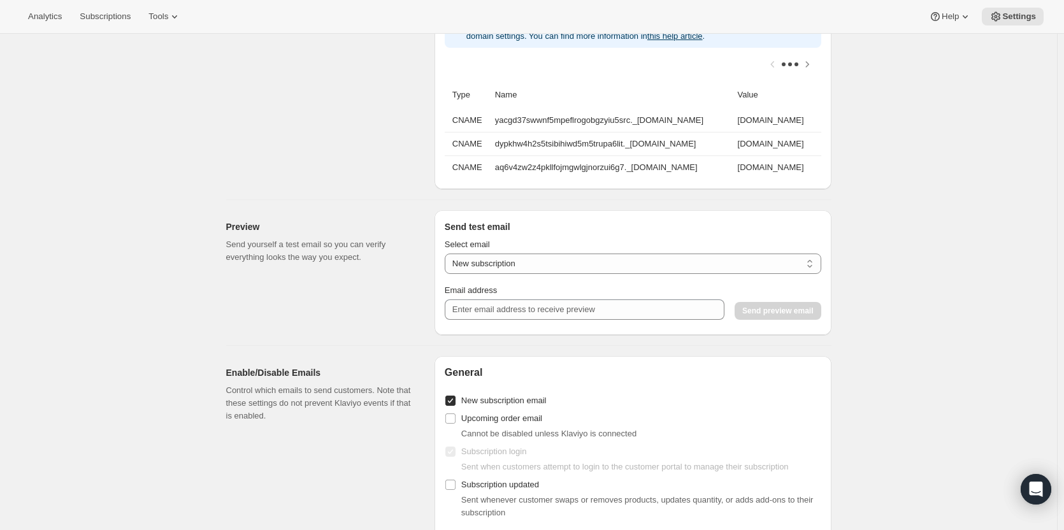
click at [454, 406] on input "New subscription email" at bounding box center [450, 401] width 10 height 10
checkbox input "false"
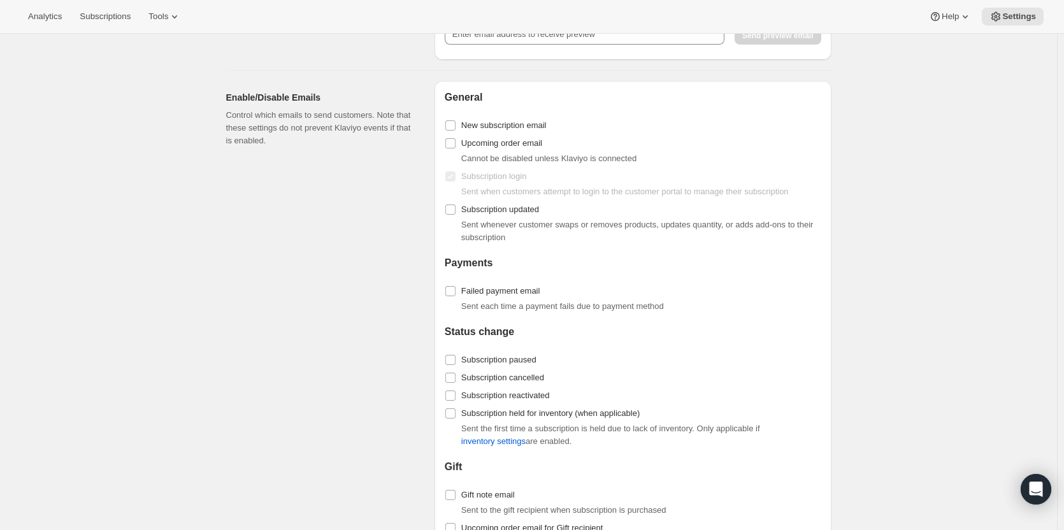
scroll to position [1335, 0]
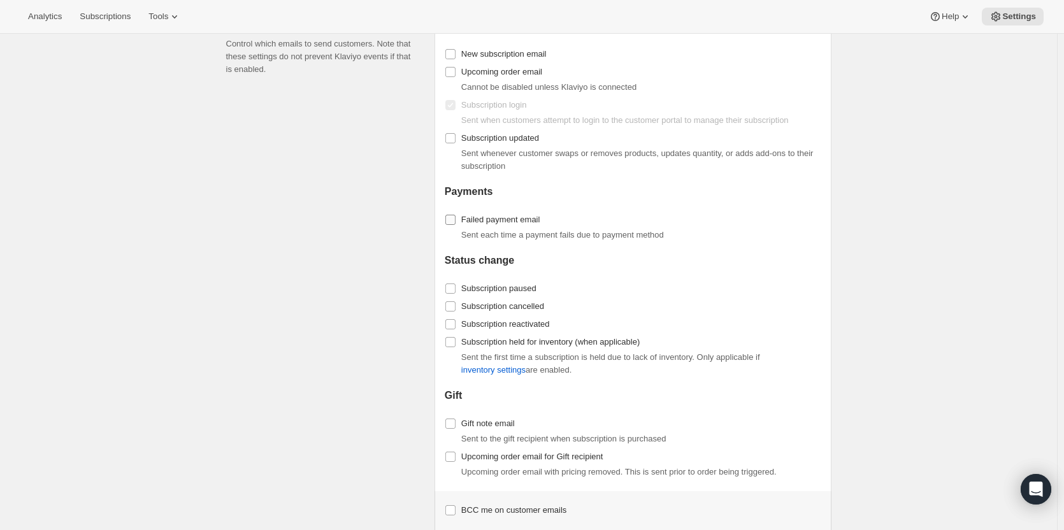
click at [454, 225] on input "Failed payment email" at bounding box center [450, 220] width 10 height 10
checkbox input "true"
click at [456, 294] on input "Subscription paused" at bounding box center [450, 289] width 10 height 10
checkbox input "true"
click at [454, 312] on input "Subscription cancelled" at bounding box center [450, 306] width 10 height 10
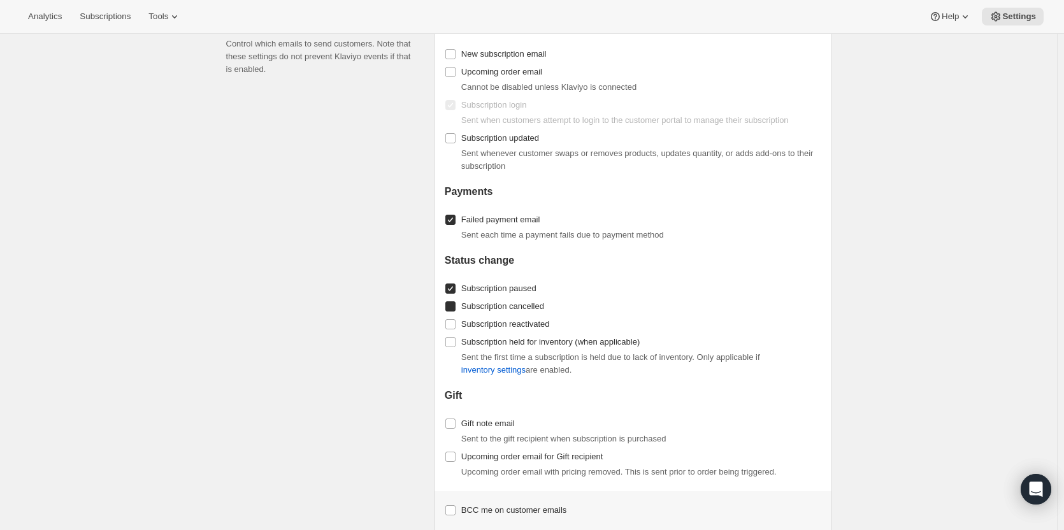
checkbox input "true"
click at [454, 329] on input "Subscription reactivated" at bounding box center [450, 324] width 10 height 10
checkbox input "true"
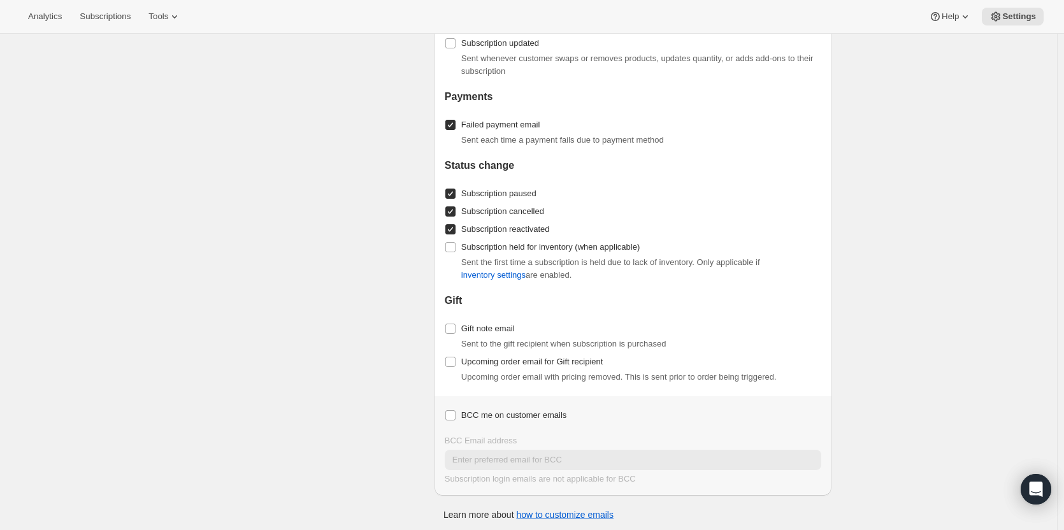
scroll to position [1432, 0]
click at [454, 418] on input "BCC me on customer emails" at bounding box center [450, 413] width 10 height 10
checkbox input "true"
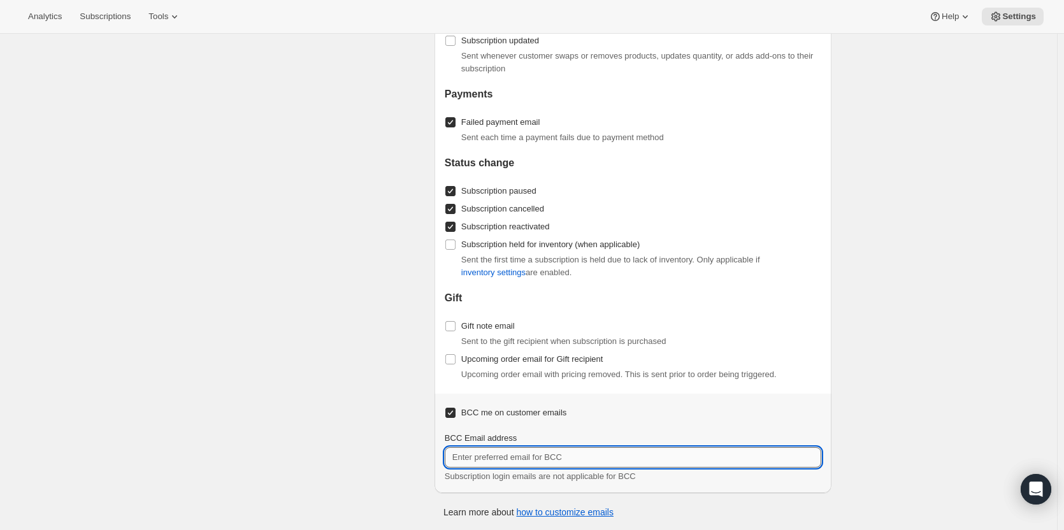
click at [491, 466] on input "BCC Email address" at bounding box center [633, 457] width 377 height 20
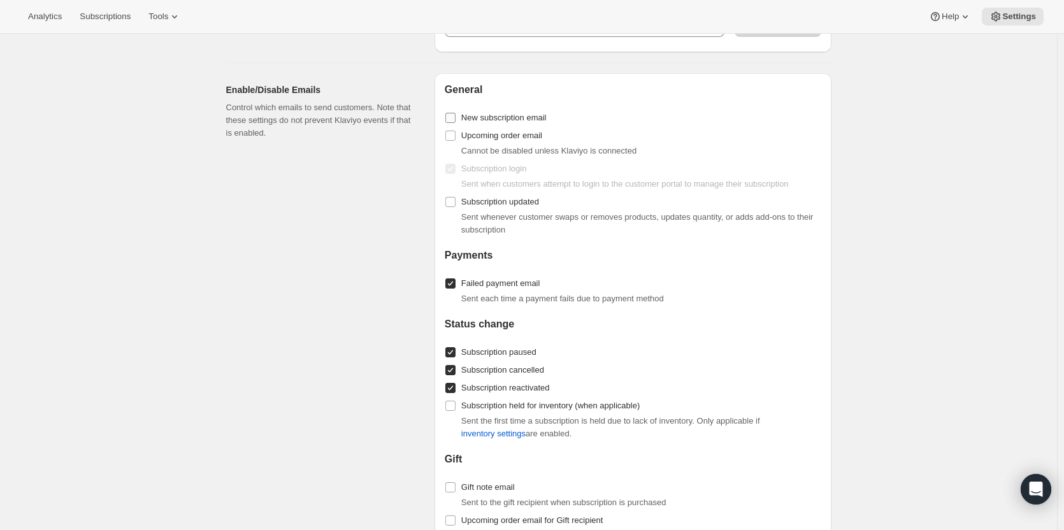
type input "ashleycox@cliffamily.com"
click at [454, 123] on input "New subscription email" at bounding box center [450, 118] width 10 height 10
checkbox input "true"
click at [454, 141] on input "Upcoming order email" at bounding box center [450, 136] width 10 height 10
checkbox input "true"
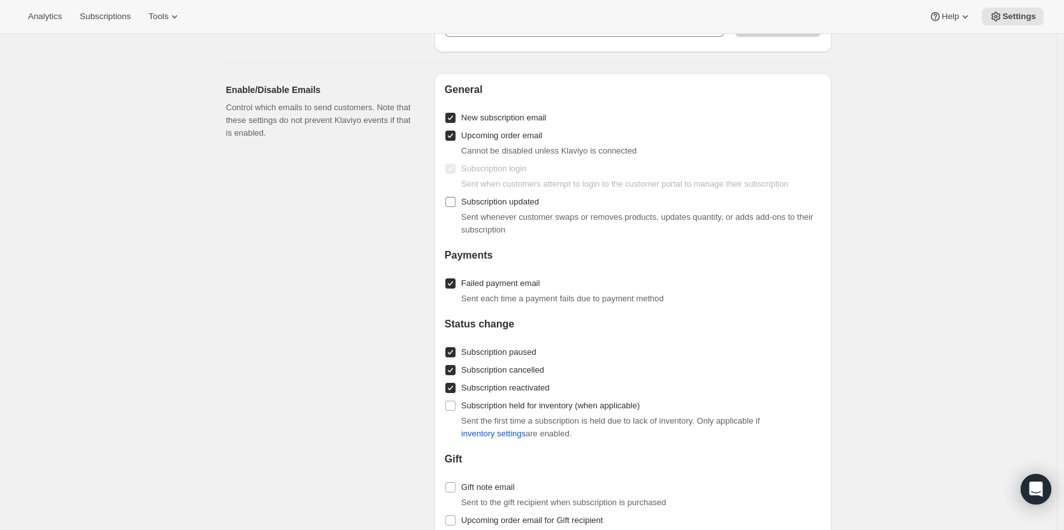
click at [452, 207] on input "Subscription updated" at bounding box center [450, 202] width 10 height 10
checkbox input "true"
drag, startPoint x: 1063, startPoint y: 380, endPoint x: 1039, endPoint y: 426, distance: 52.2
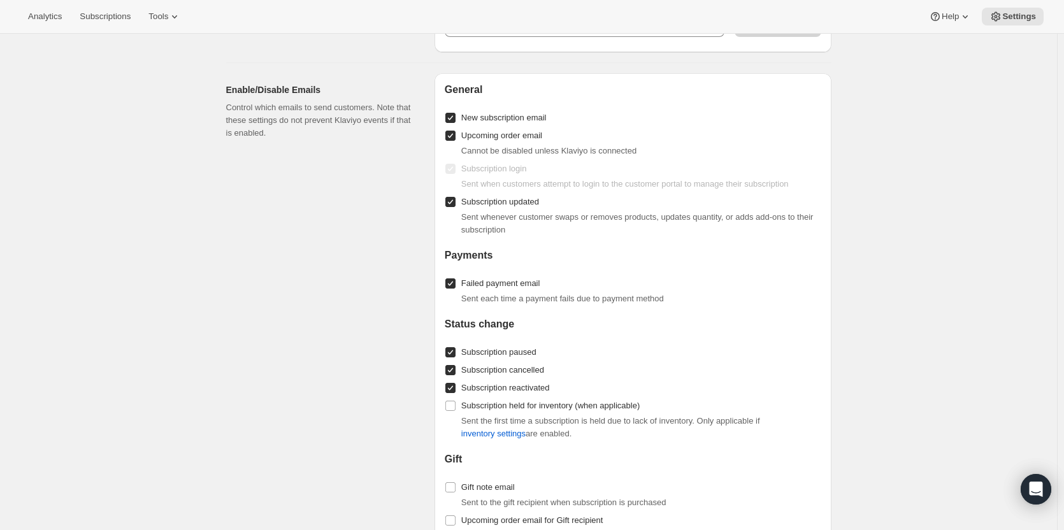
click at [765, 405] on div "Subscription held for inventory (when applicable) Sent the first time a subscri…" at bounding box center [633, 418] width 377 height 43
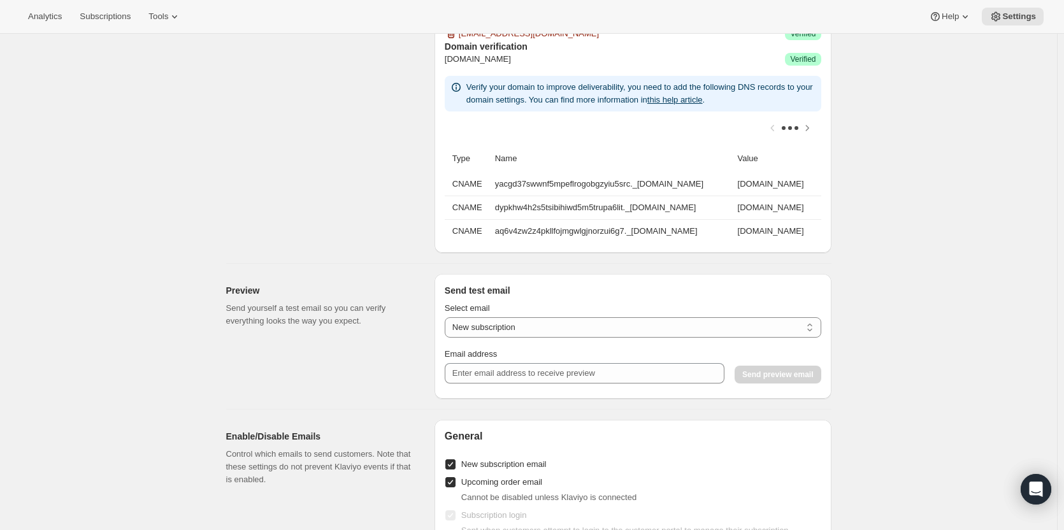
scroll to position [922, 0]
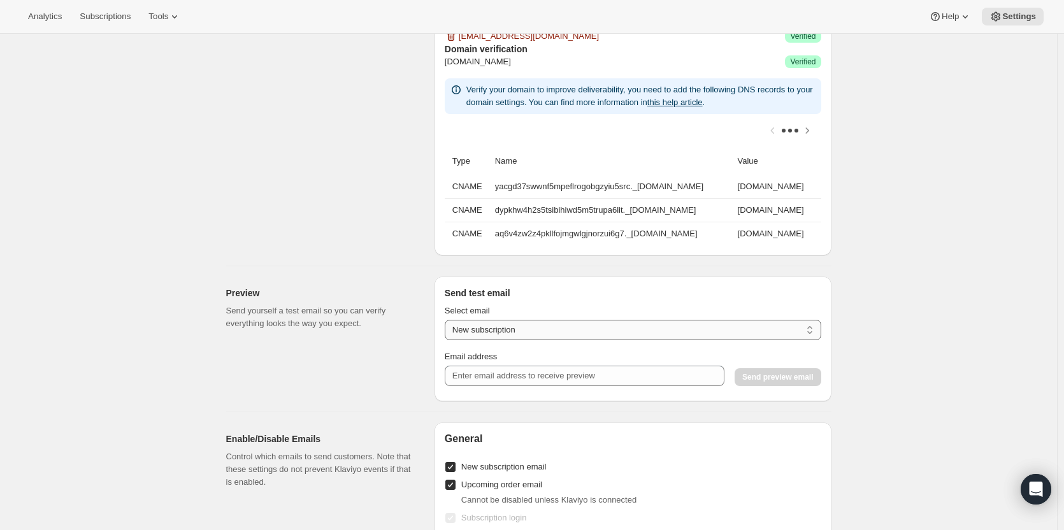
click at [547, 333] on select "New subscription Upcoming order Payment failure Delayed subscription Updated su…" at bounding box center [633, 330] width 377 height 20
select select "upcoming-subscription"
click at [447, 328] on select "New subscription Upcoming order Payment failure Delayed subscription Updated su…" at bounding box center [633, 330] width 377 height 20
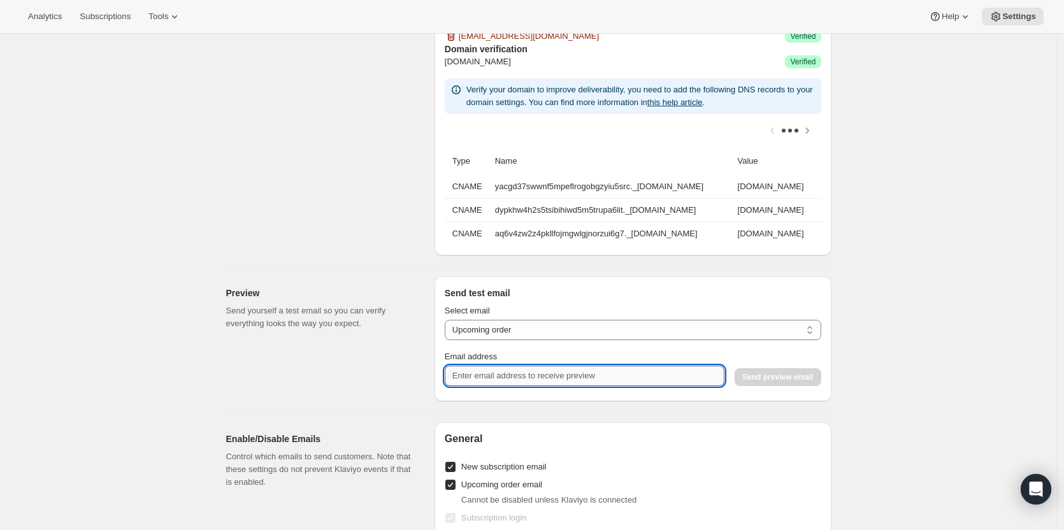
click at [541, 384] on input "Email address" at bounding box center [585, 376] width 280 height 20
click at [494, 384] on input "ashleycox2cliffamily.com" at bounding box center [585, 376] width 280 height 20
type input "ashleycox@cliffamily.com"
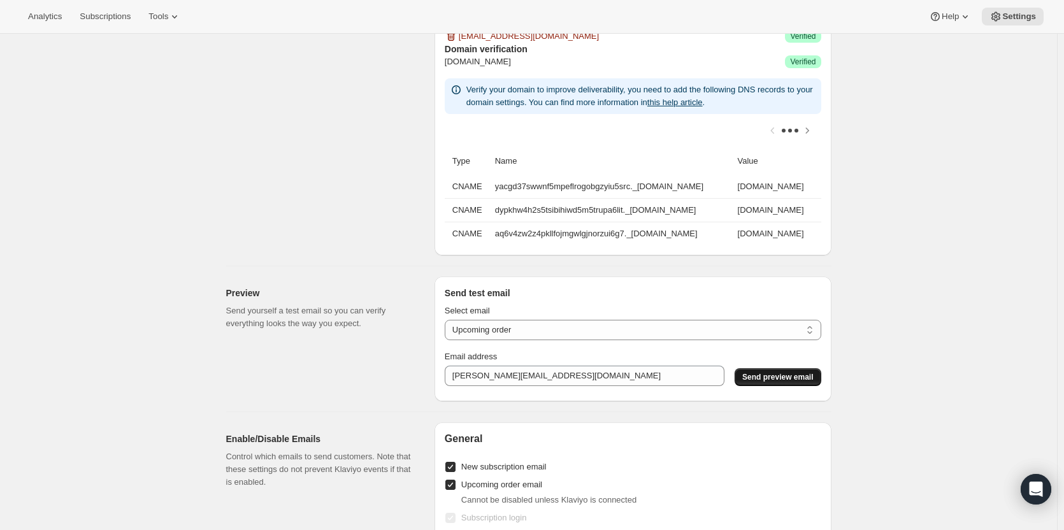
click at [774, 382] on span "Send preview email" at bounding box center [777, 377] width 71 height 10
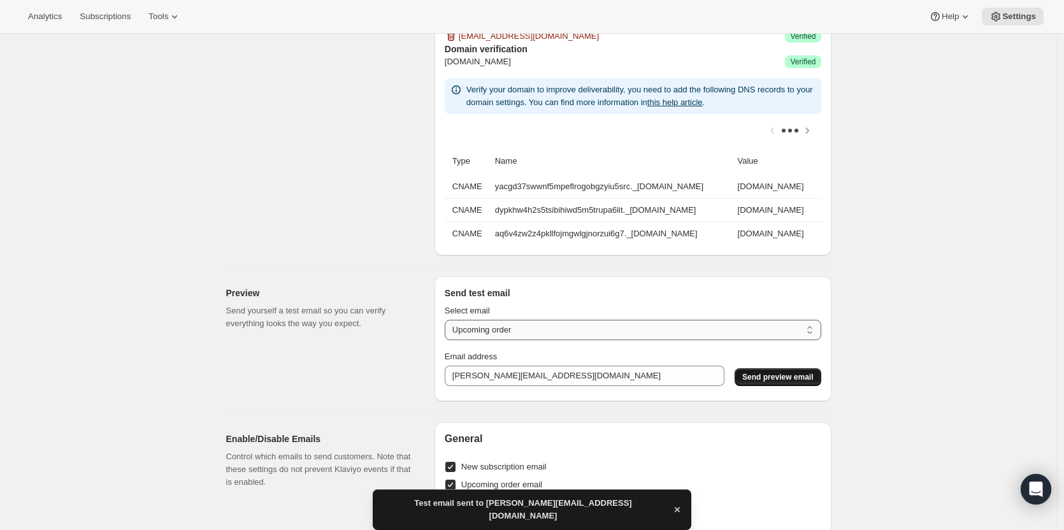
click at [758, 335] on select "New subscription Upcoming order Payment failure Delayed subscription Updated su…" at bounding box center [633, 330] width 377 height 20
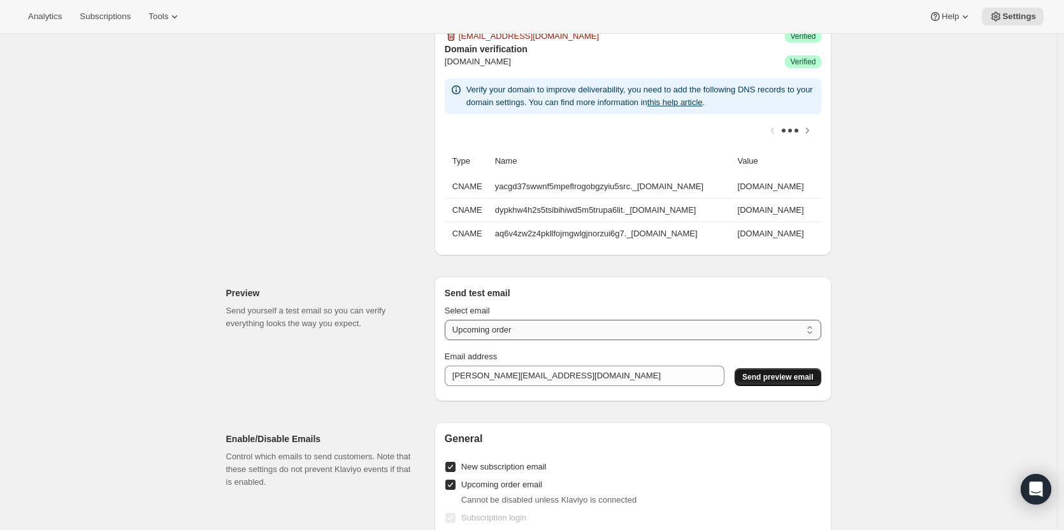
click at [447, 328] on select "New subscription Upcoming order Payment failure Delayed subscription Updated su…" at bounding box center [633, 330] width 377 height 20
click at [778, 382] on span "Send preview email" at bounding box center [777, 377] width 71 height 10
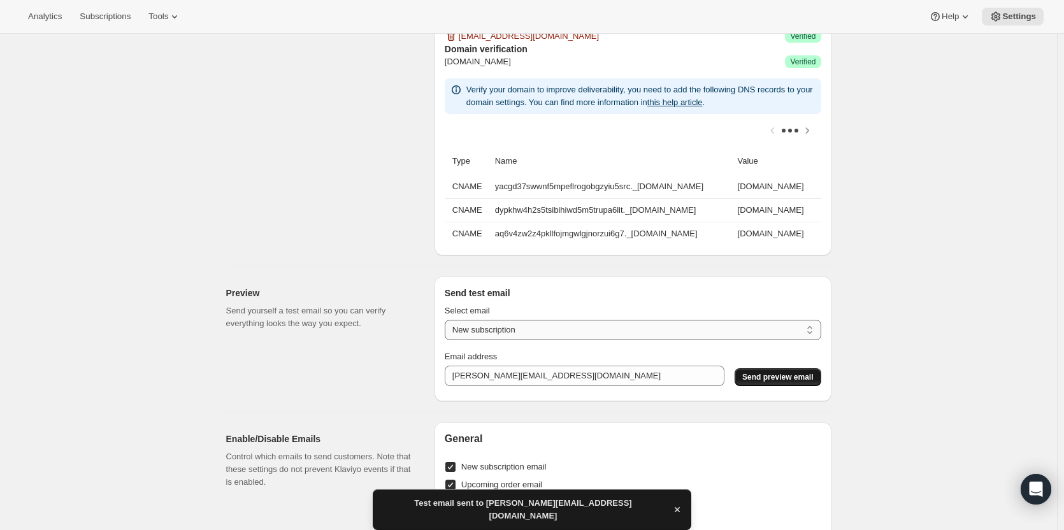
click at [814, 340] on select "New subscription Upcoming order Payment failure Delayed subscription Updated su…" at bounding box center [633, 330] width 377 height 20
click at [447, 328] on select "New subscription Upcoming order Payment failure Delayed subscription Updated su…" at bounding box center [633, 330] width 377 height 20
click at [800, 381] on span "Send preview email" at bounding box center [777, 377] width 71 height 10
click at [807, 340] on select "New subscription Upcoming order Payment failure Delayed subscription Updated su…" at bounding box center [633, 330] width 377 height 20
select select "subscription-status-changed_cancelled"
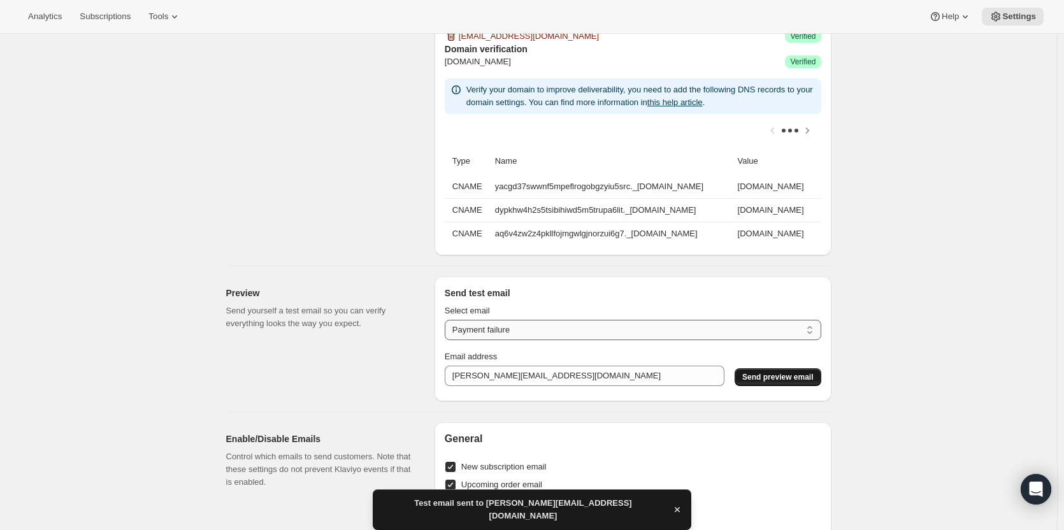
click at [447, 328] on select "New subscription Upcoming order Payment failure Delayed subscription Updated su…" at bounding box center [633, 330] width 377 height 20
click at [802, 377] on button "Send preview email" at bounding box center [778, 377] width 86 height 18
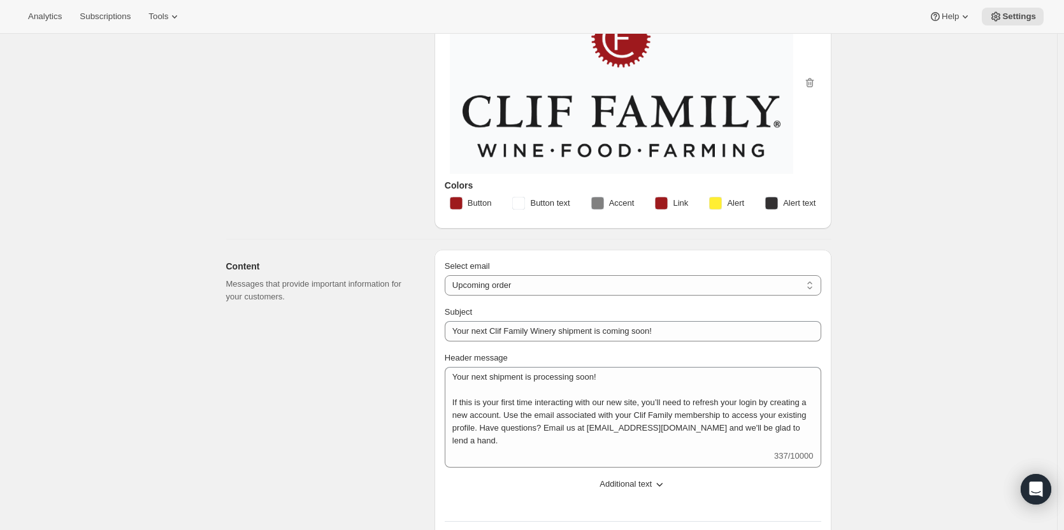
scroll to position [110, 0]
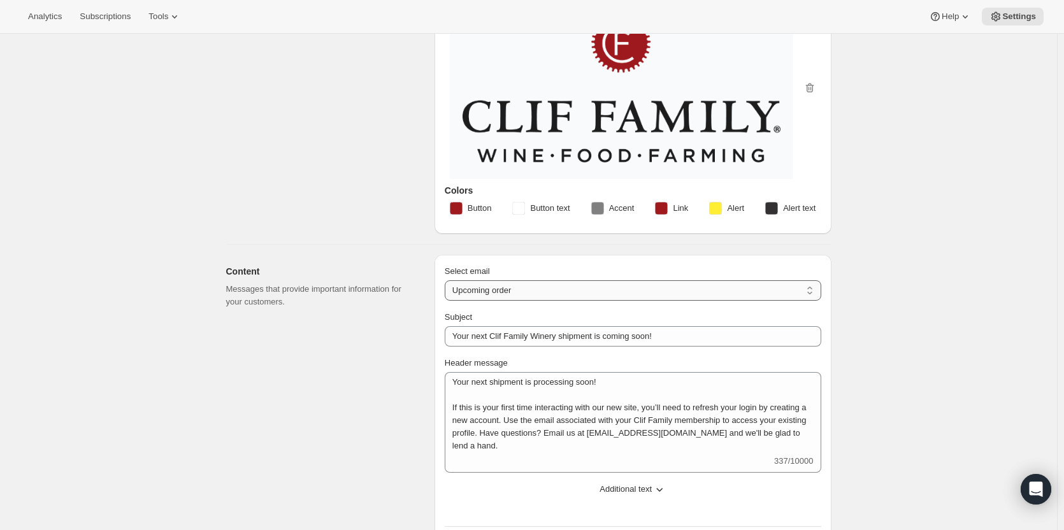
click at [806, 294] on select "New subscription Upcoming order Failed payment Delayed subscription (inventory …" at bounding box center [633, 290] width 377 height 20
select select "subscriptionUpdatedMessage"
click at [447, 280] on select "New subscription Upcoming order Failed payment Delayed subscription (inventory …" at bounding box center [633, 290] width 377 height 20
type input "Congrats! Your Membership Has Been Updated"
type textarea "This email is to confirm that your Clif Family Winery membership has been updat…"
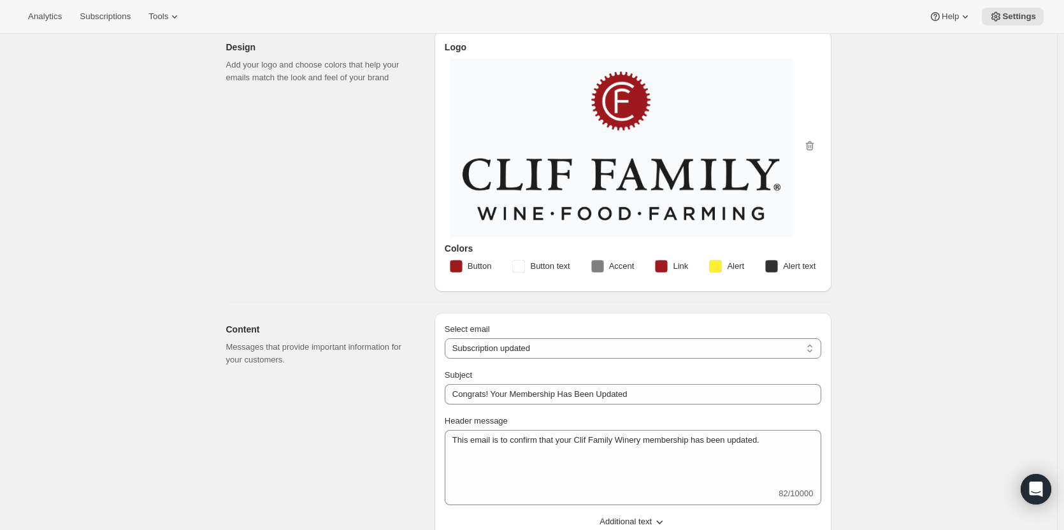
scroll to position [34, 0]
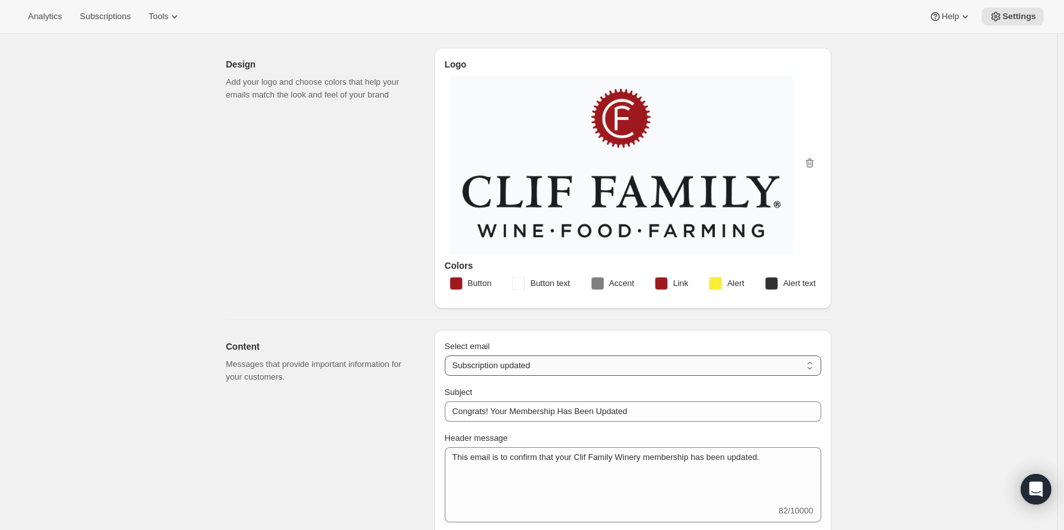
click at [814, 363] on select "New subscription Upcoming order Failed payment Delayed subscription (inventory …" at bounding box center [633, 366] width 377 height 20
select select "welcomeMessage"
click at [447, 356] on select "New subscription Upcoming order Failed payment Delayed subscription (inventory …" at bounding box center [633, 366] width 377 height 20
type input "Welcome to your Clif Family Winery membership!"
type textarea "Welcome to your Clif Family Winery membership! We're absolutely delighted that …"
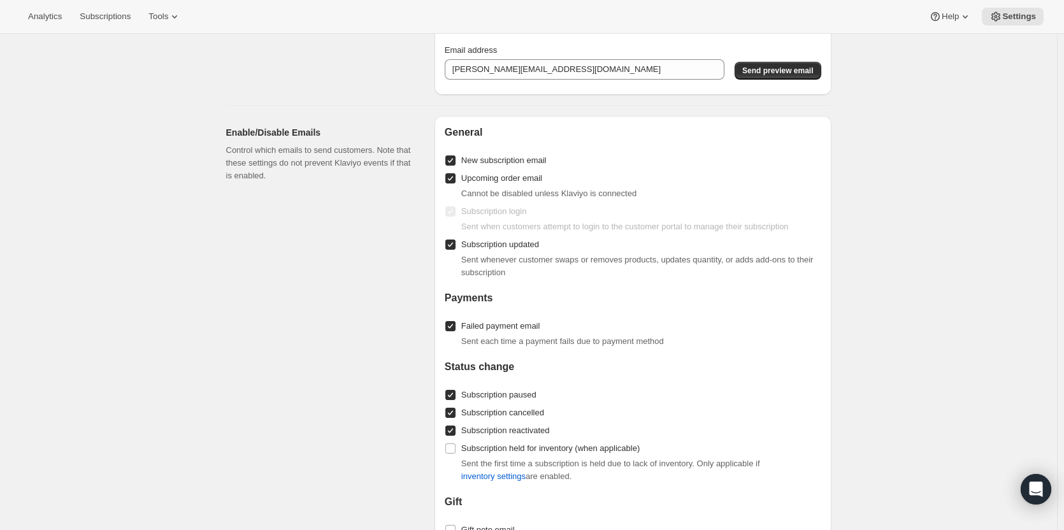
scroll to position [996, 0]
click at [454, 168] on input "New subscription email" at bounding box center [450, 162] width 10 height 10
checkbox input "false"
click at [453, 185] on input "Upcoming order email" at bounding box center [450, 180] width 10 height 10
checkbox input "false"
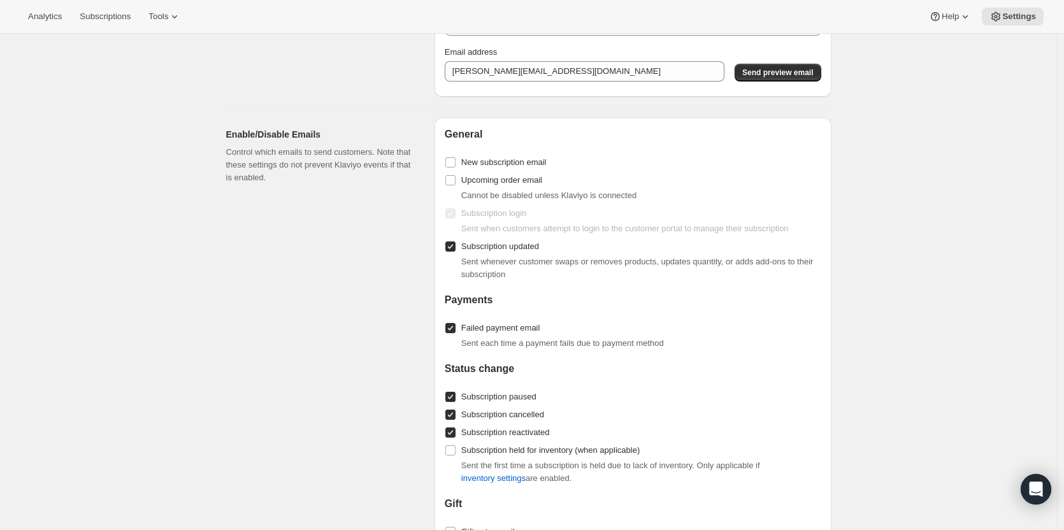
click at [451, 252] on input "Subscription updated" at bounding box center [450, 246] width 10 height 10
checkbox input "false"
click at [454, 333] on input "Failed payment email" at bounding box center [450, 328] width 10 height 10
checkbox input "false"
click at [456, 402] on input "Subscription paused" at bounding box center [450, 397] width 10 height 10
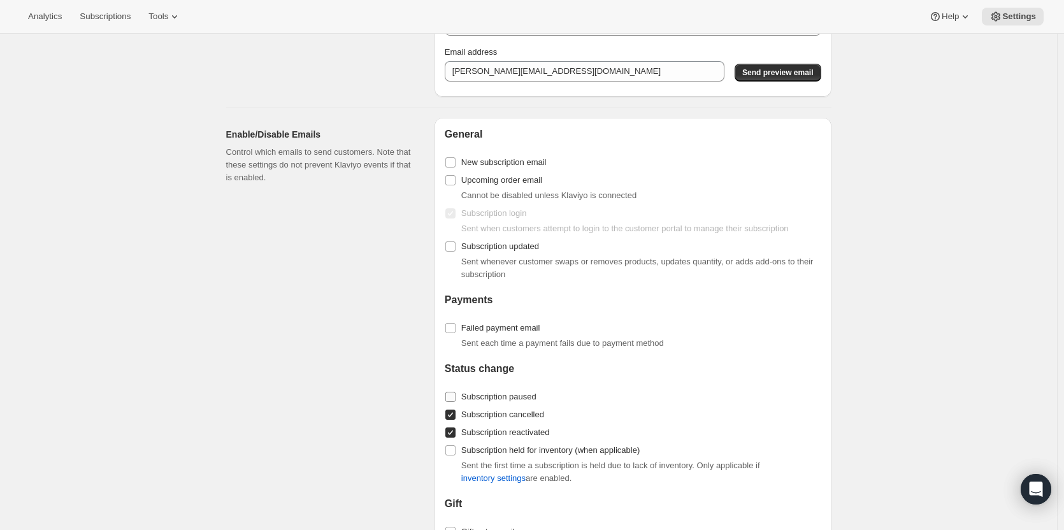
checkbox input "false"
click at [456, 420] on input "Subscription cancelled" at bounding box center [450, 415] width 10 height 10
checkbox input "false"
click at [456, 438] on input "Subscription reactivated" at bounding box center [450, 433] width 10 height 10
checkbox input "false"
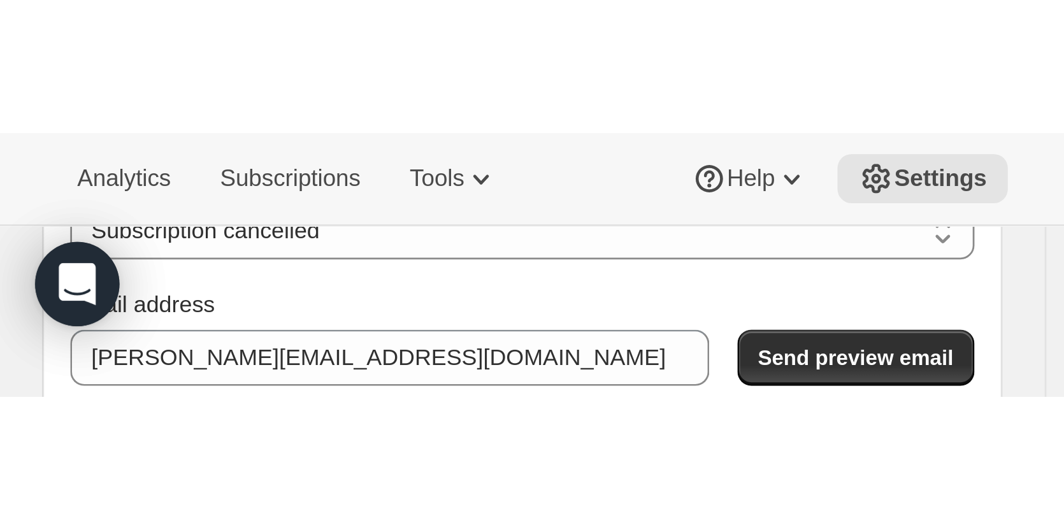
scroll to position [1211, 0]
